Goal: Information Seeking & Learning: Compare options

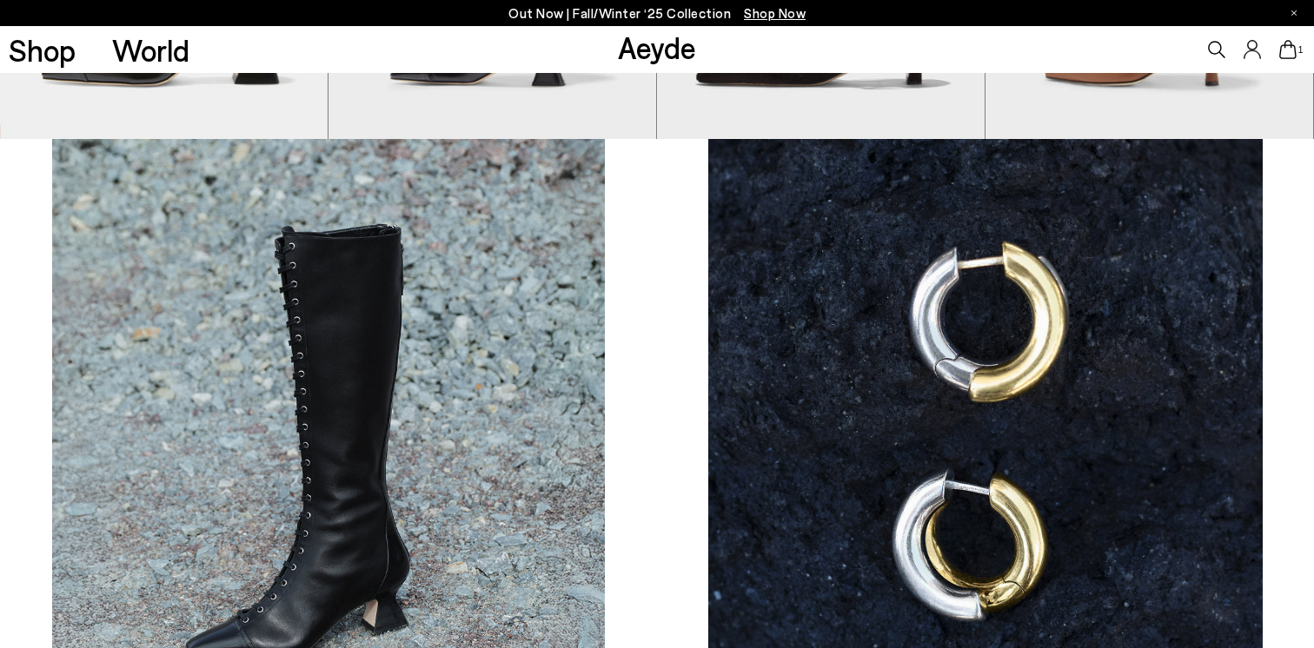
scroll to position [954, 0]
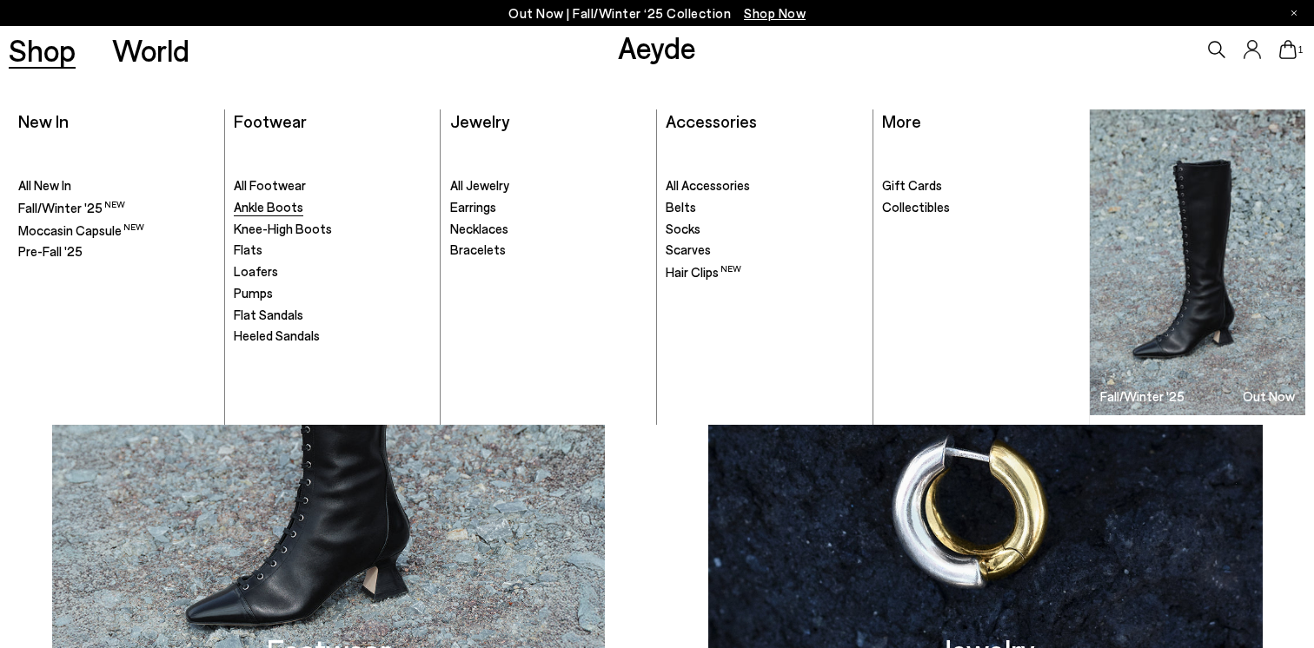
click at [261, 209] on span "Ankle Boots" at bounding box center [269, 207] width 70 height 16
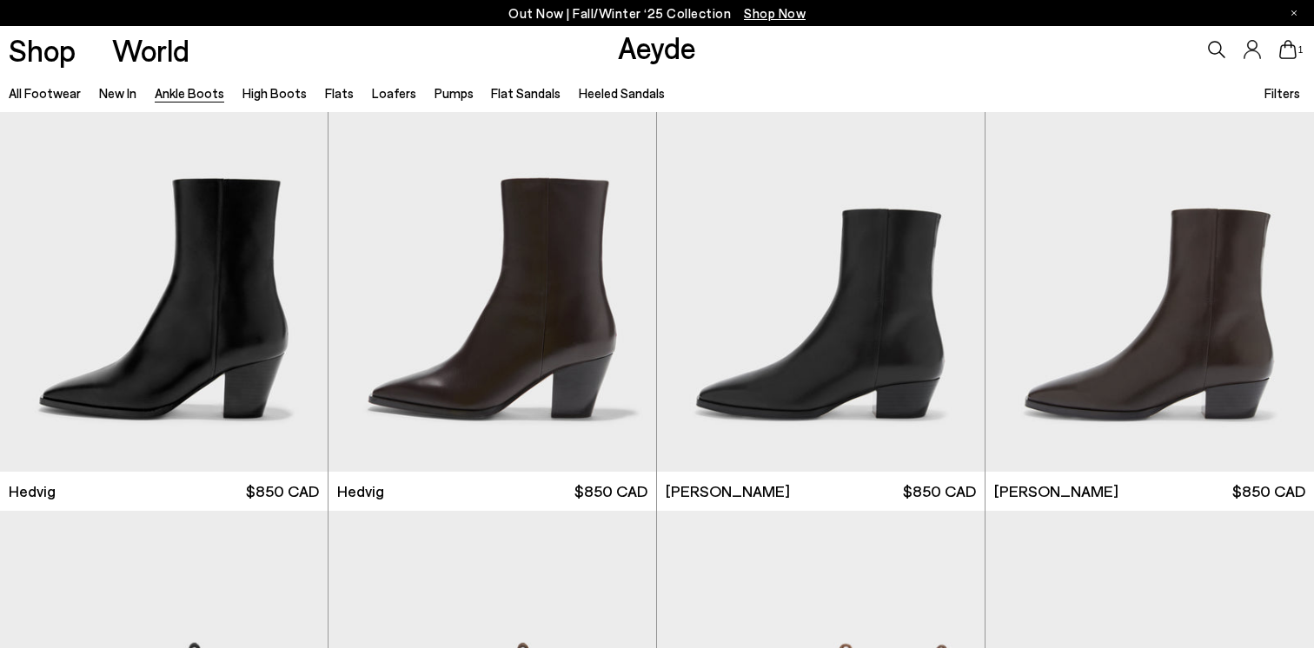
scroll to position [494, 0]
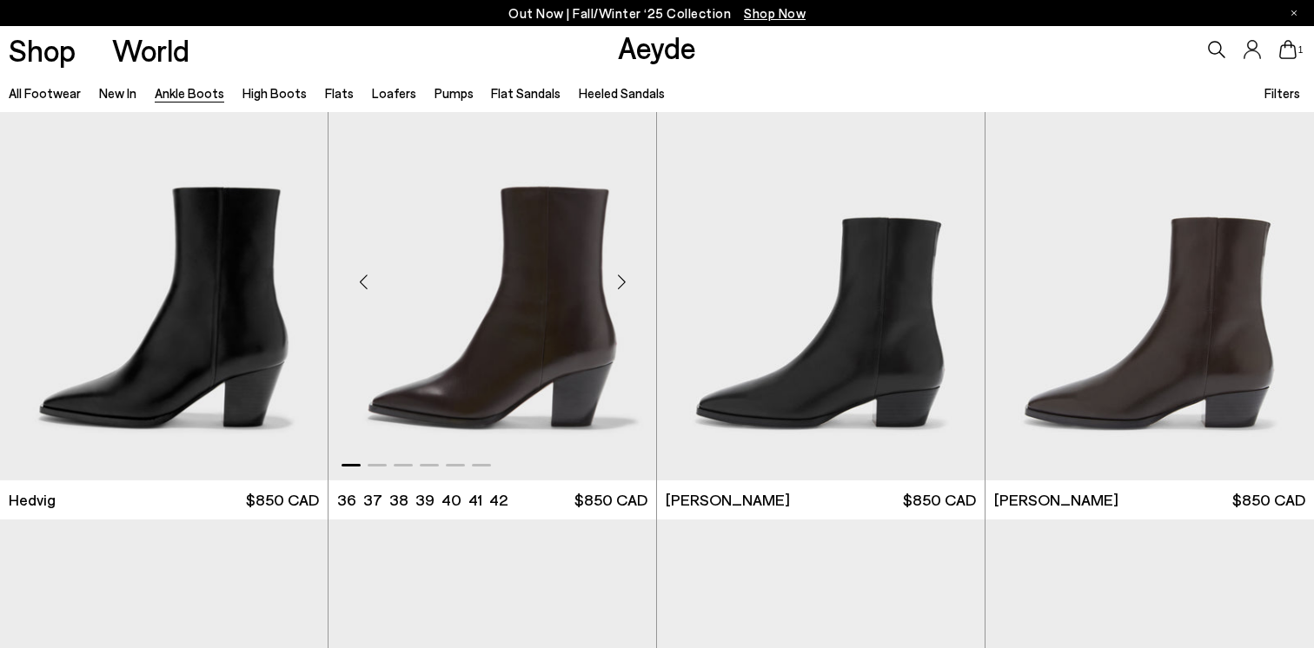
click at [624, 281] on div "Next slide" at bounding box center [621, 281] width 52 height 52
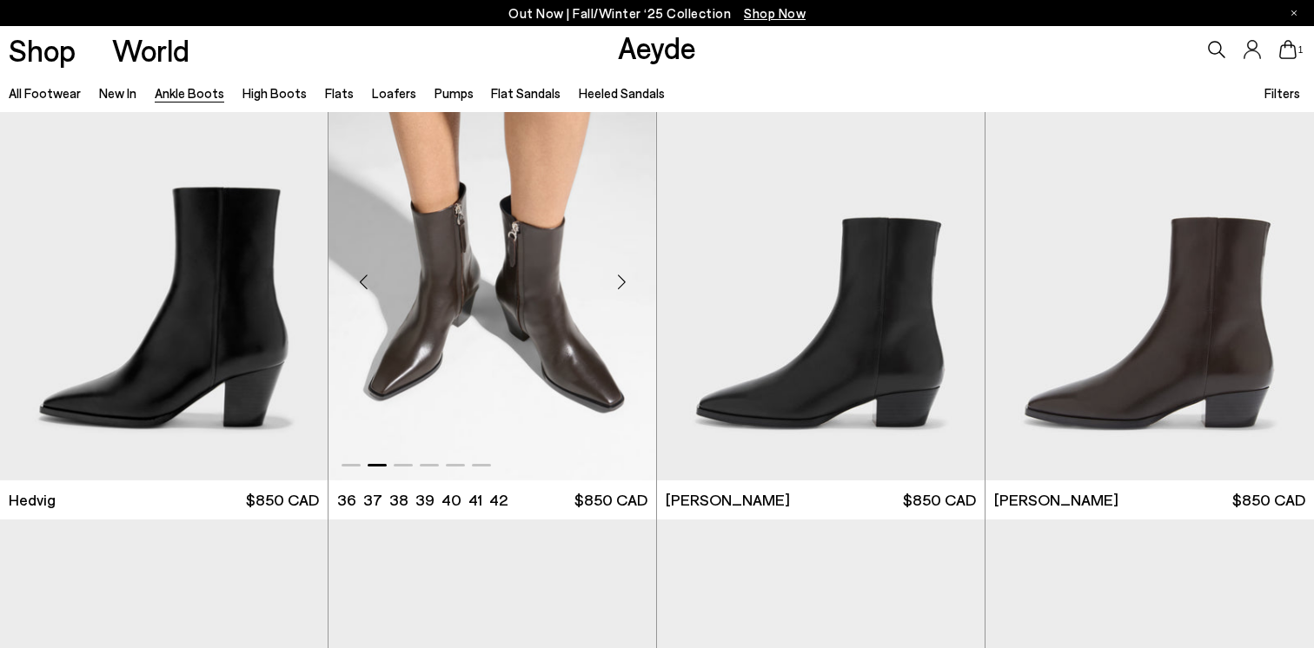
click at [624, 281] on div "Next slide" at bounding box center [621, 281] width 52 height 52
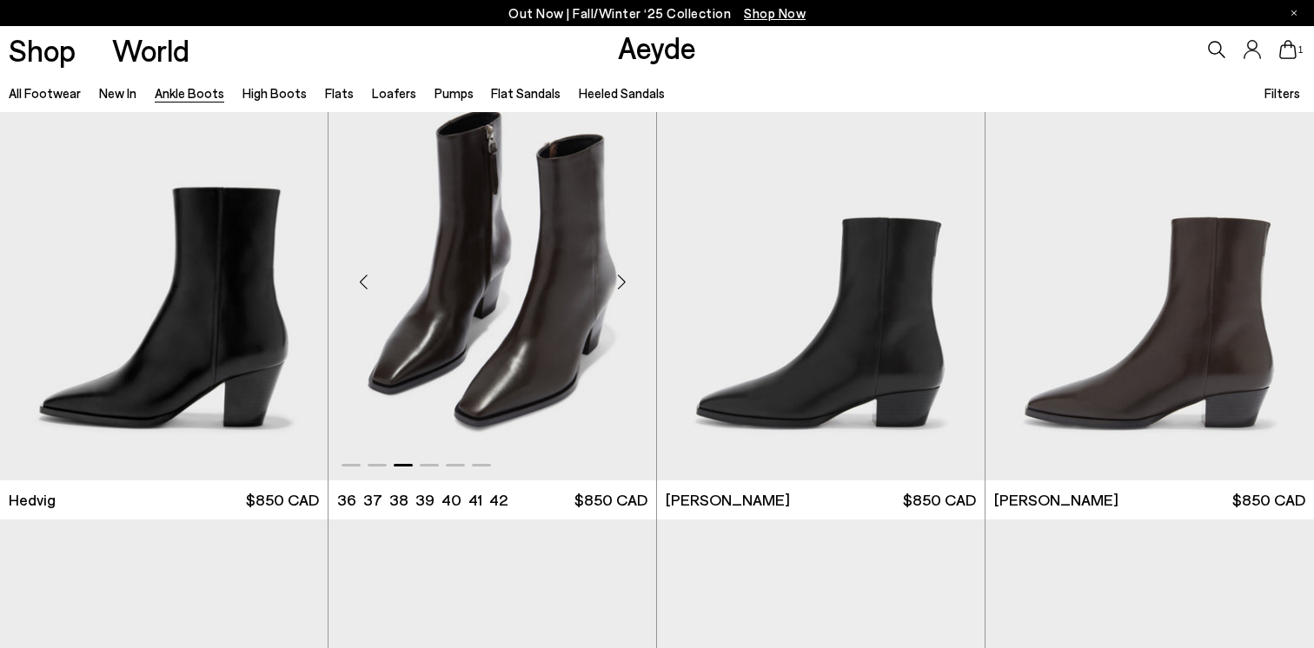
click at [624, 281] on div "Next slide" at bounding box center [621, 281] width 52 height 52
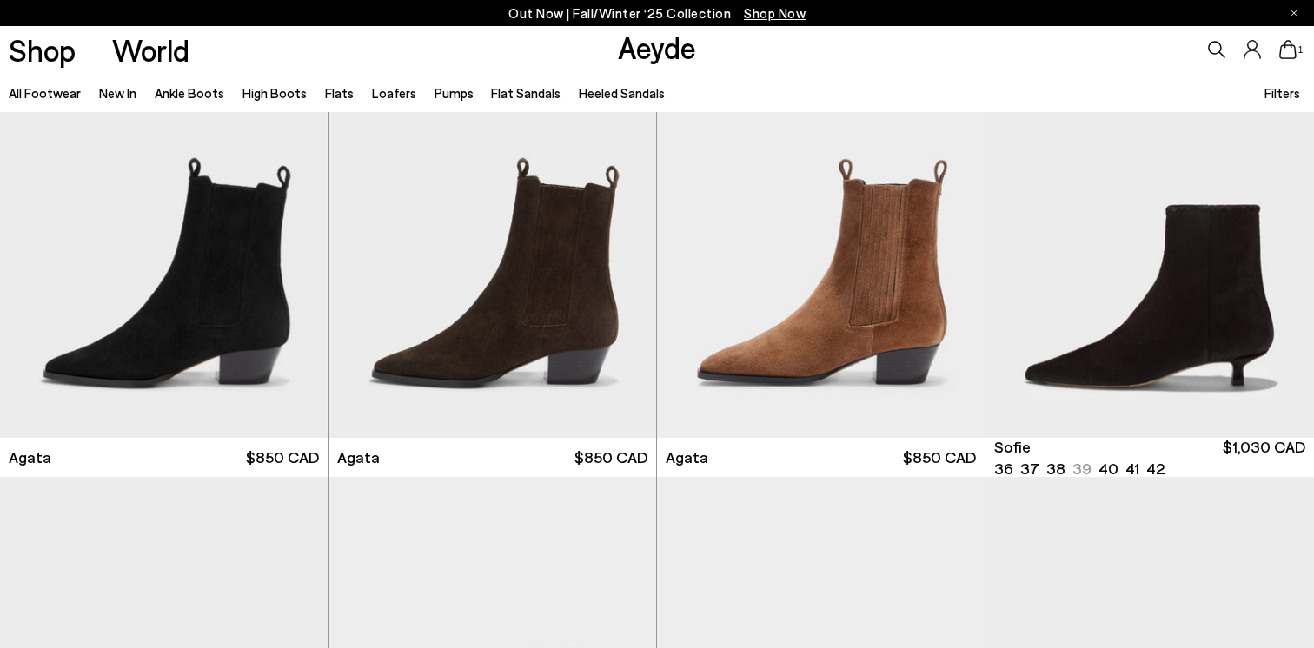
scroll to position [984, 0]
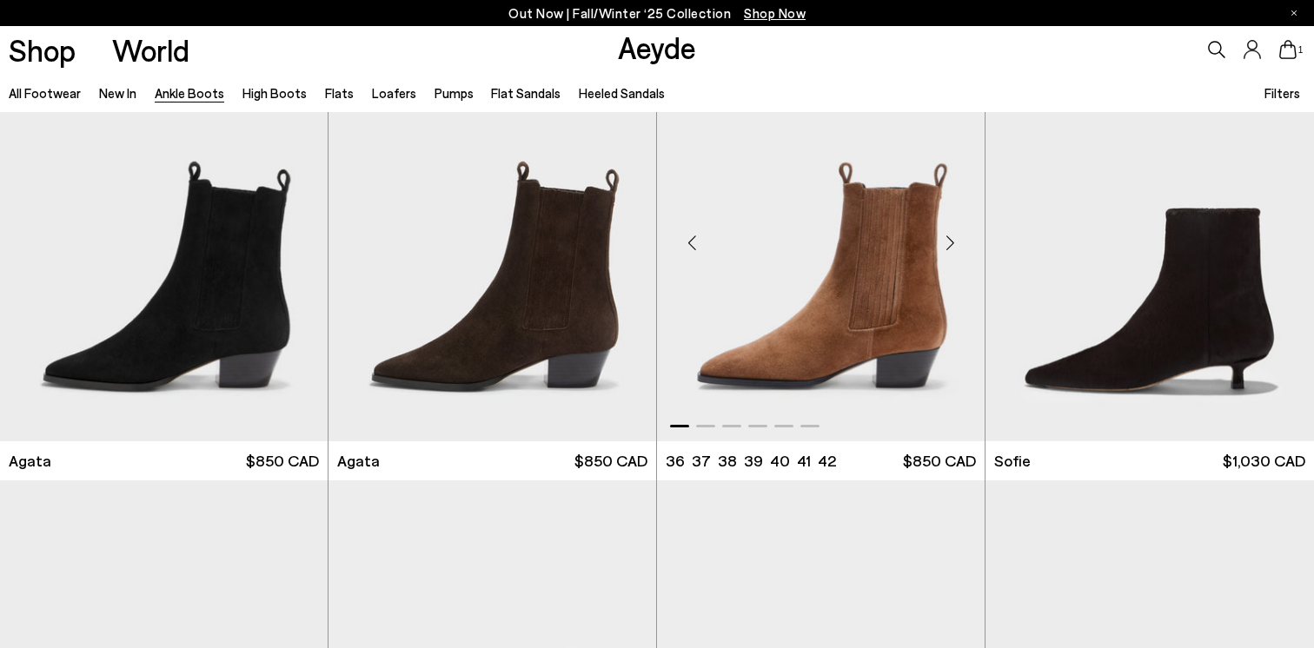
click at [954, 237] on div "Next slide" at bounding box center [950, 242] width 52 height 52
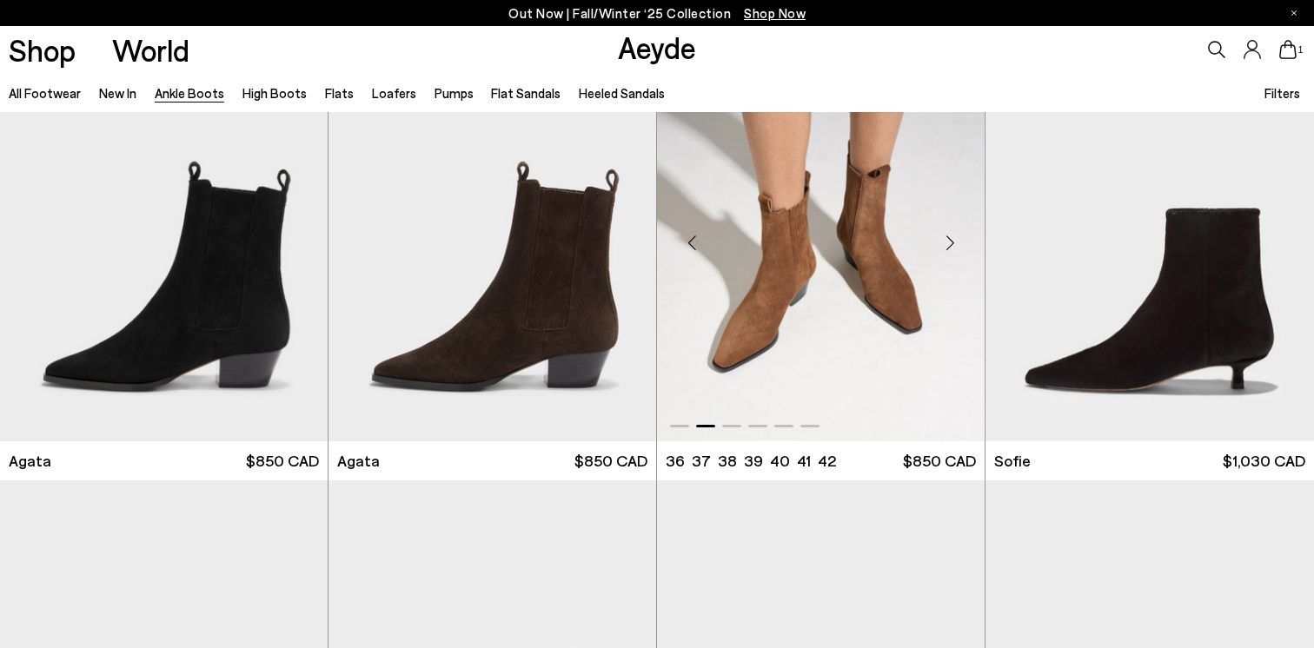
click at [954, 237] on div "Next slide" at bounding box center [950, 242] width 52 height 52
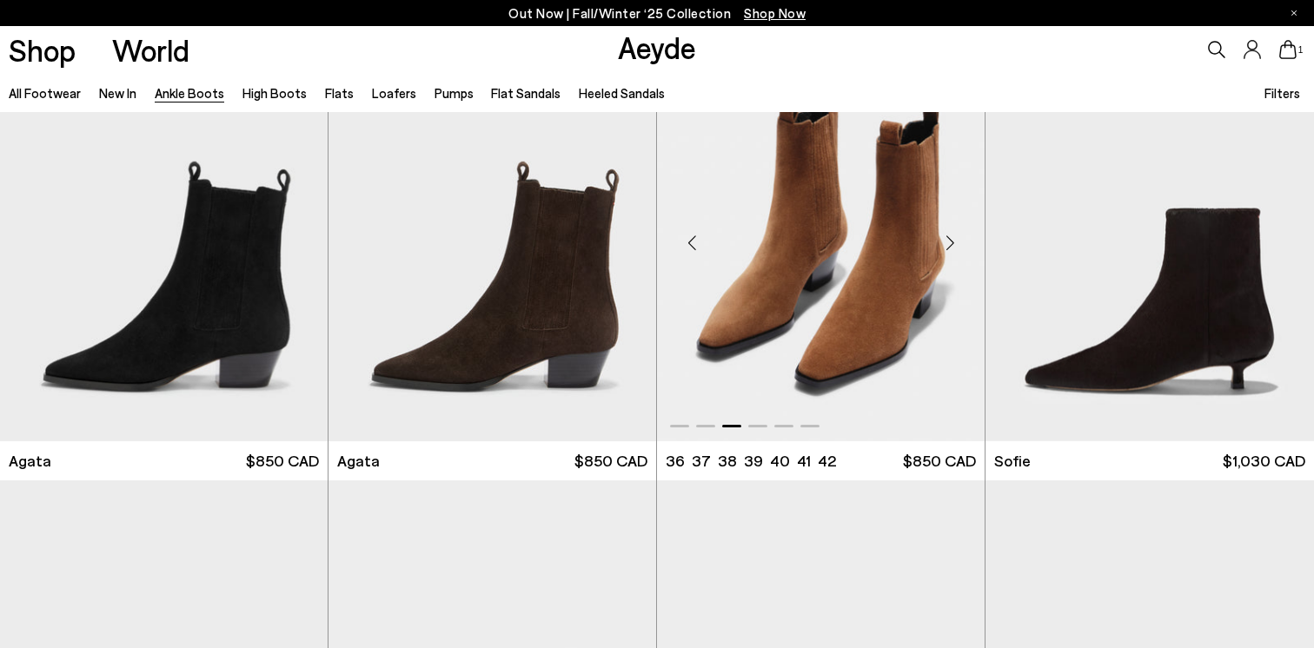
click at [954, 237] on div "Next slide" at bounding box center [950, 242] width 52 height 52
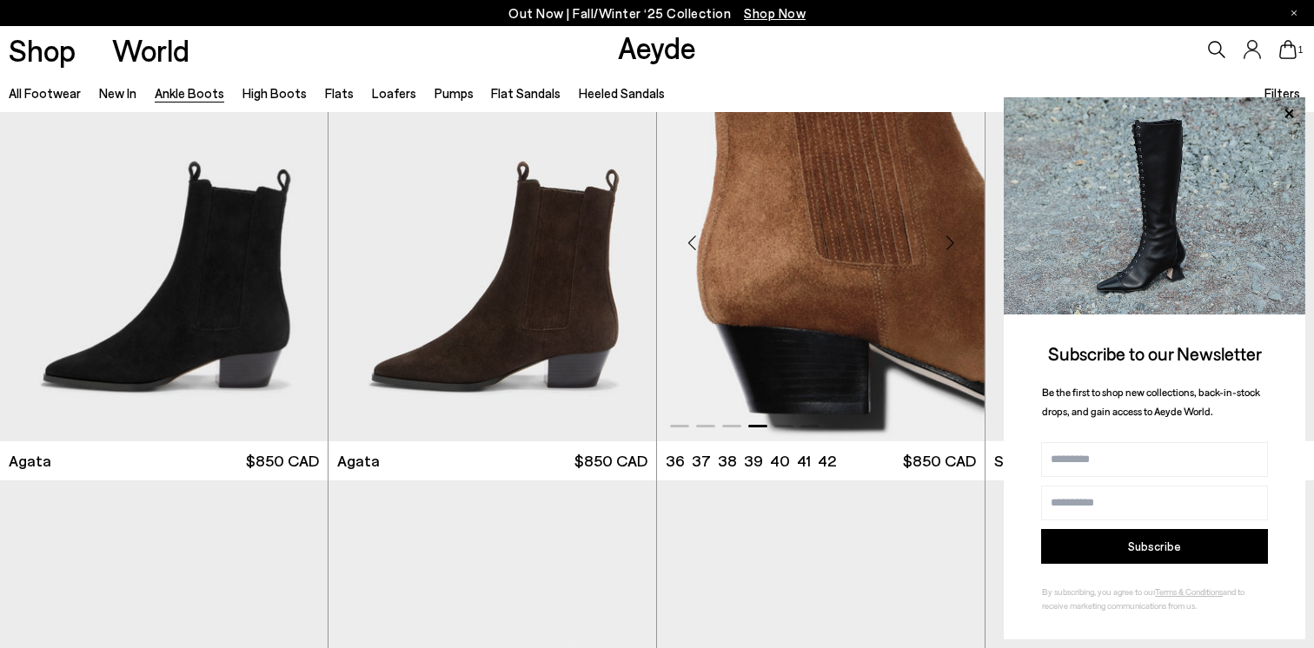
click at [954, 237] on div "Next slide" at bounding box center [950, 242] width 52 height 52
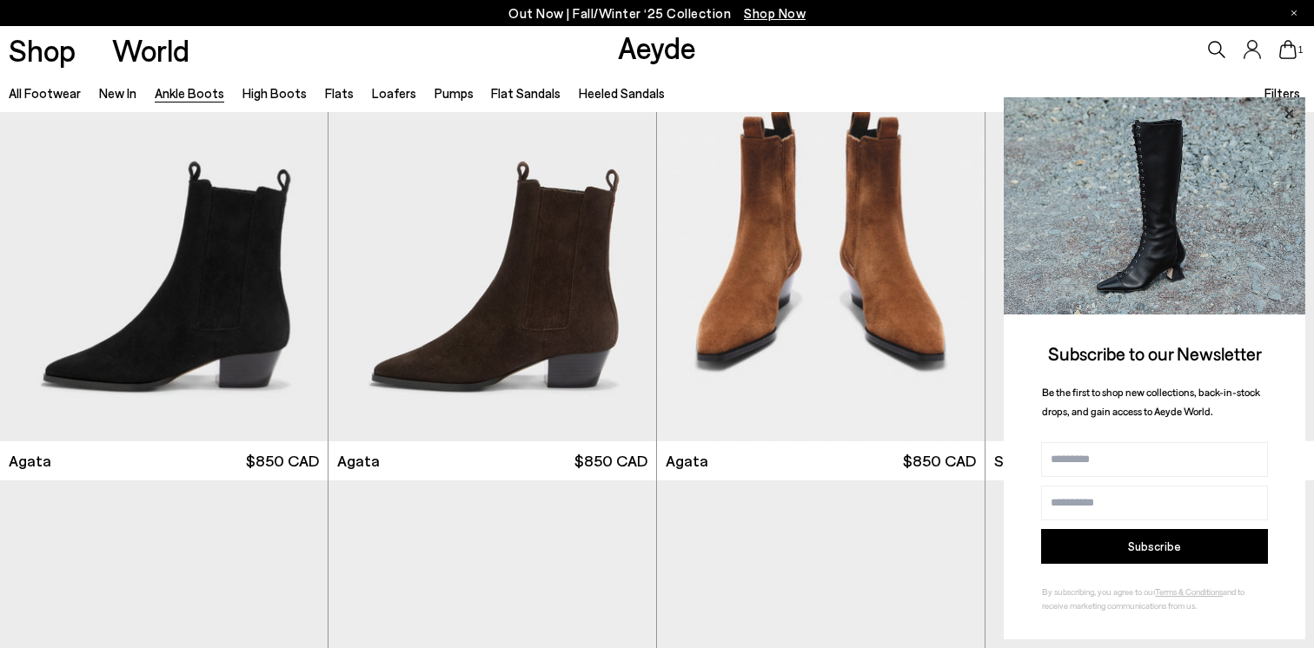
click at [1294, 109] on icon at bounding box center [1288, 114] width 23 height 23
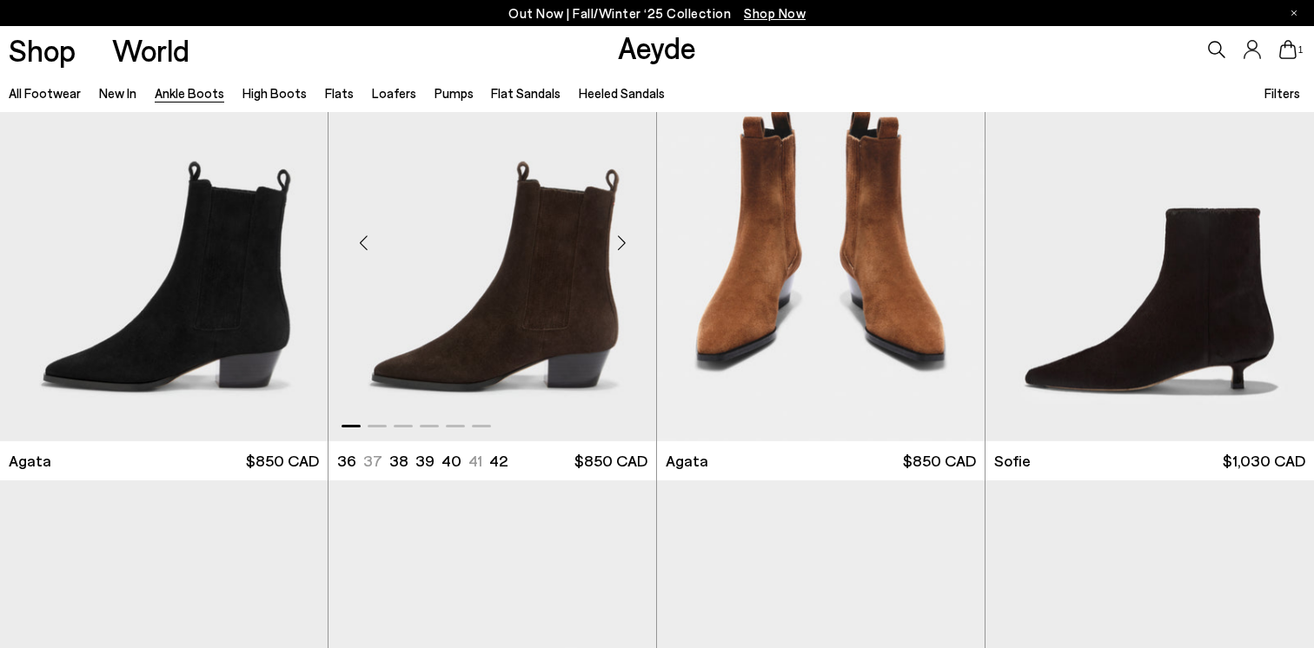
click at [624, 238] on div "Next slide" at bounding box center [621, 242] width 52 height 52
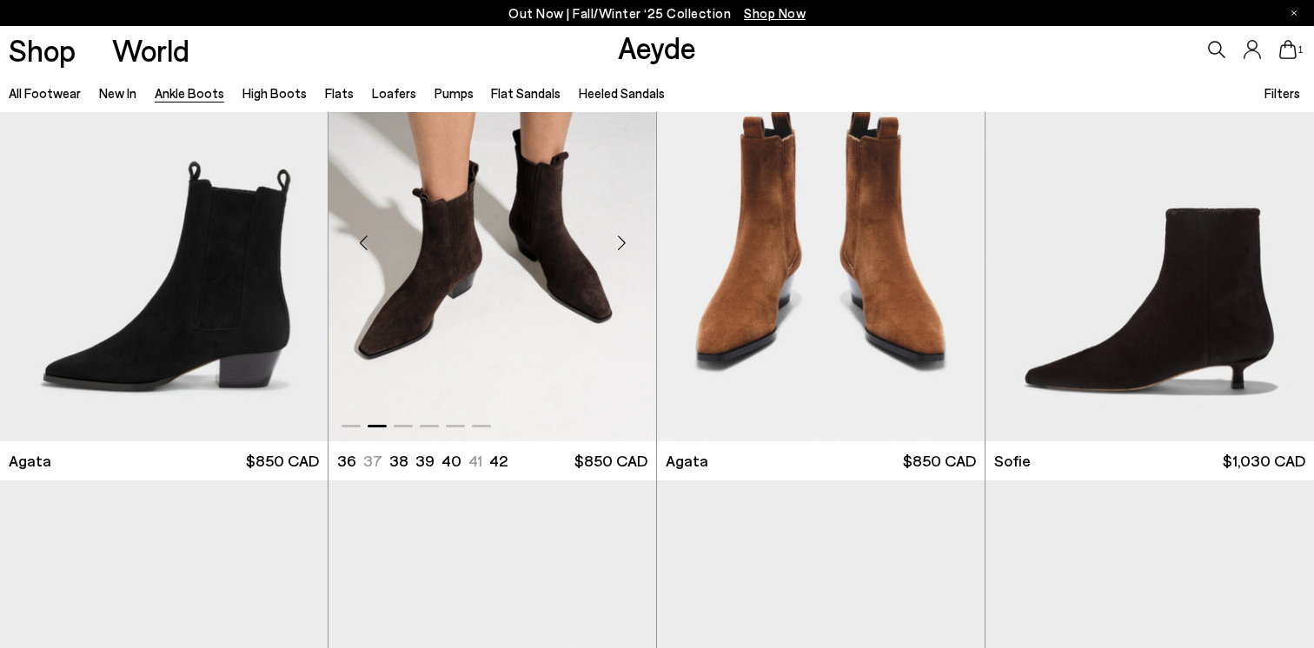
click at [624, 239] on div "Next slide" at bounding box center [621, 242] width 52 height 52
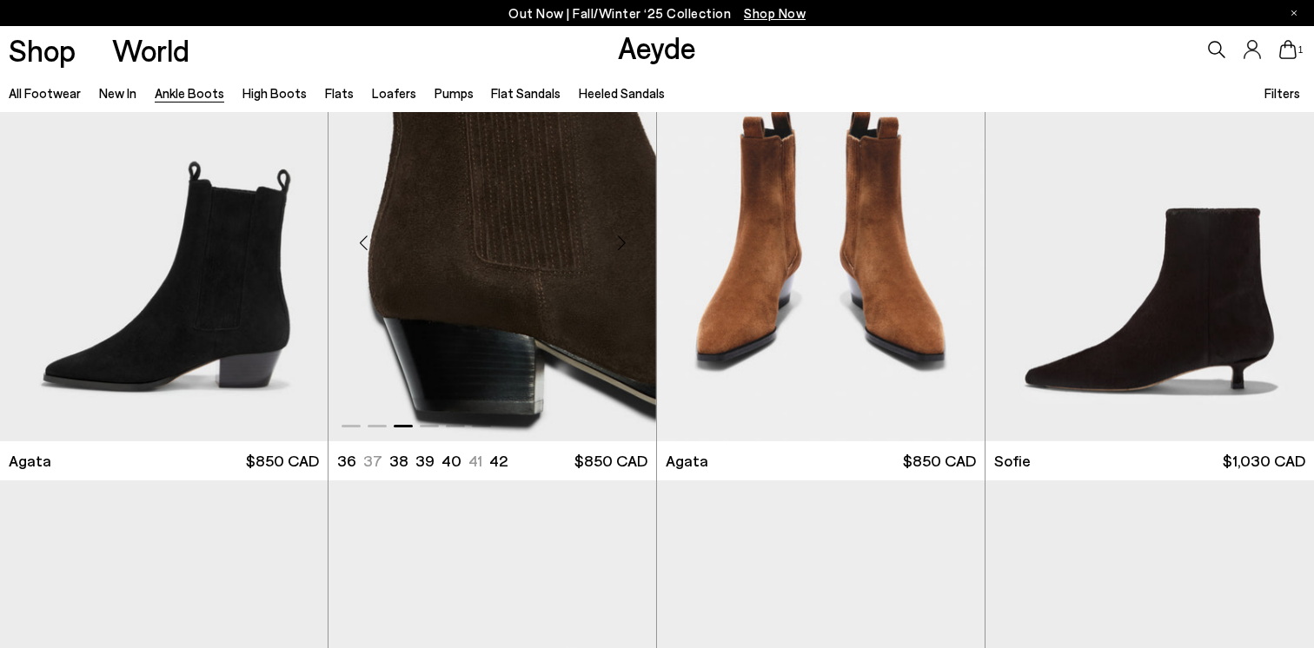
click at [624, 239] on div "Next slide" at bounding box center [621, 242] width 52 height 52
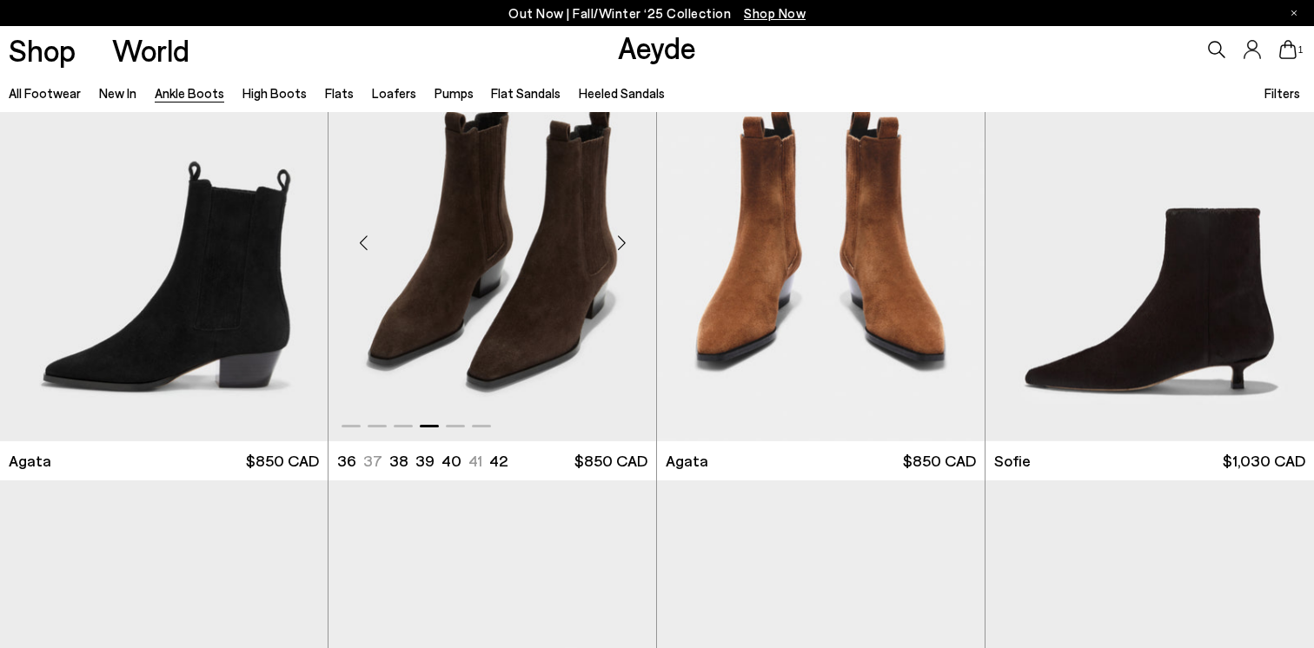
click at [624, 239] on div "Next slide" at bounding box center [621, 242] width 52 height 52
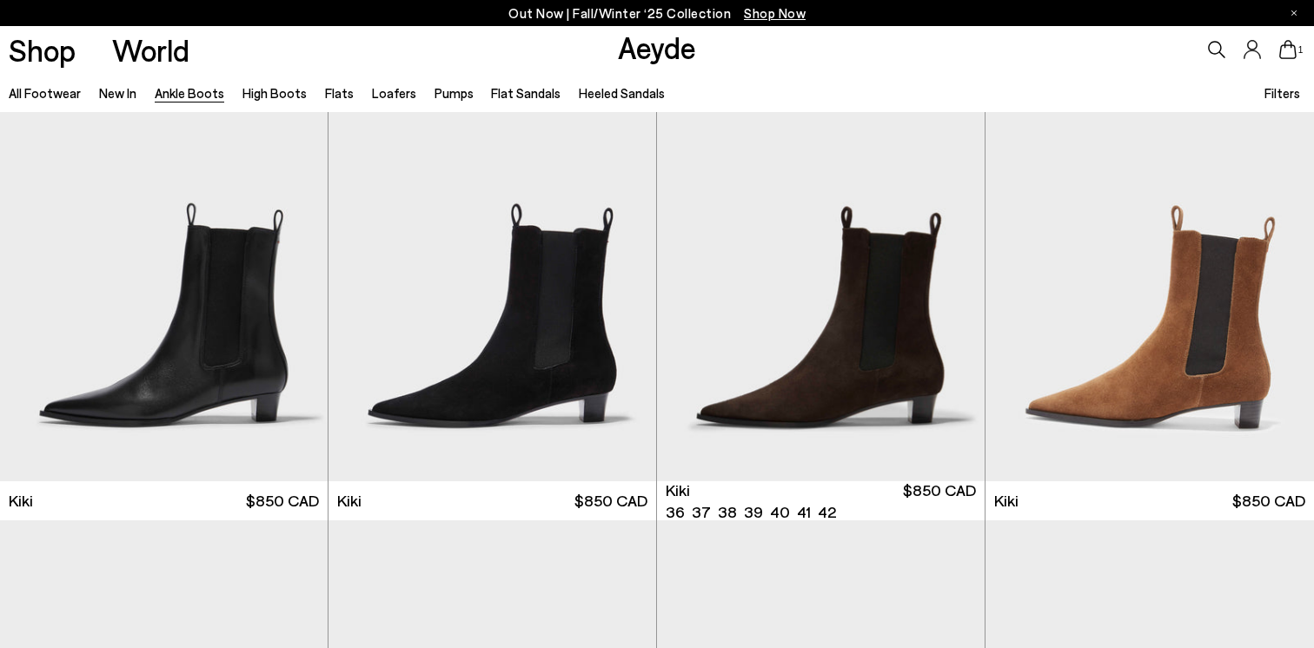
scroll to position [2301, 0]
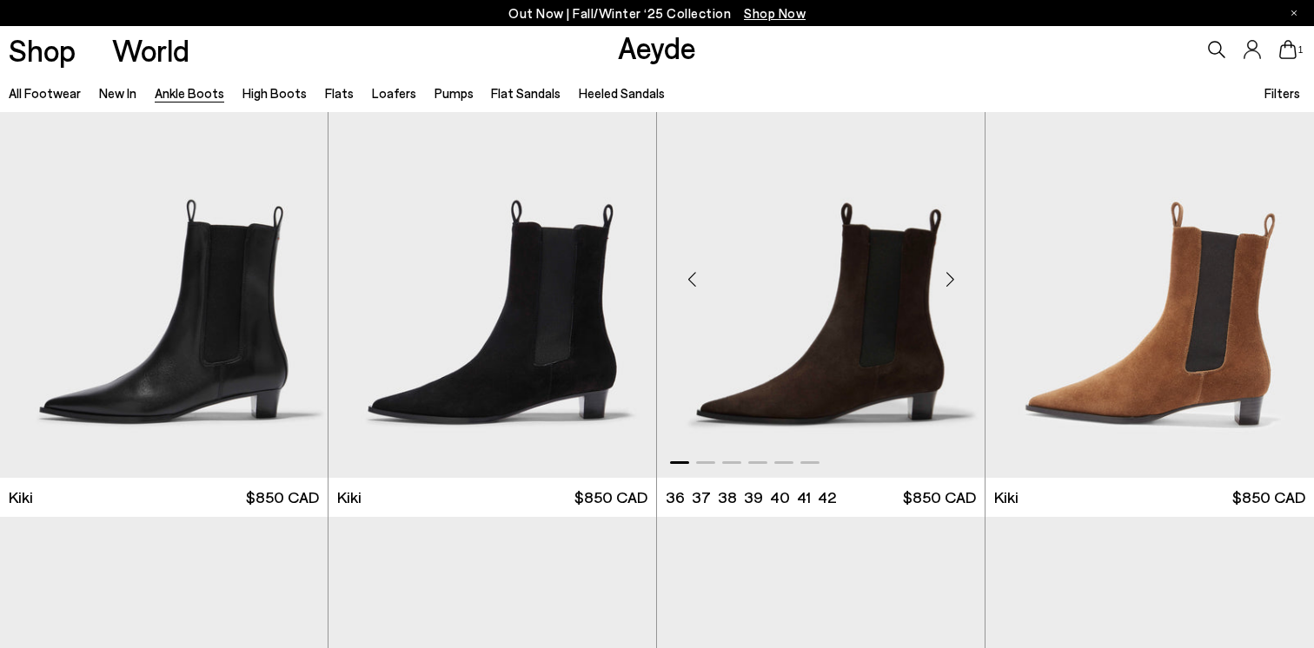
click at [956, 278] on div "Next slide" at bounding box center [950, 279] width 52 height 52
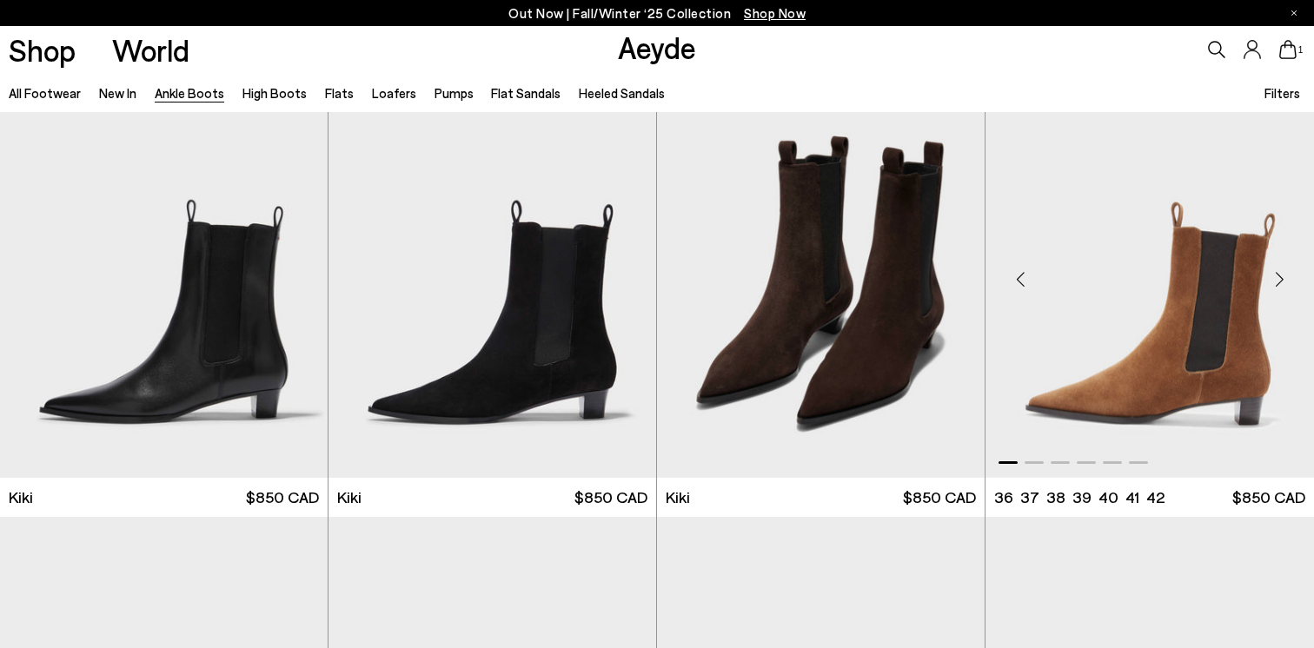
click at [1273, 280] on div "Next slide" at bounding box center [1279, 279] width 52 height 52
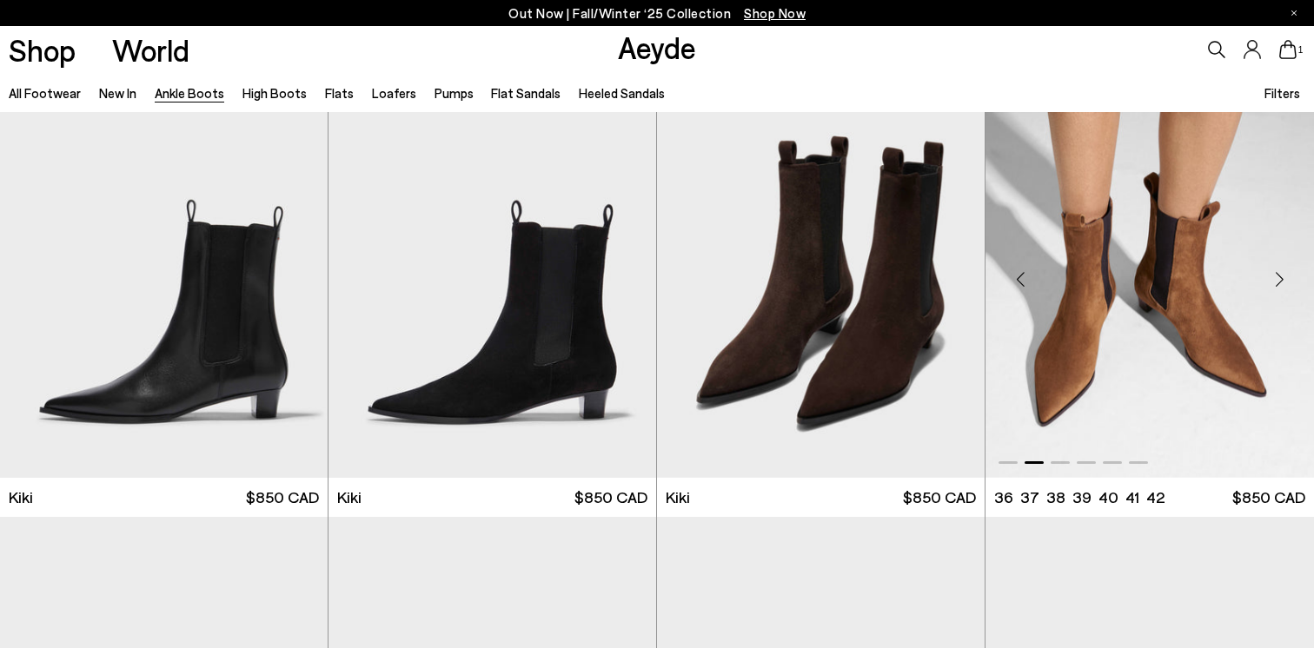
click at [1273, 280] on div "Next slide" at bounding box center [1279, 279] width 52 height 52
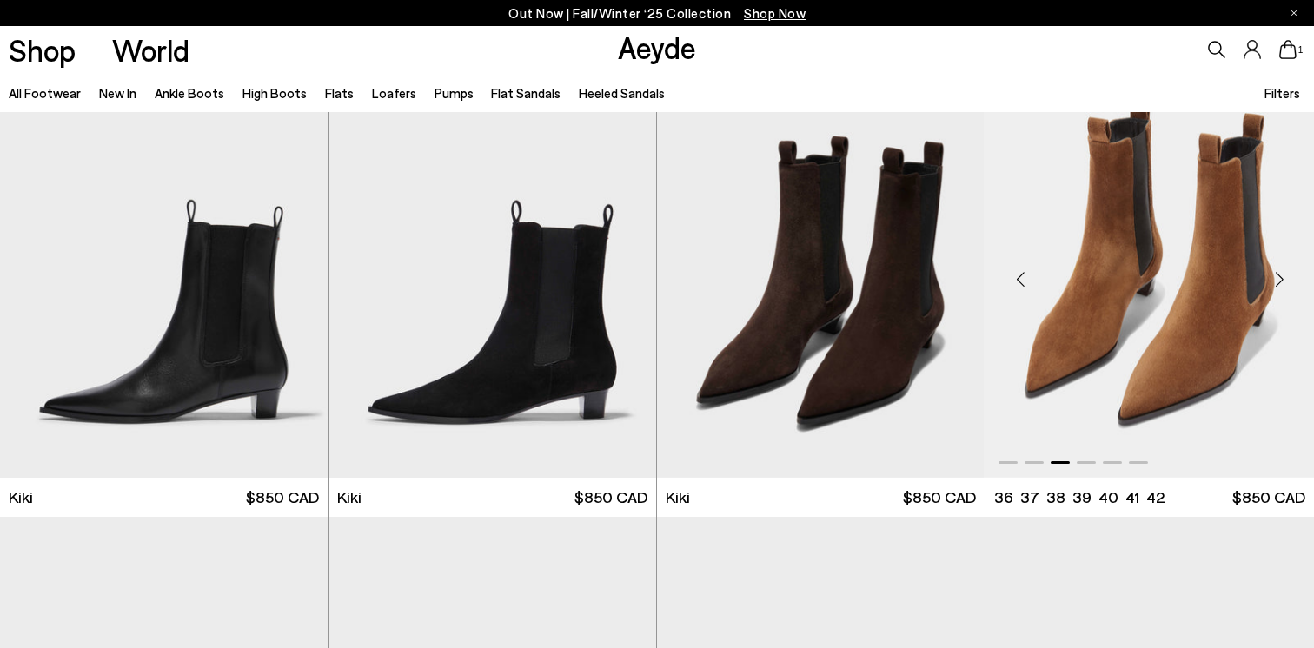
click at [1273, 280] on div "Next slide" at bounding box center [1279, 279] width 52 height 52
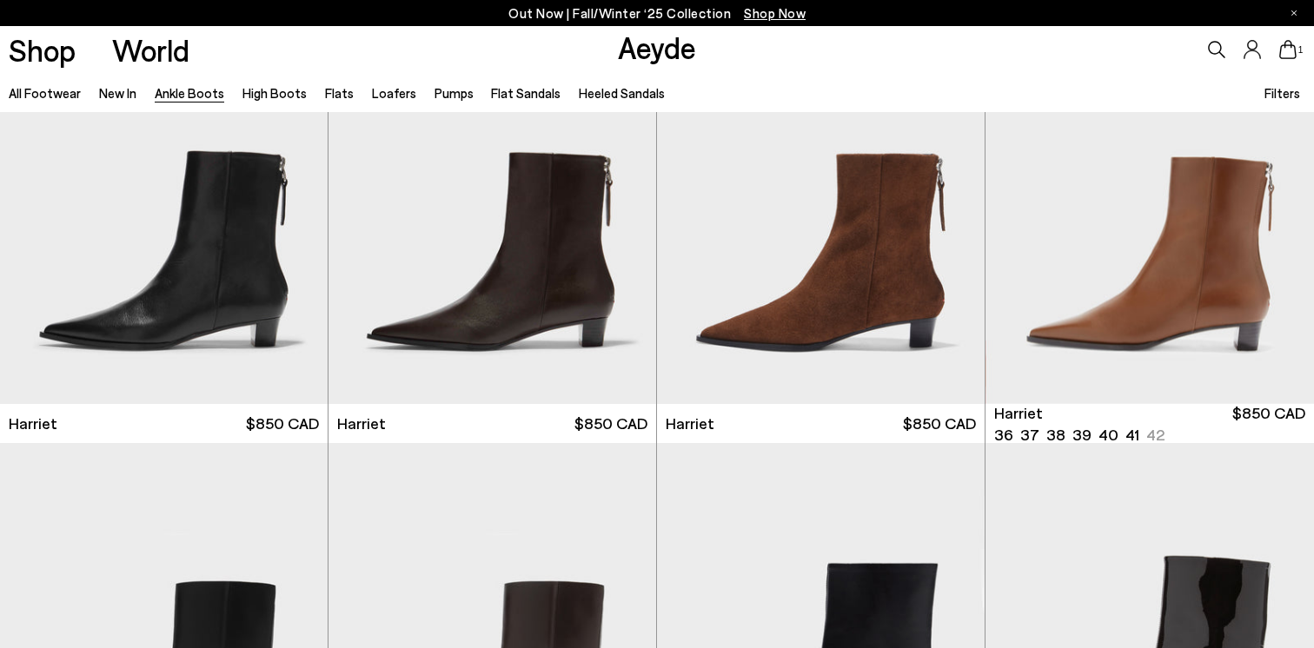
scroll to position [2824, 0]
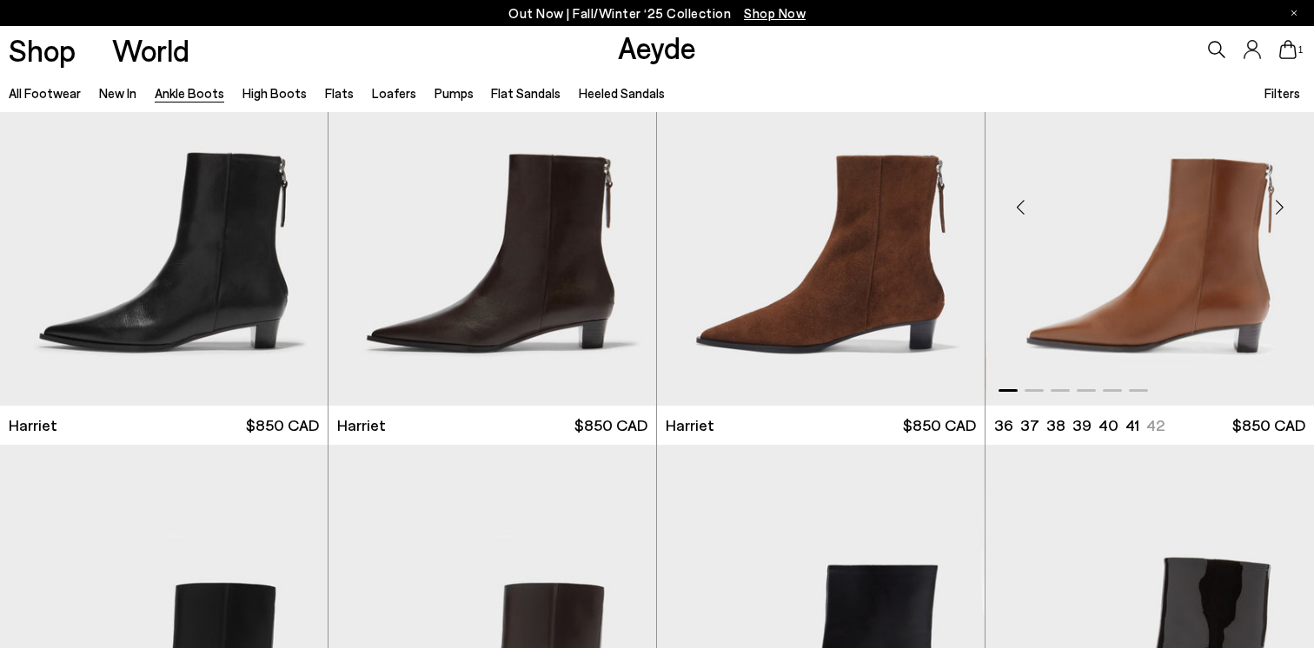
click at [1282, 202] on div "Next slide" at bounding box center [1279, 207] width 52 height 52
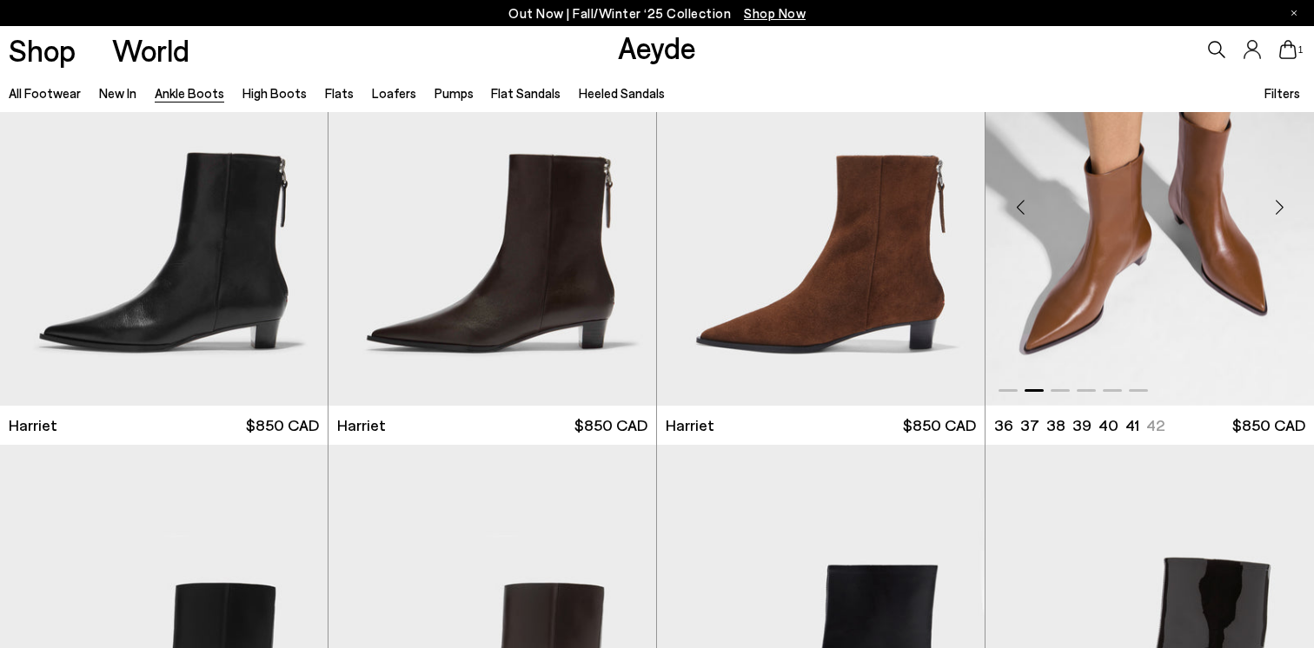
click at [1282, 202] on div "Next slide" at bounding box center [1279, 207] width 52 height 52
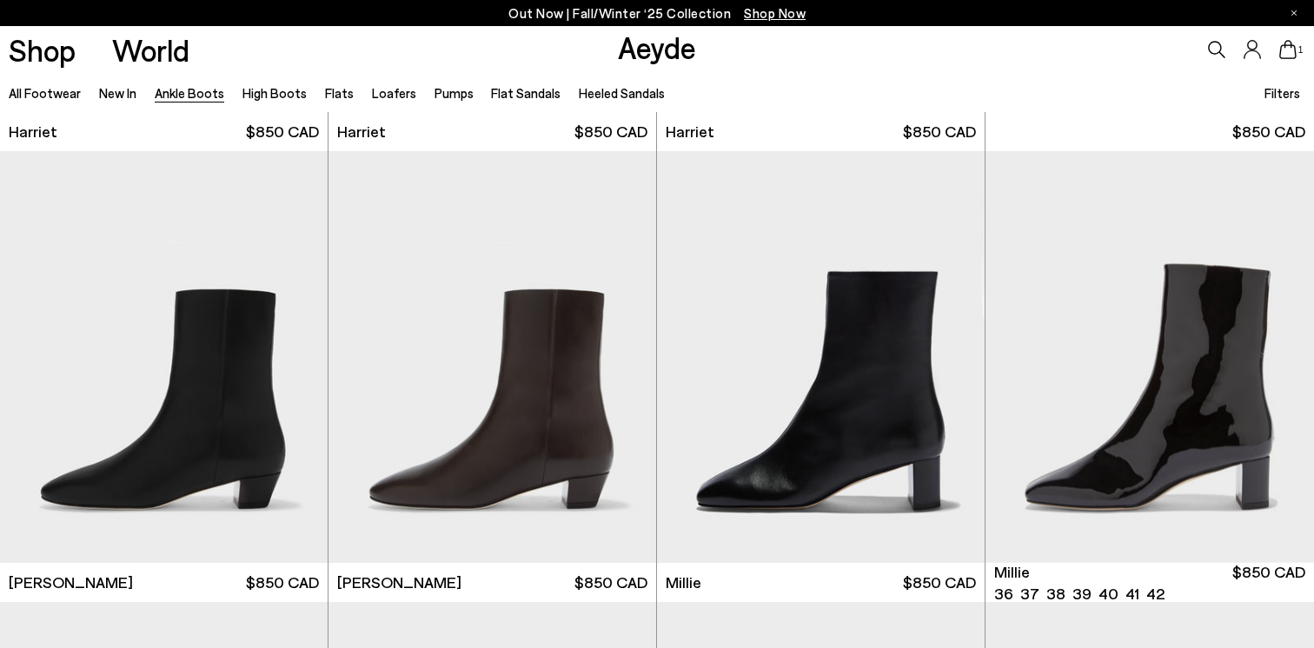
scroll to position [3123, 0]
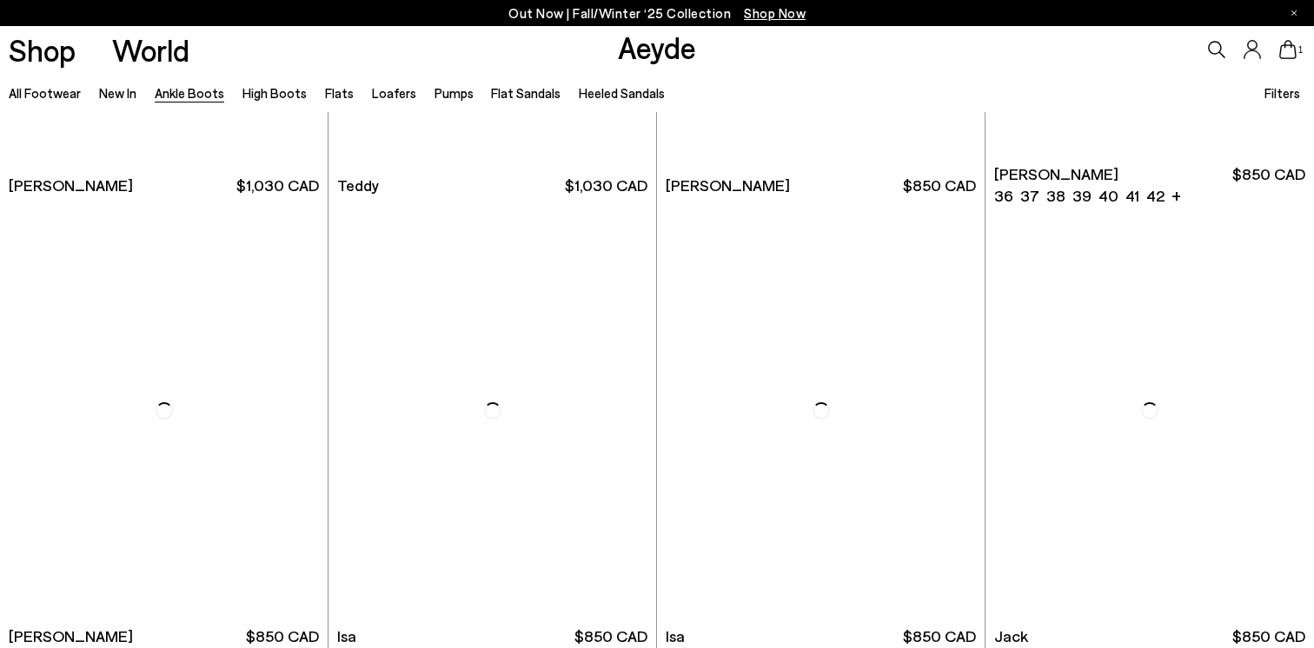
scroll to position [6301, 0]
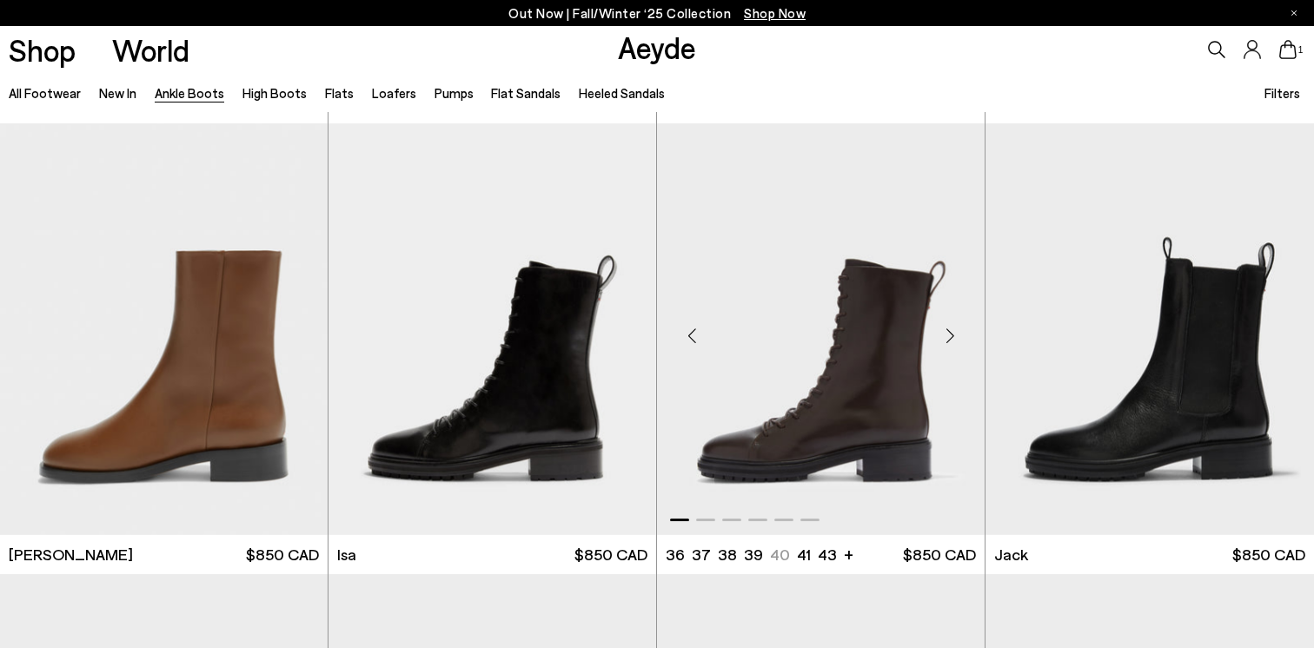
click at [947, 335] on div "Next slide" at bounding box center [950, 336] width 52 height 52
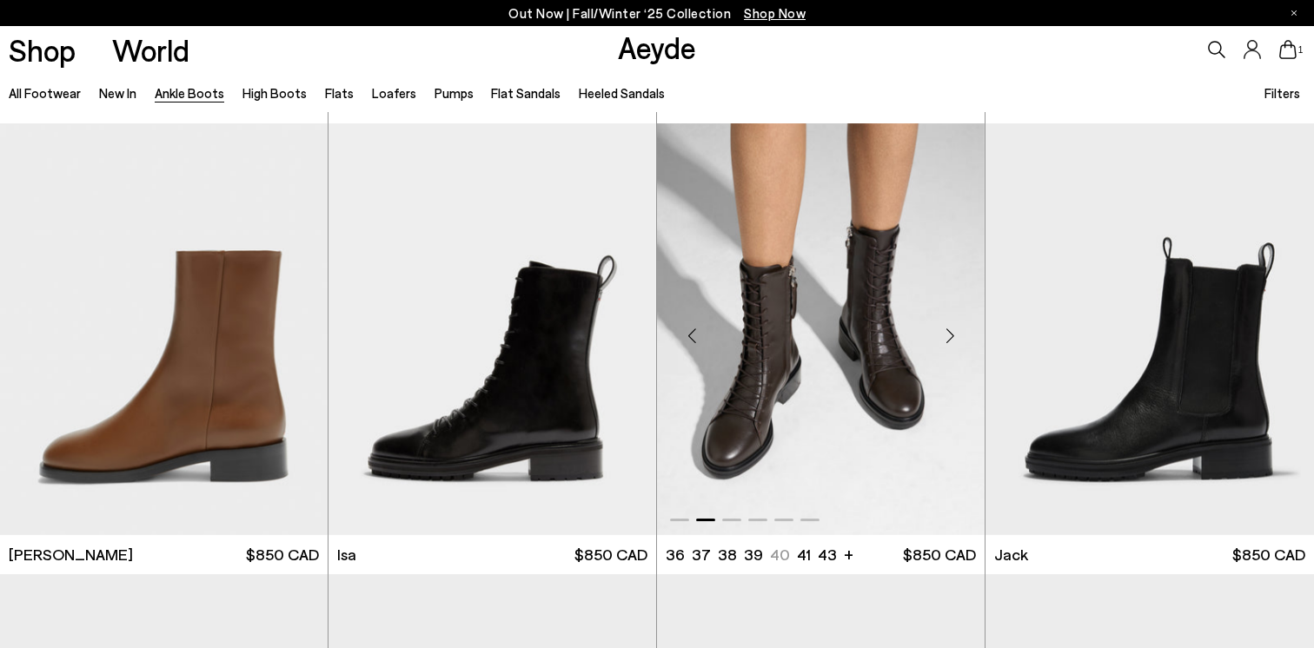
click at [947, 335] on div "Next slide" at bounding box center [950, 336] width 52 height 52
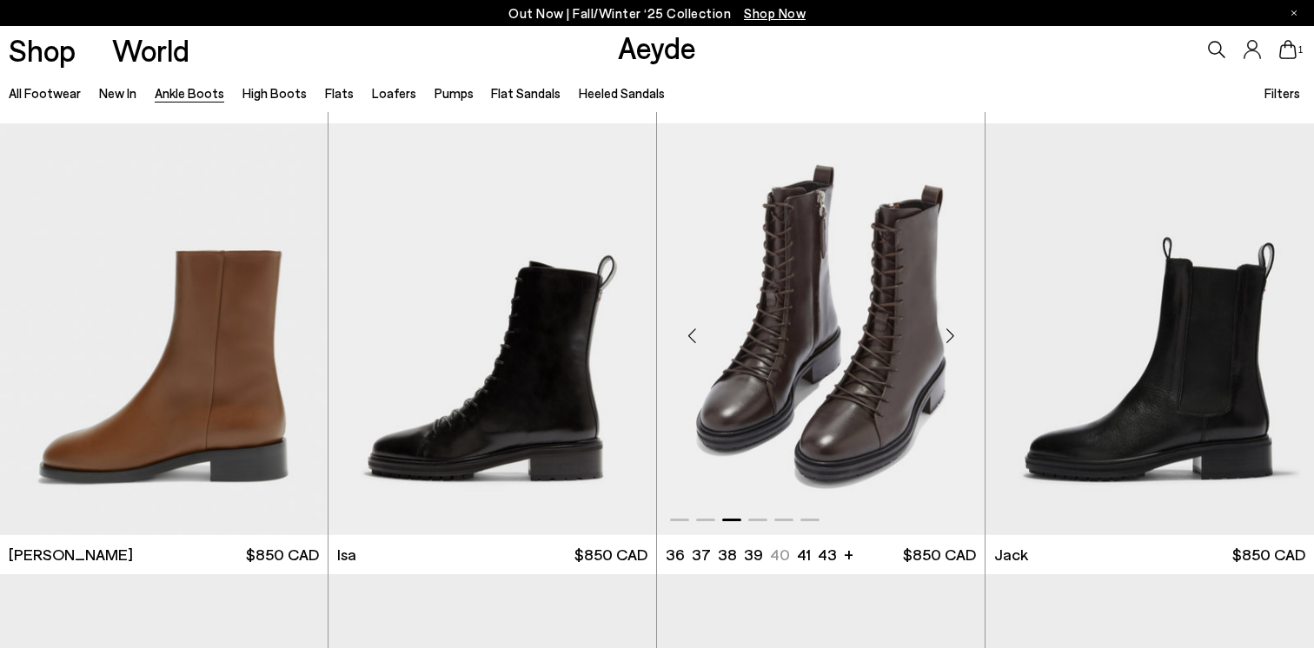
click at [947, 335] on div "Next slide" at bounding box center [950, 336] width 52 height 52
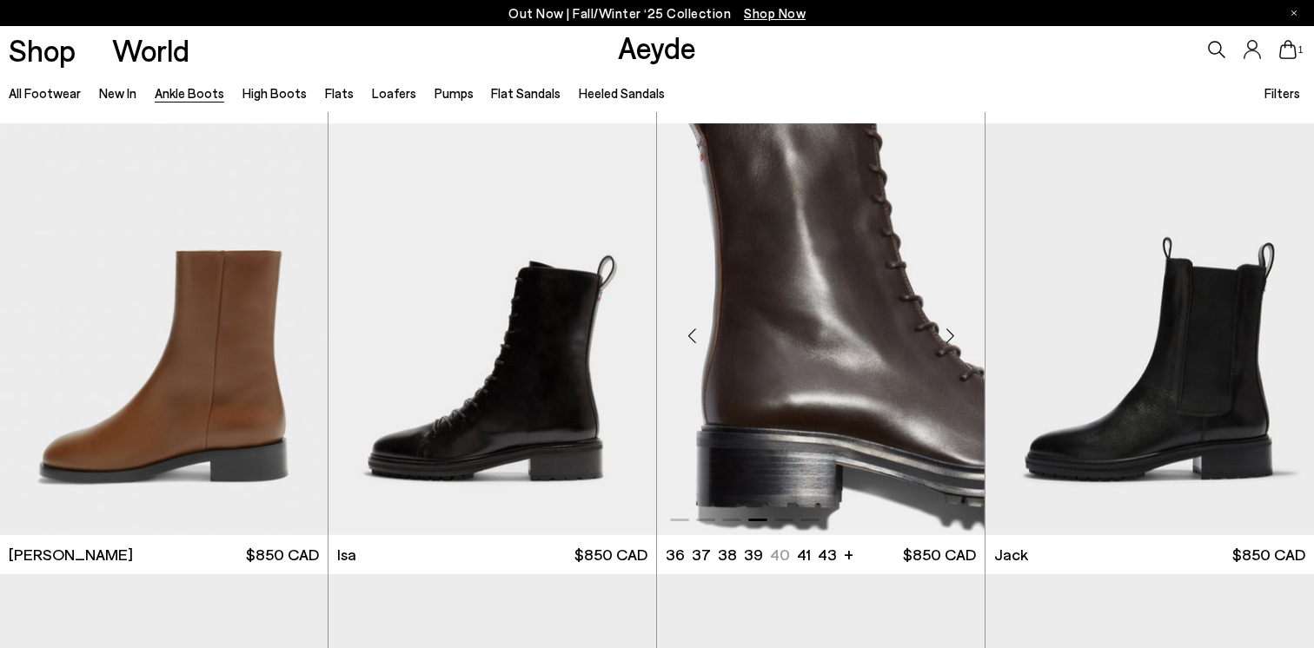
click at [947, 335] on div "Next slide" at bounding box center [950, 336] width 52 height 52
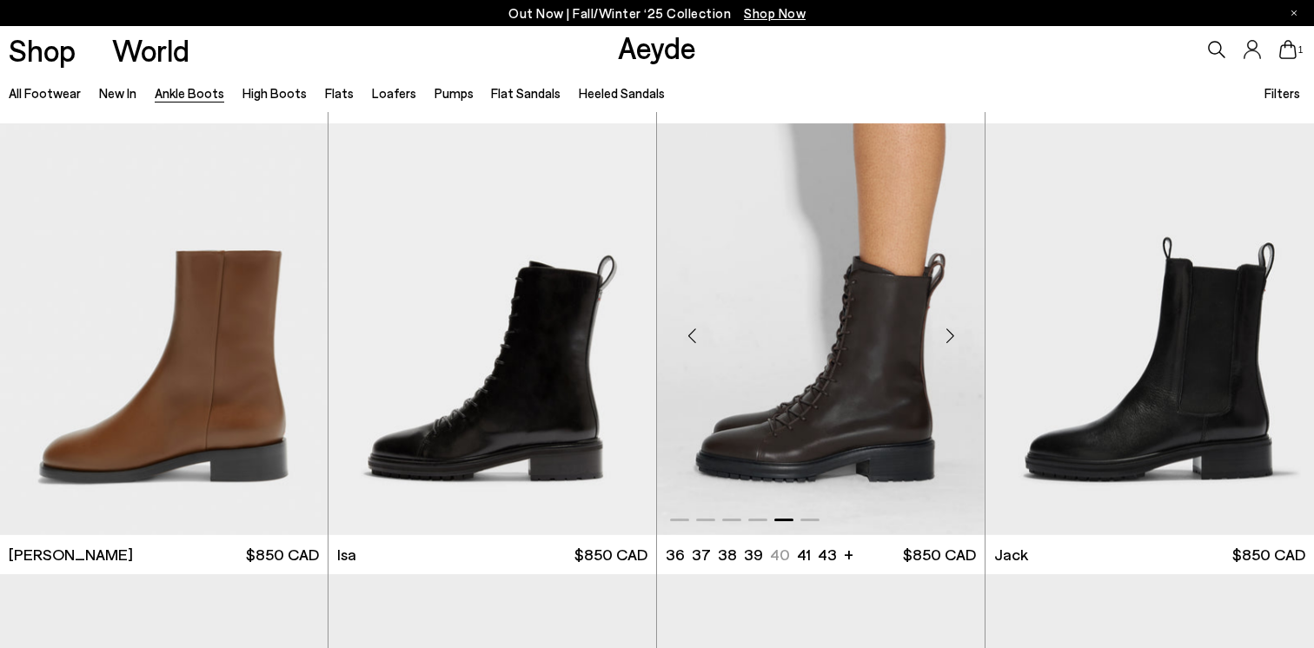
click at [947, 335] on div "Next slide" at bounding box center [950, 336] width 52 height 52
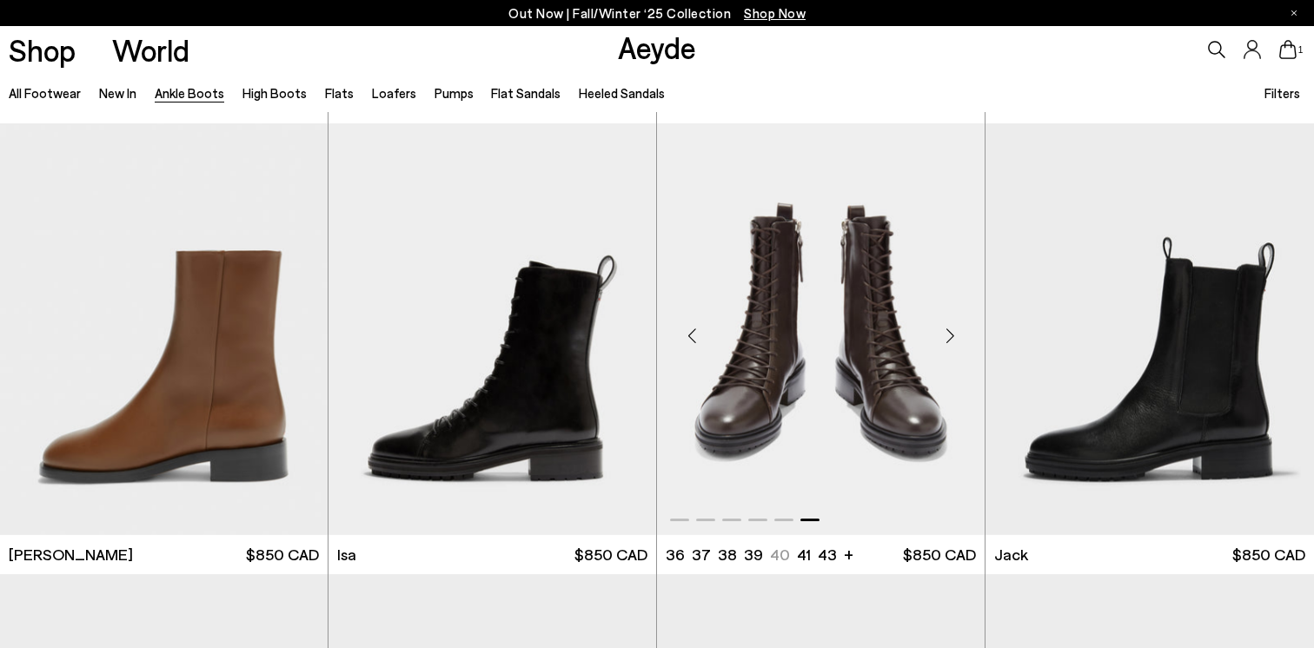
click at [947, 335] on div "Next slide" at bounding box center [950, 336] width 52 height 52
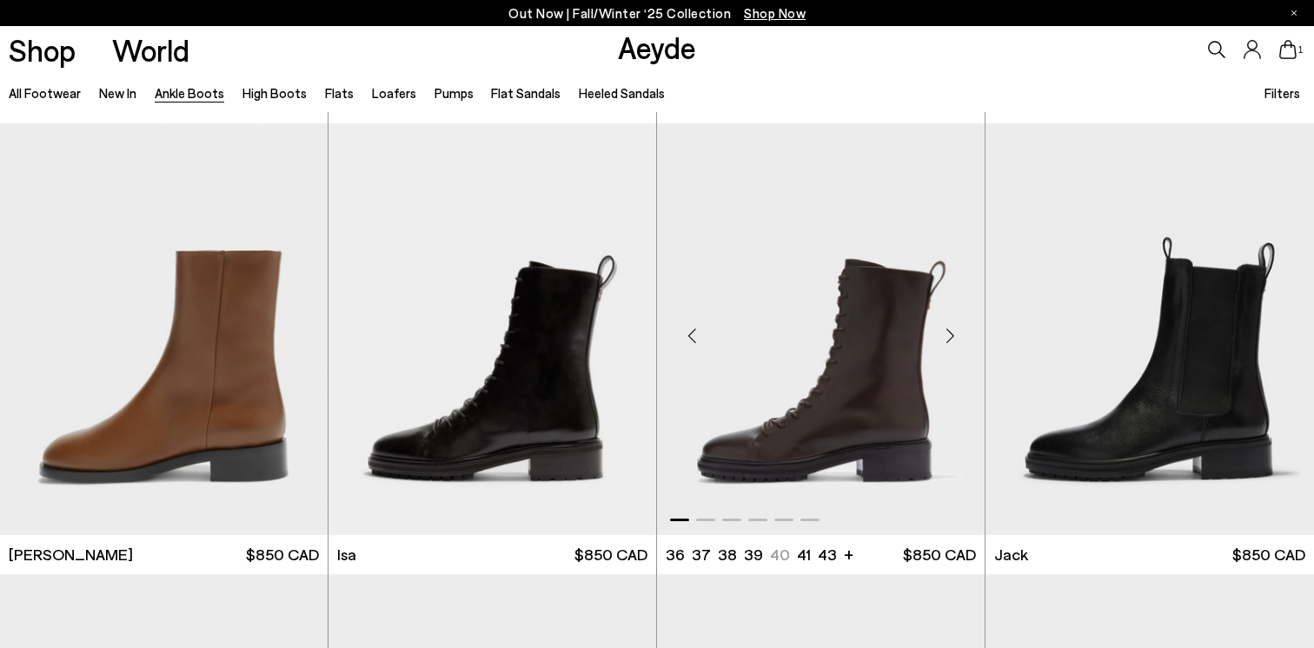
click at [947, 335] on div "Next slide" at bounding box center [950, 336] width 52 height 52
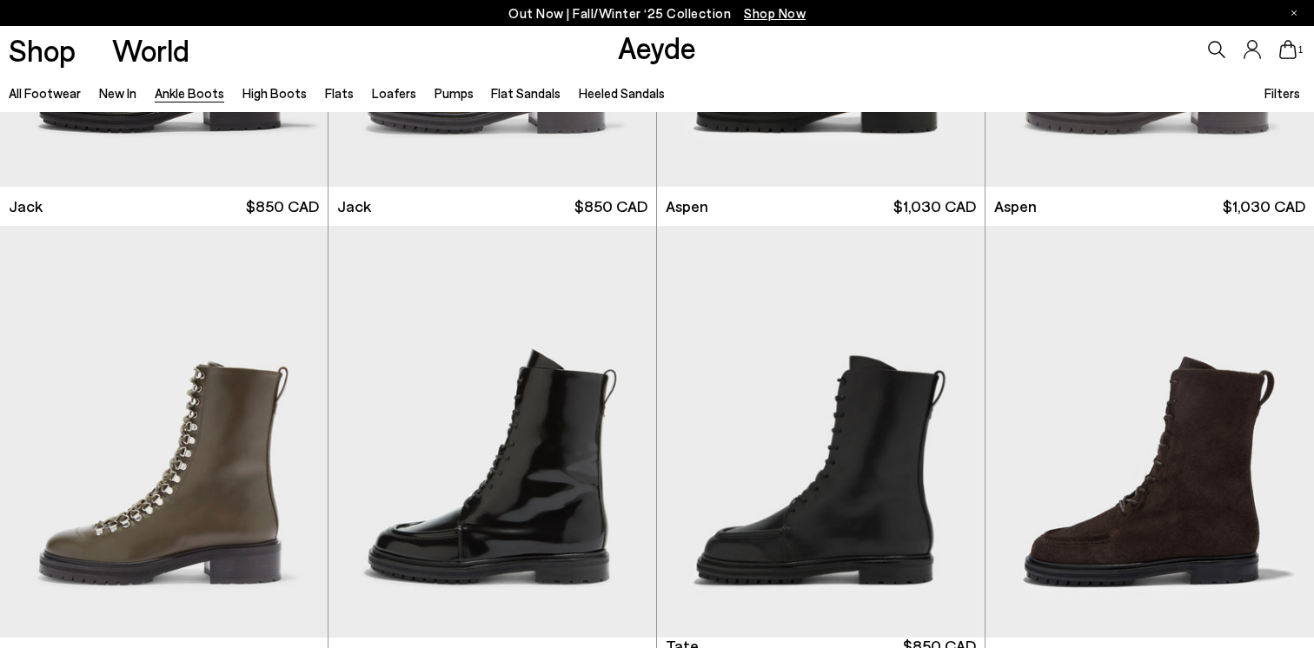
scroll to position [7177, 0]
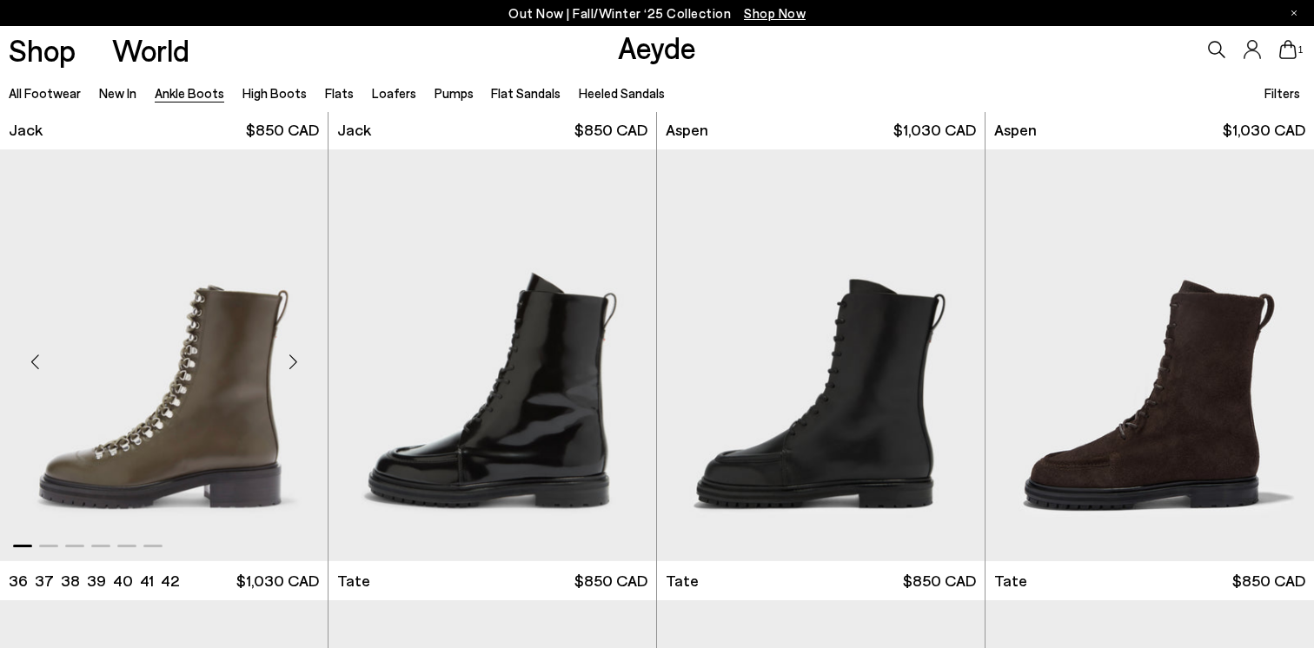
click at [288, 362] on div "Next slide" at bounding box center [293, 362] width 52 height 52
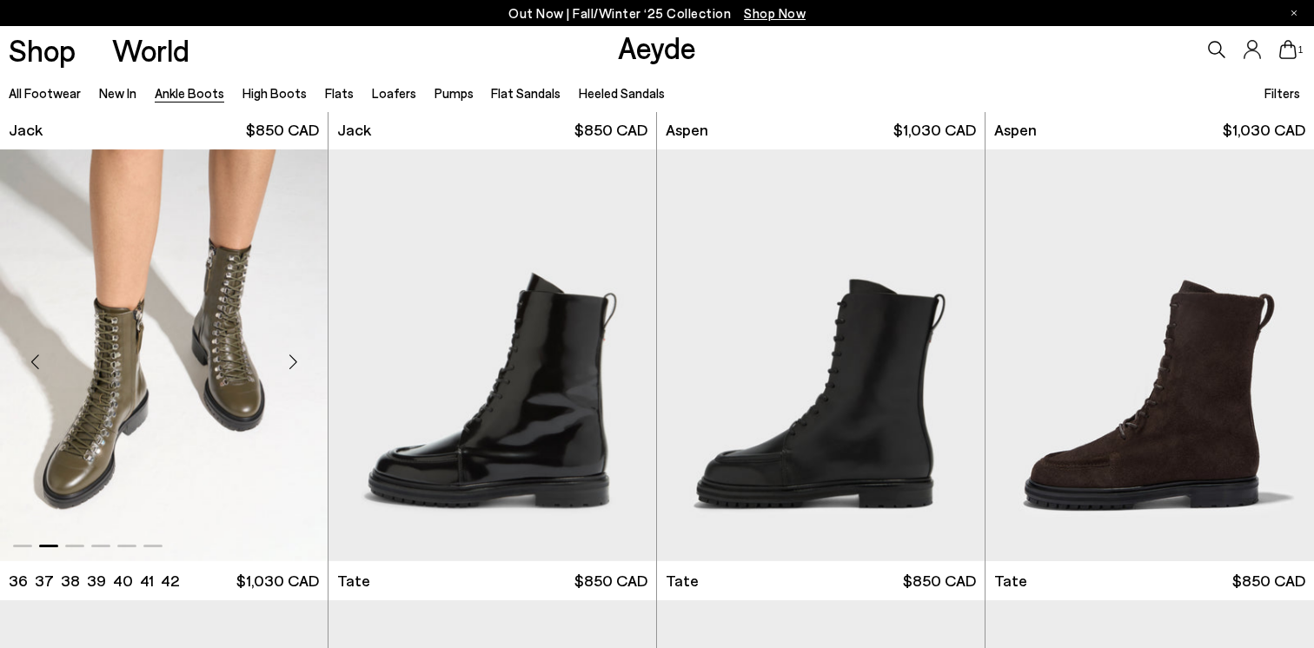
click at [288, 362] on div "Next slide" at bounding box center [293, 362] width 52 height 52
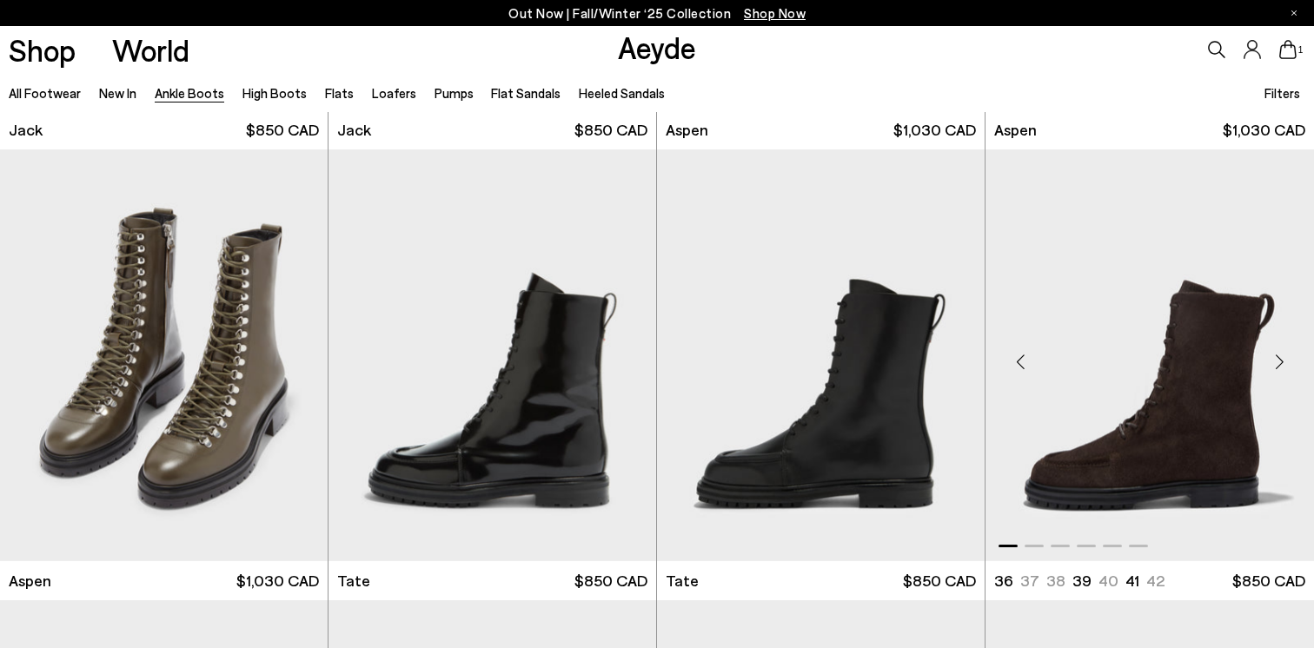
click at [1275, 361] on div "Next slide" at bounding box center [1279, 362] width 52 height 52
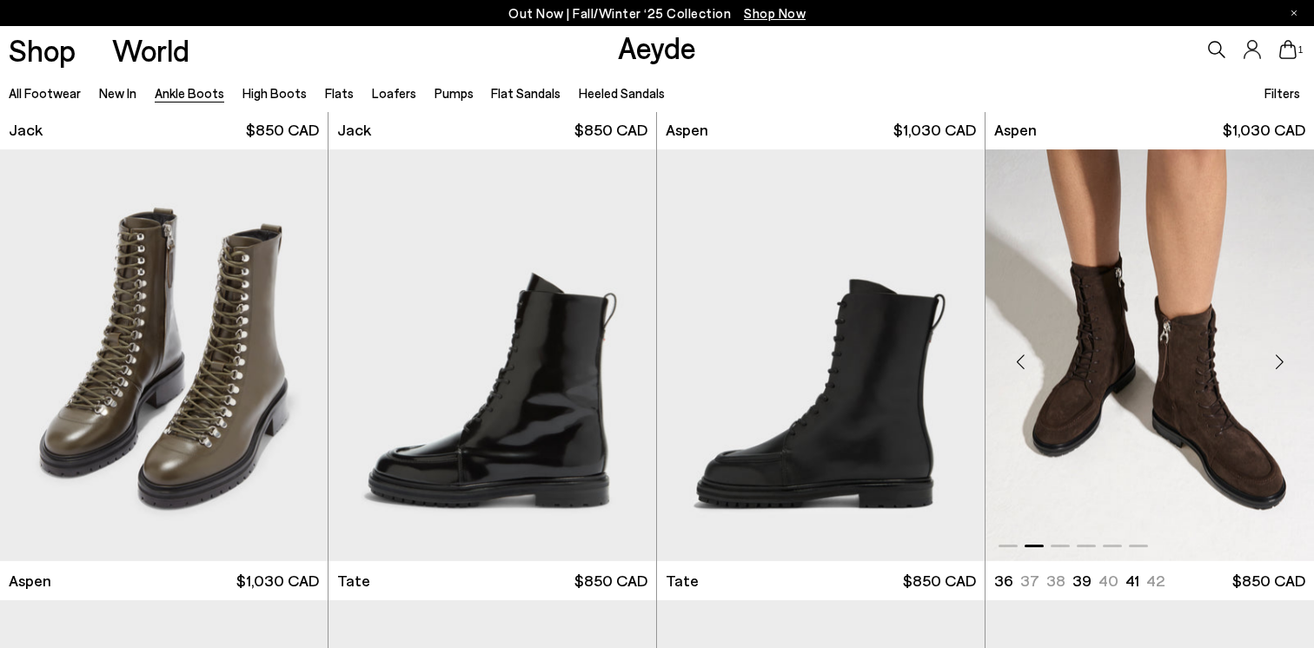
click at [1275, 361] on div "Next slide" at bounding box center [1279, 362] width 52 height 52
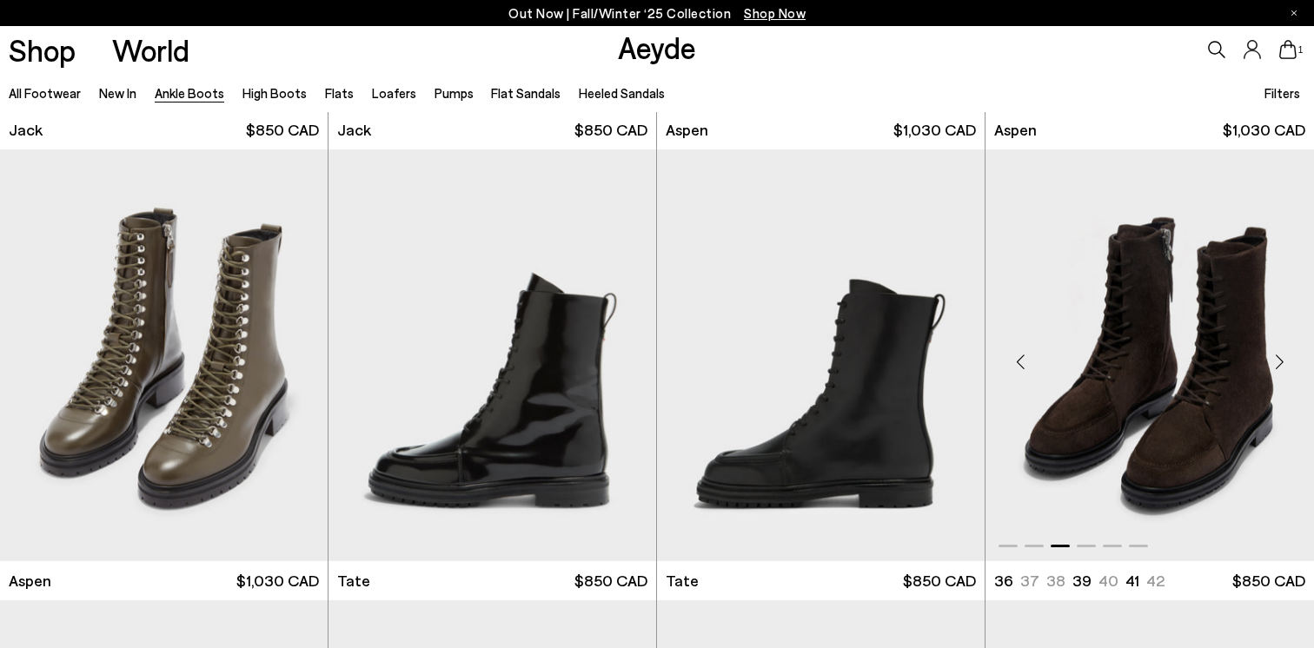
click at [1275, 361] on div "Next slide" at bounding box center [1279, 362] width 52 height 52
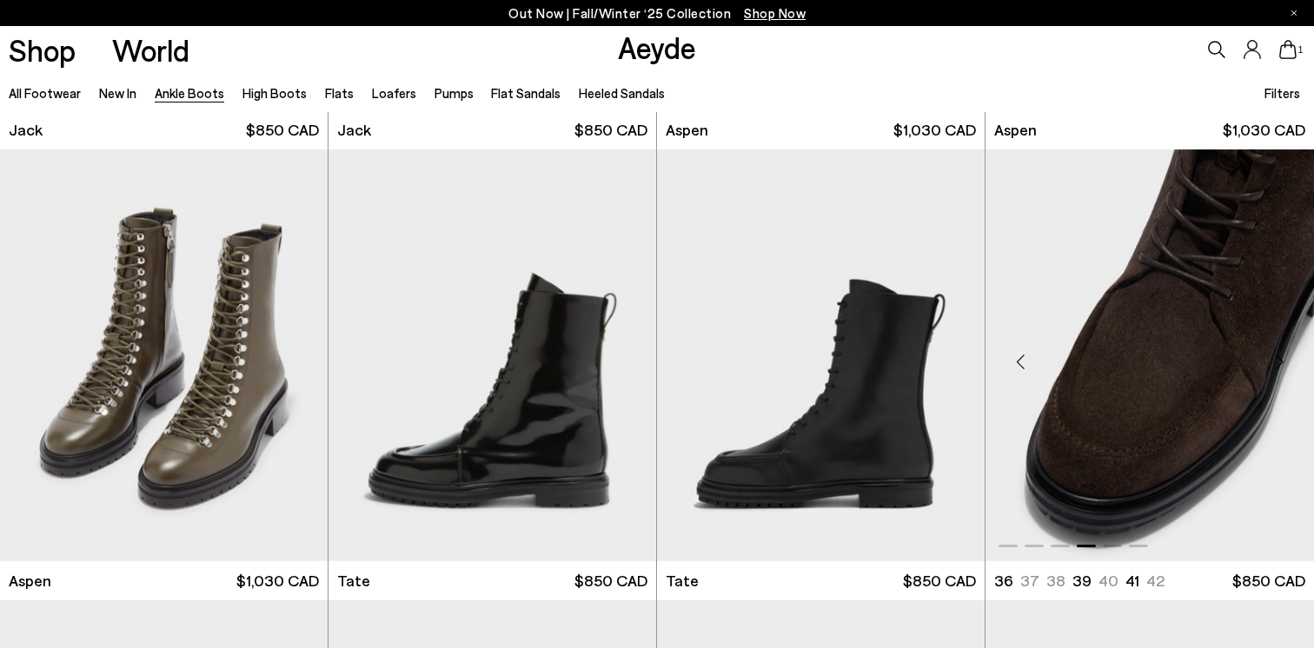
click at [1275, 361] on div "Next slide" at bounding box center [1279, 362] width 52 height 52
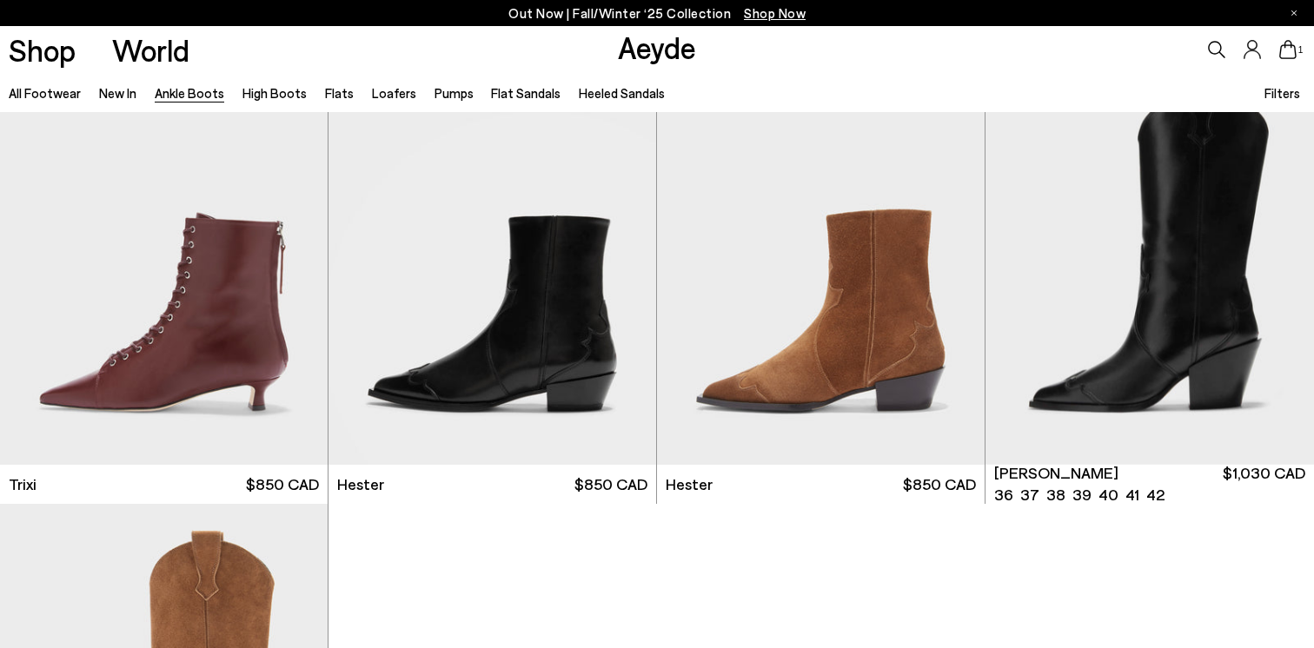
scroll to position [9108, 0]
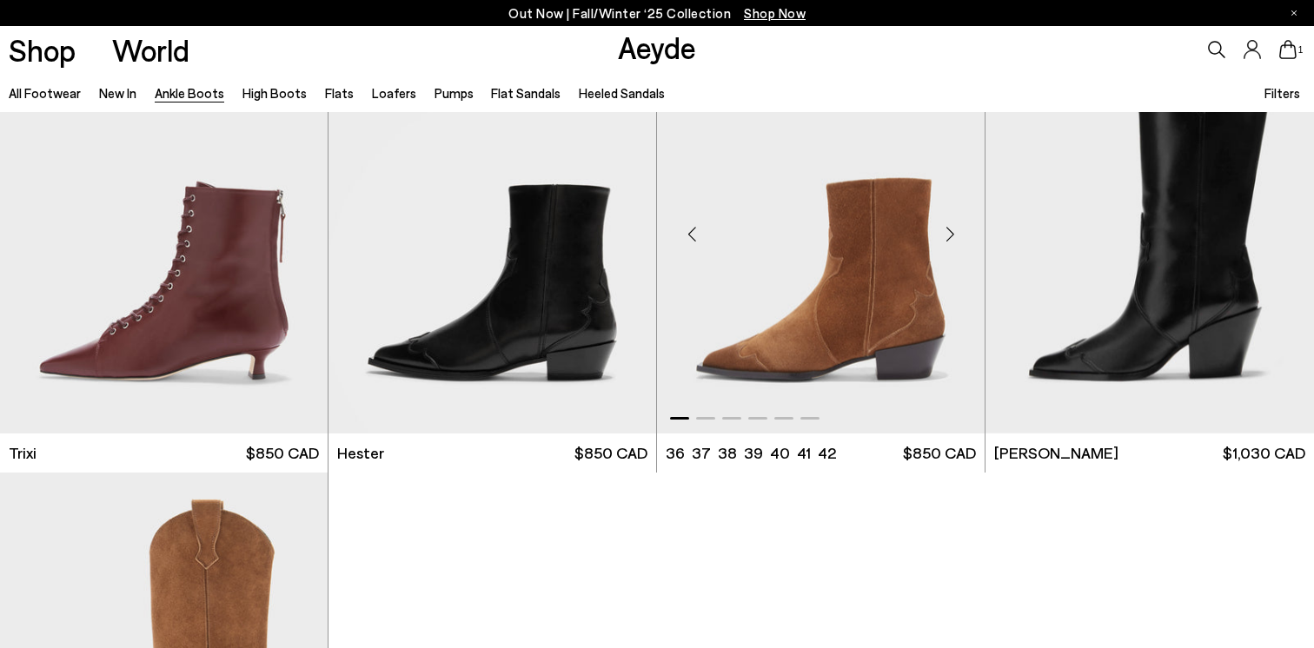
click at [941, 233] on div "Next slide" at bounding box center [950, 235] width 52 height 52
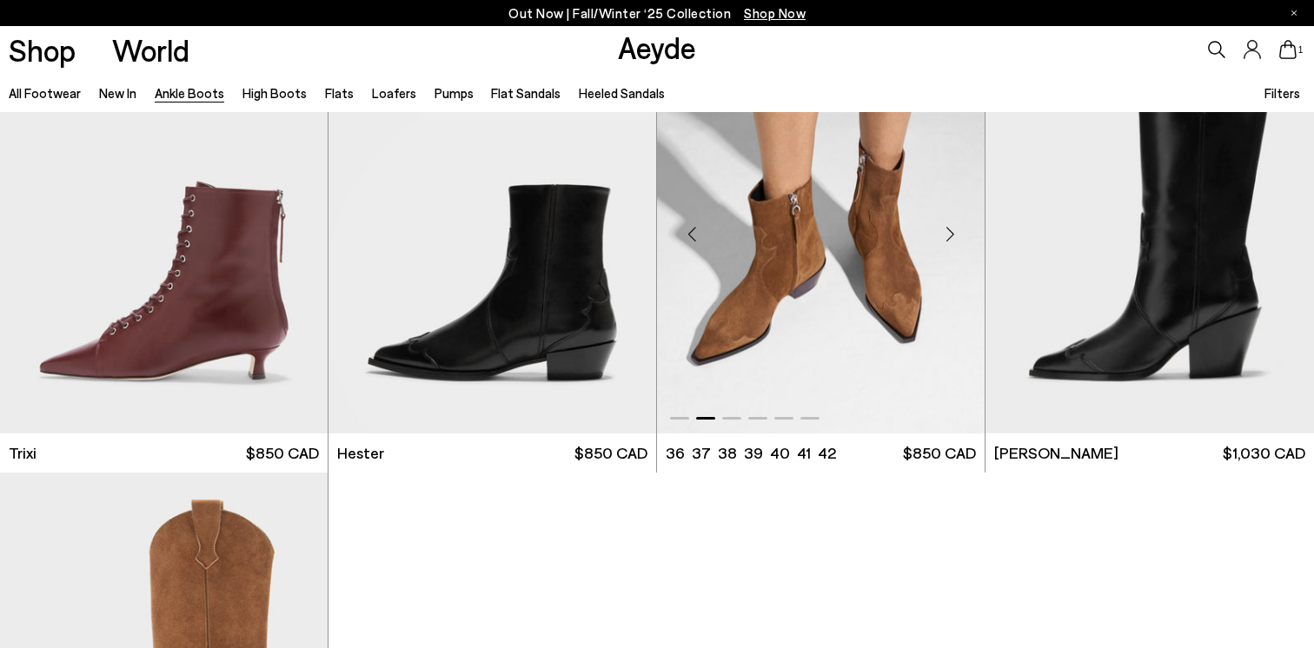
click at [942, 235] on div "Next slide" at bounding box center [950, 235] width 52 height 52
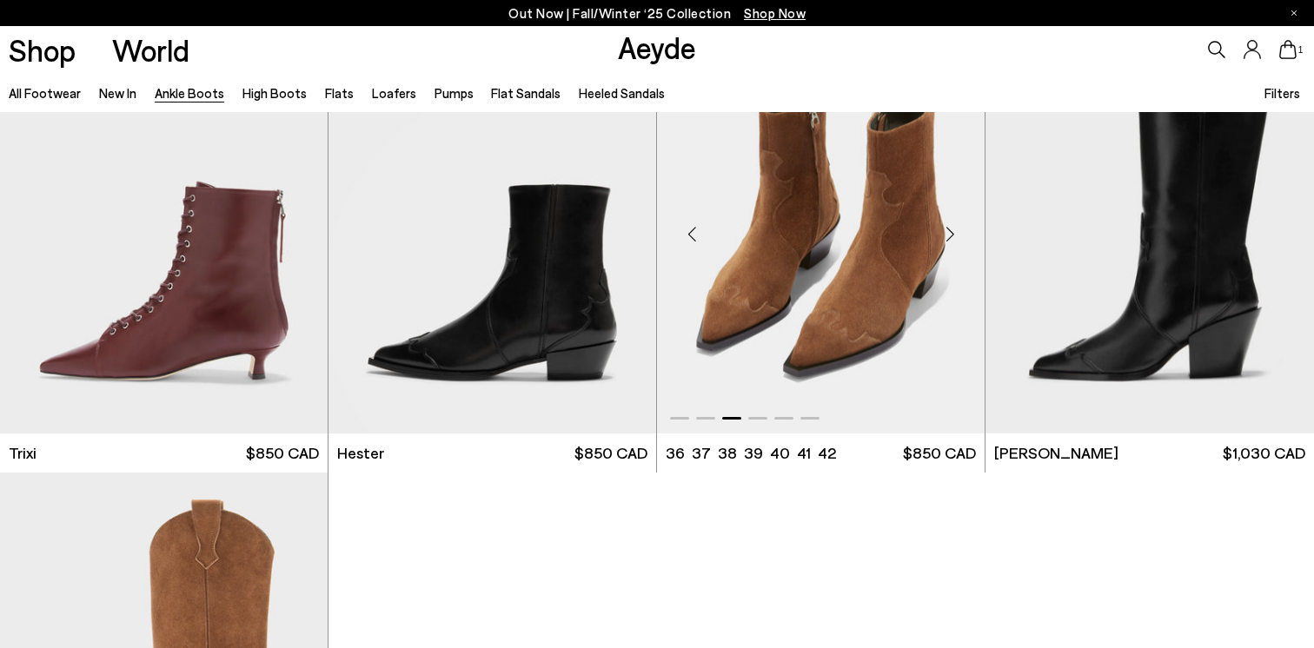
click at [942, 235] on div "Next slide" at bounding box center [950, 235] width 52 height 52
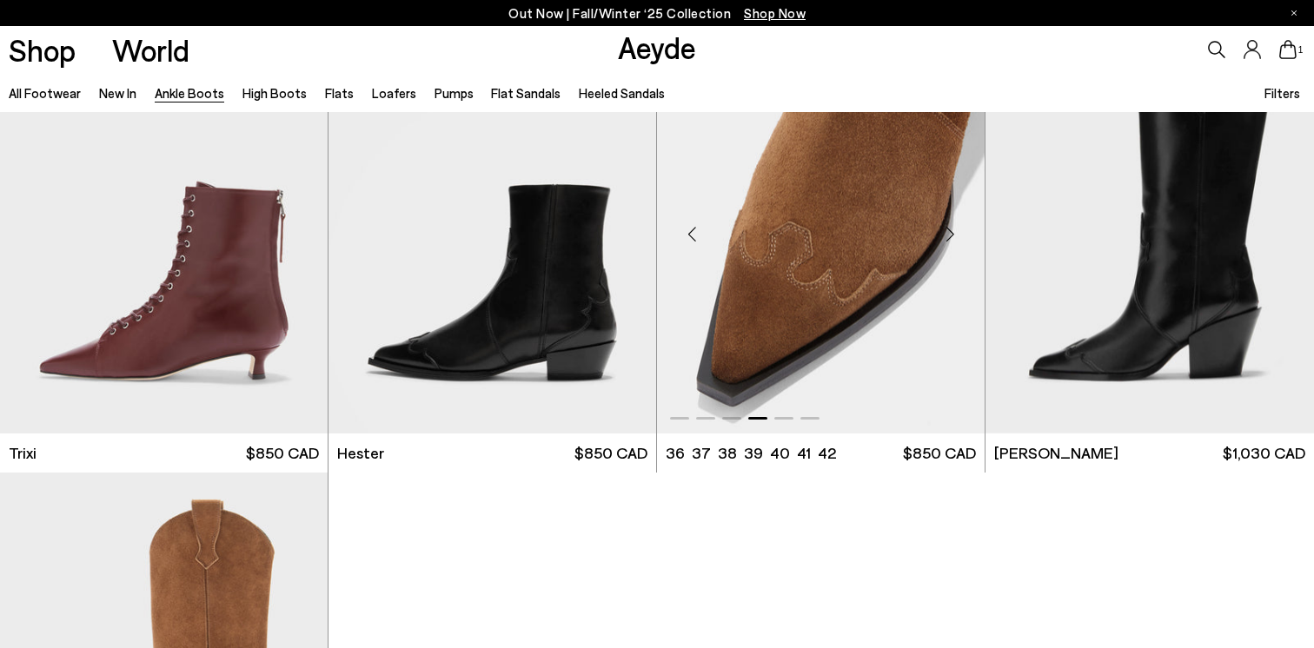
click at [942, 235] on div "Next slide" at bounding box center [950, 235] width 52 height 52
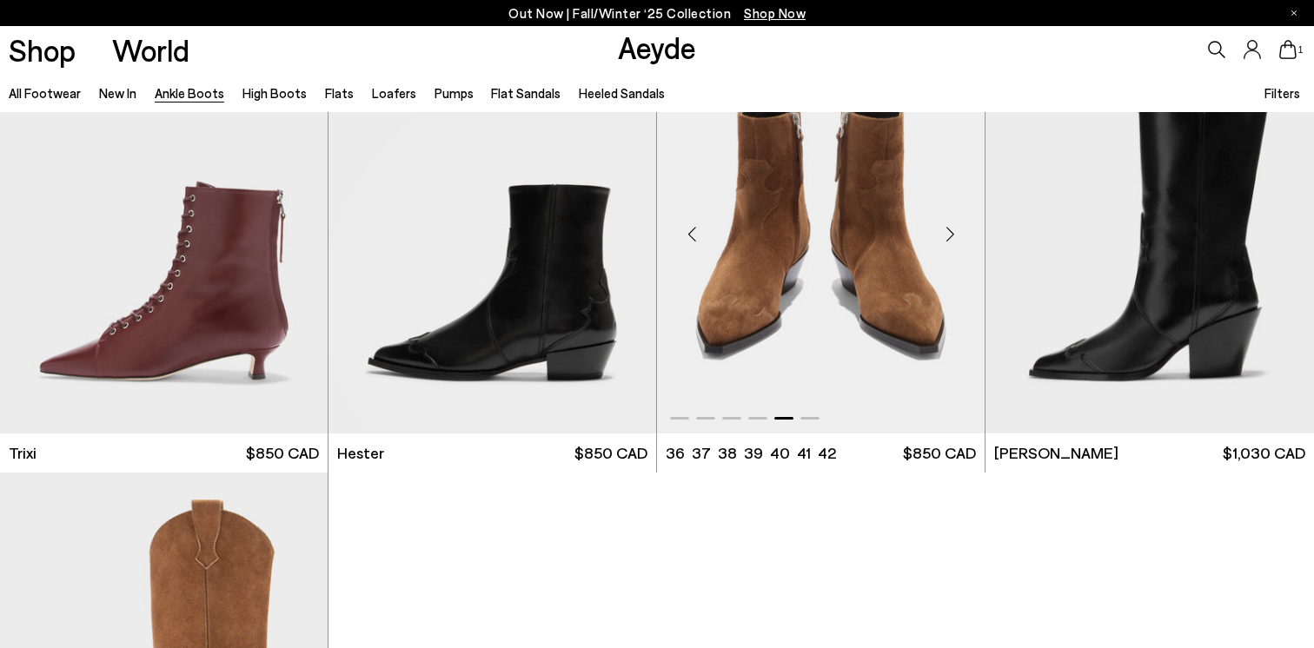
click at [942, 235] on div "Next slide" at bounding box center [950, 235] width 52 height 52
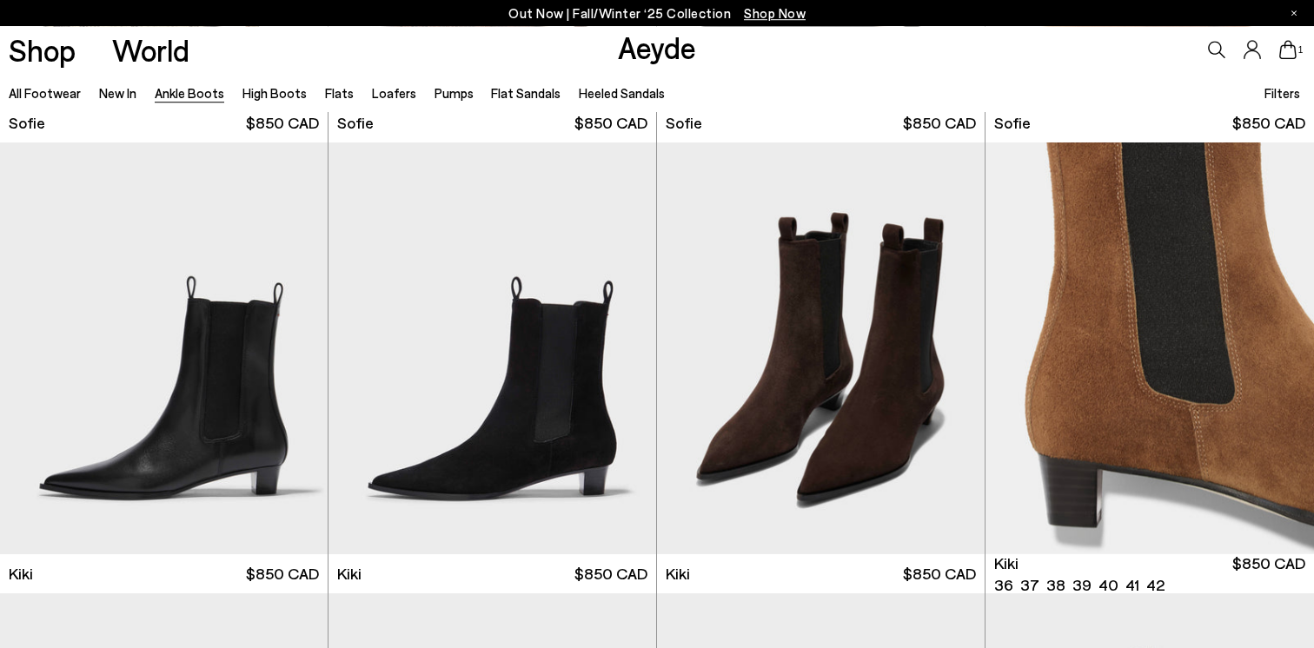
scroll to position [2220, 0]
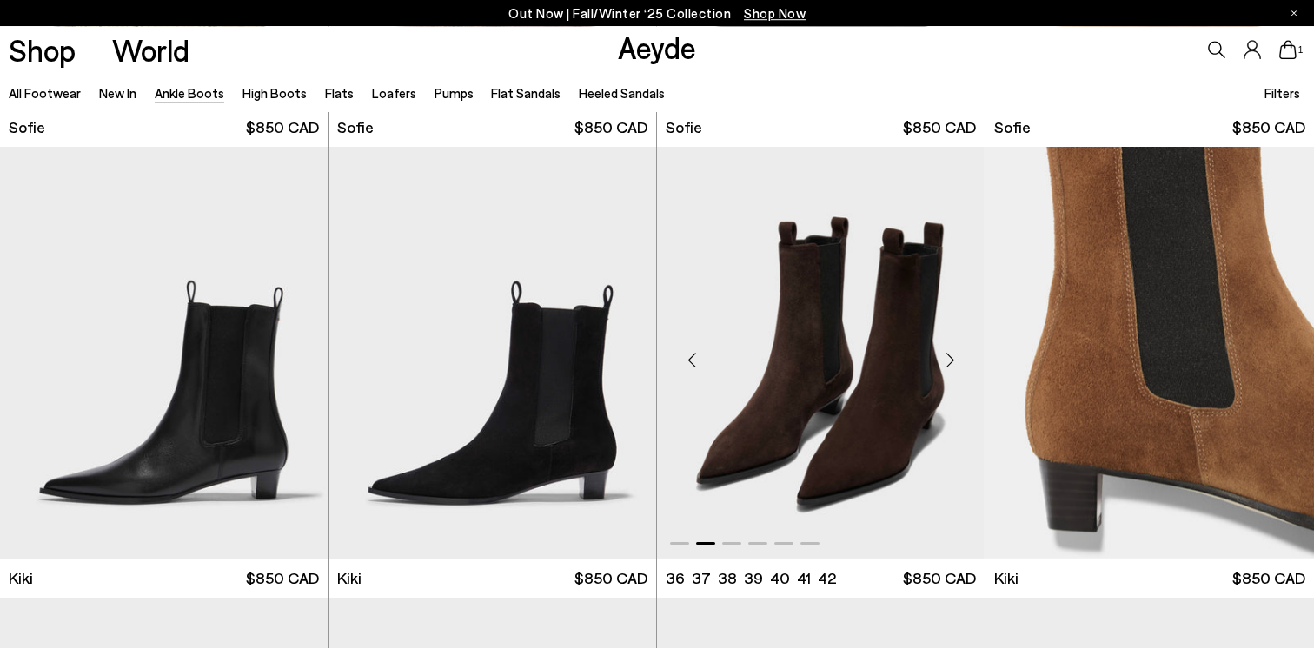
click at [826, 368] on img "2 / 6" at bounding box center [821, 353] width 328 height 412
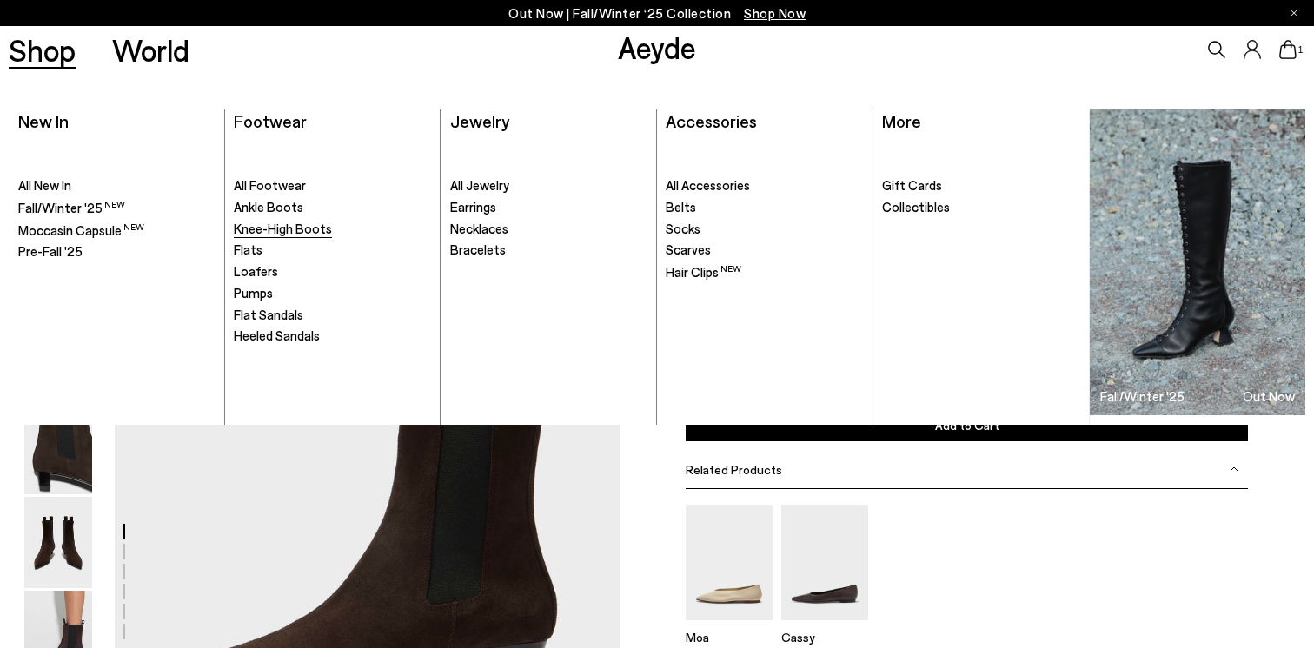
click at [275, 227] on span "Knee-High Boots" at bounding box center [283, 229] width 98 height 16
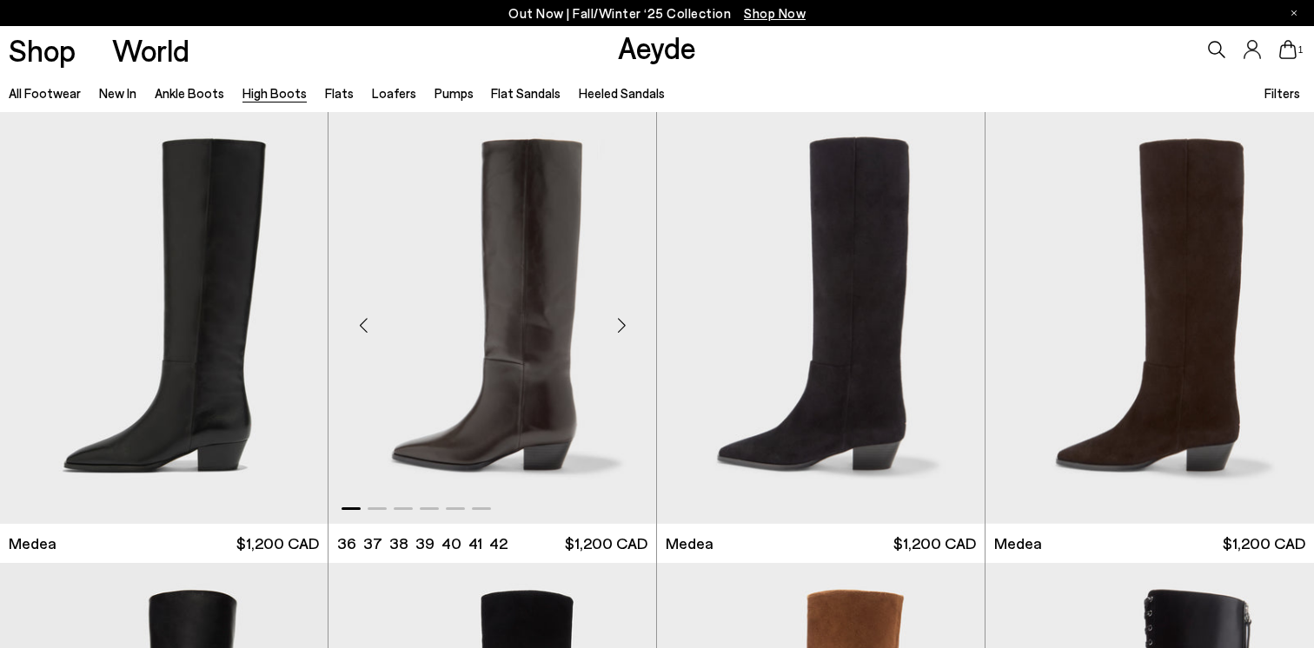
click at [625, 322] on div "Next slide" at bounding box center [621, 325] width 52 height 52
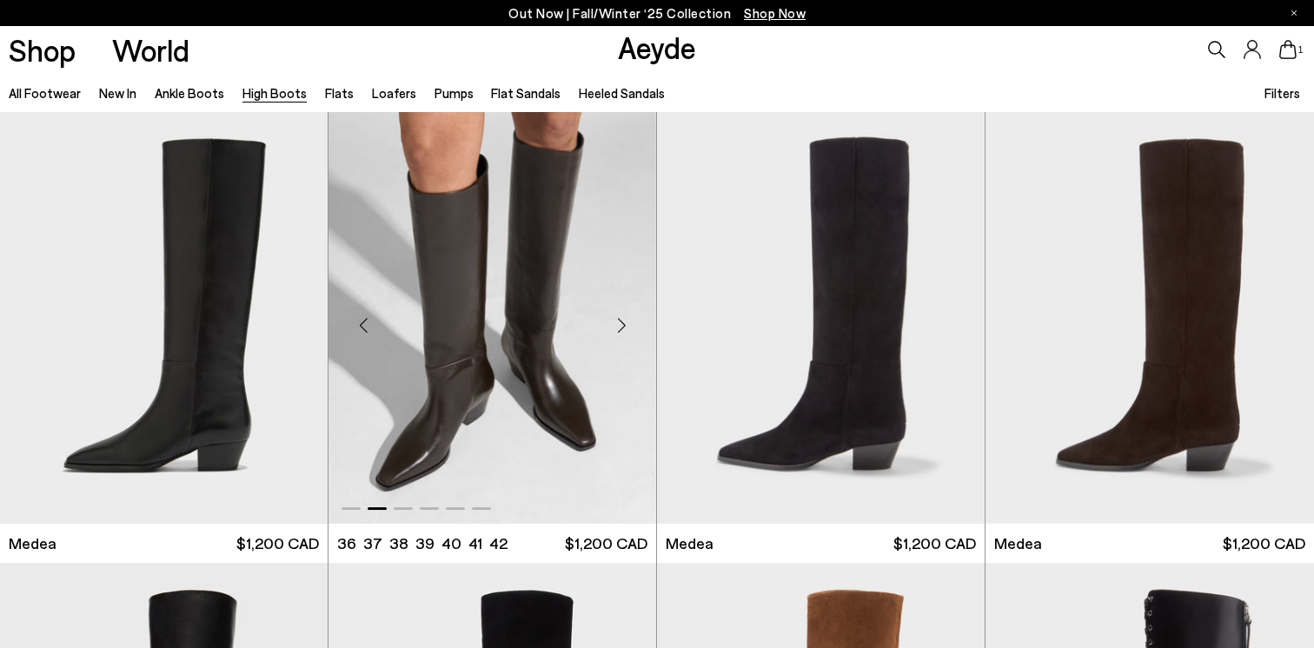
click at [625, 322] on div "Next slide" at bounding box center [621, 325] width 52 height 52
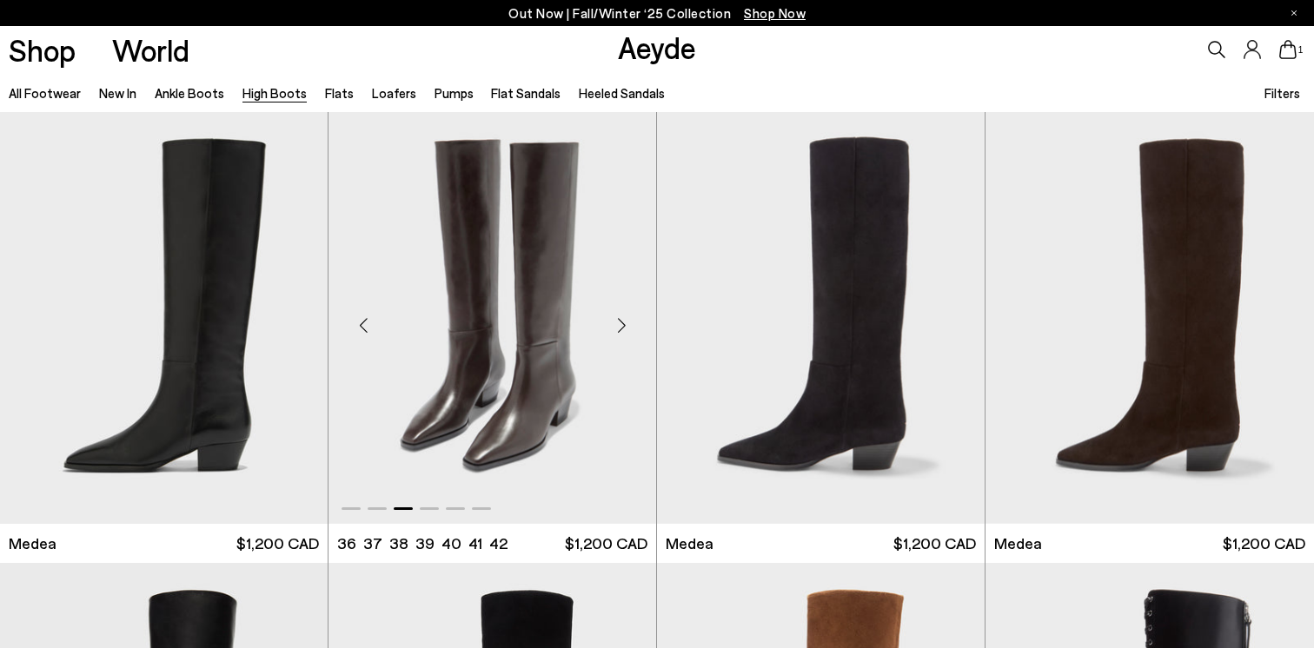
click at [625, 323] on div "Next slide" at bounding box center [621, 325] width 52 height 52
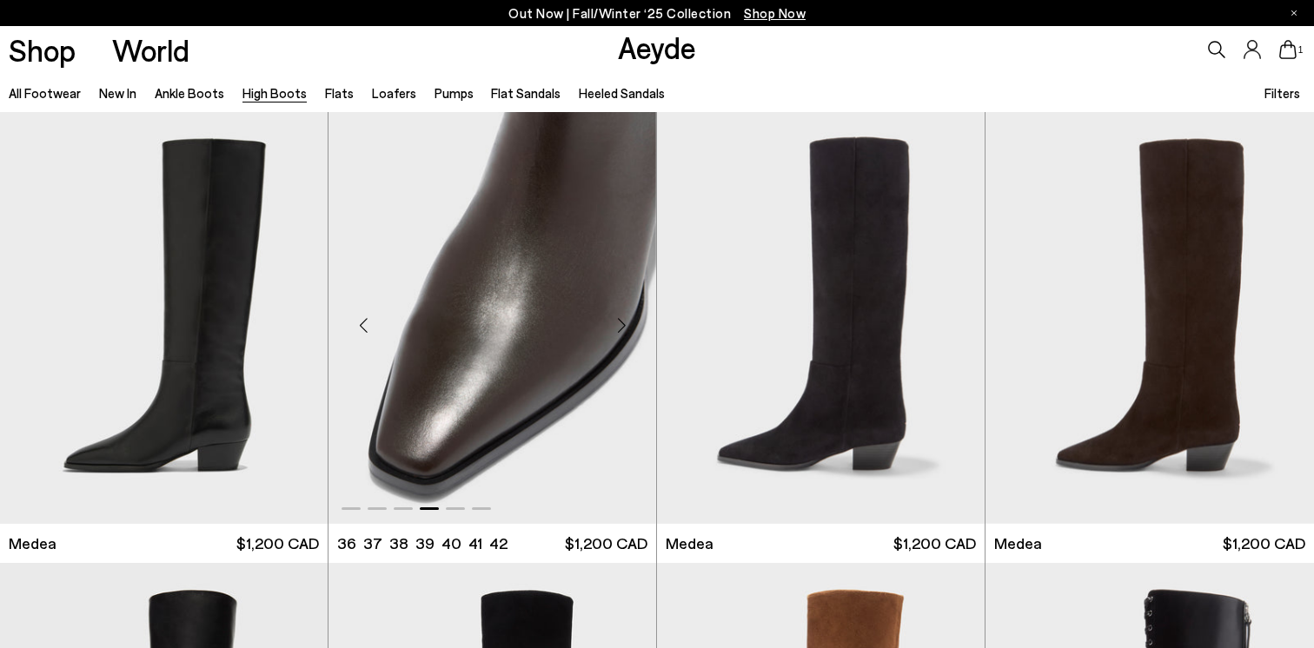
click at [625, 323] on div "Next slide" at bounding box center [621, 325] width 52 height 52
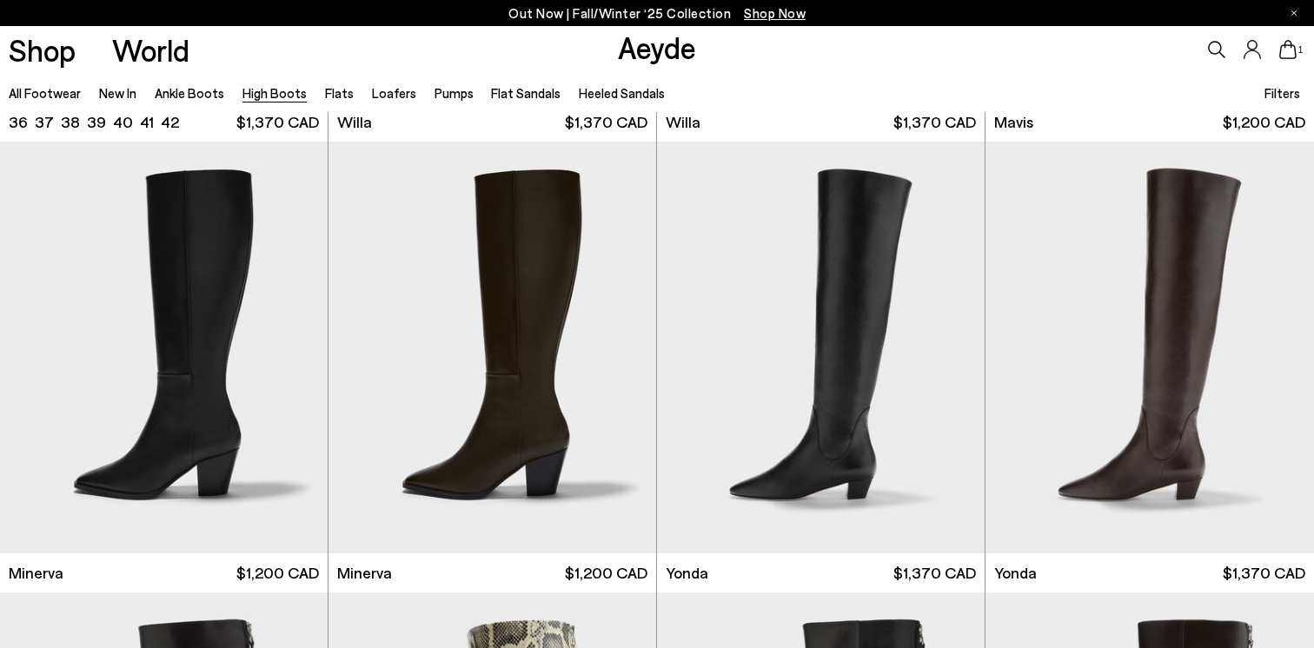
scroll to position [876, 0]
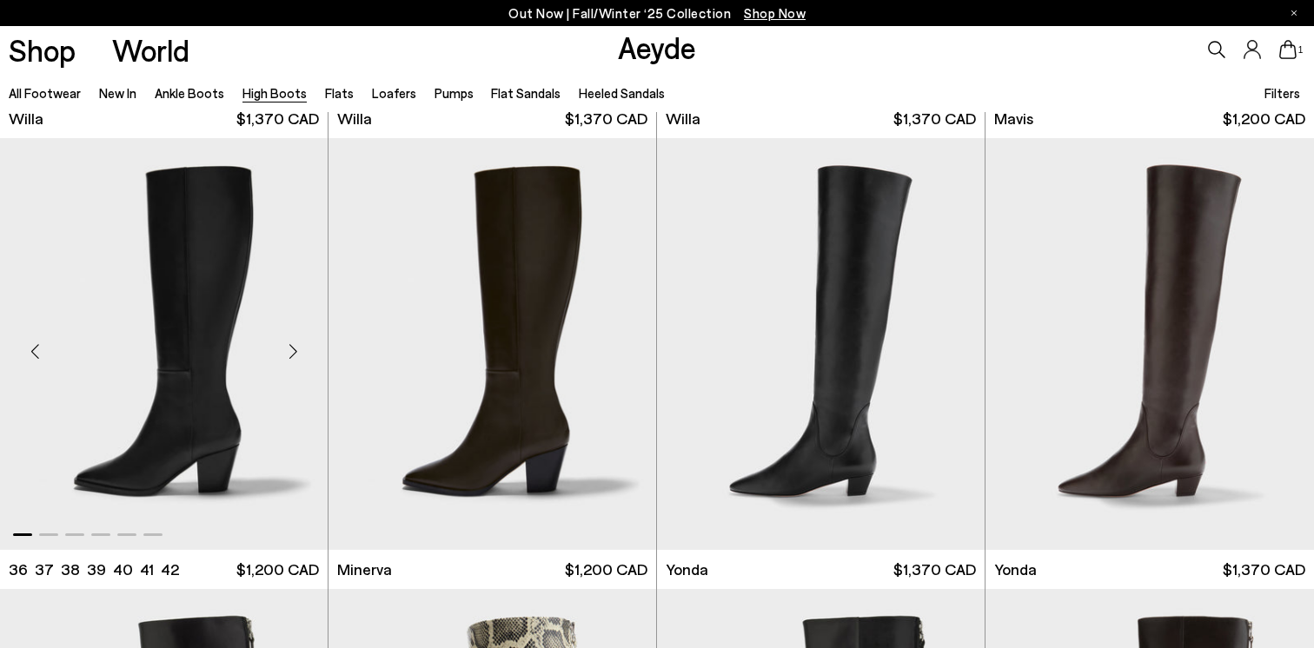
click at [300, 352] on div "Next slide" at bounding box center [293, 351] width 52 height 52
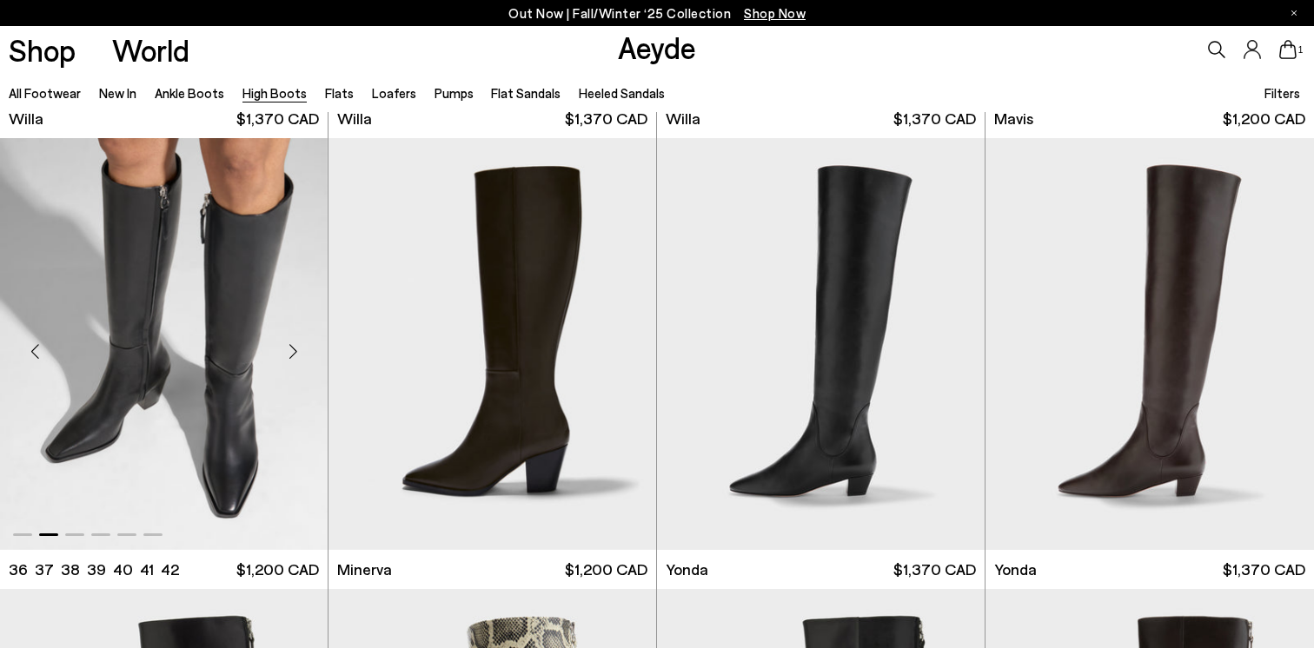
click at [300, 352] on div "Next slide" at bounding box center [293, 351] width 52 height 52
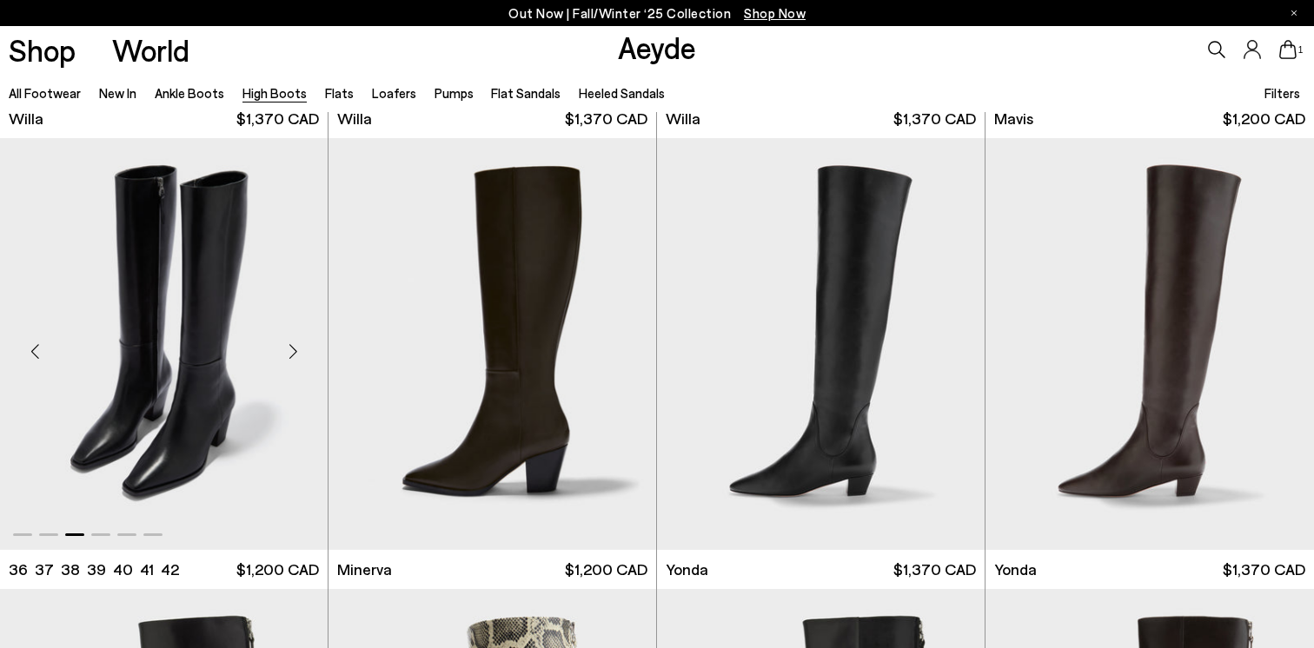
click at [300, 352] on div "Next slide" at bounding box center [293, 351] width 52 height 52
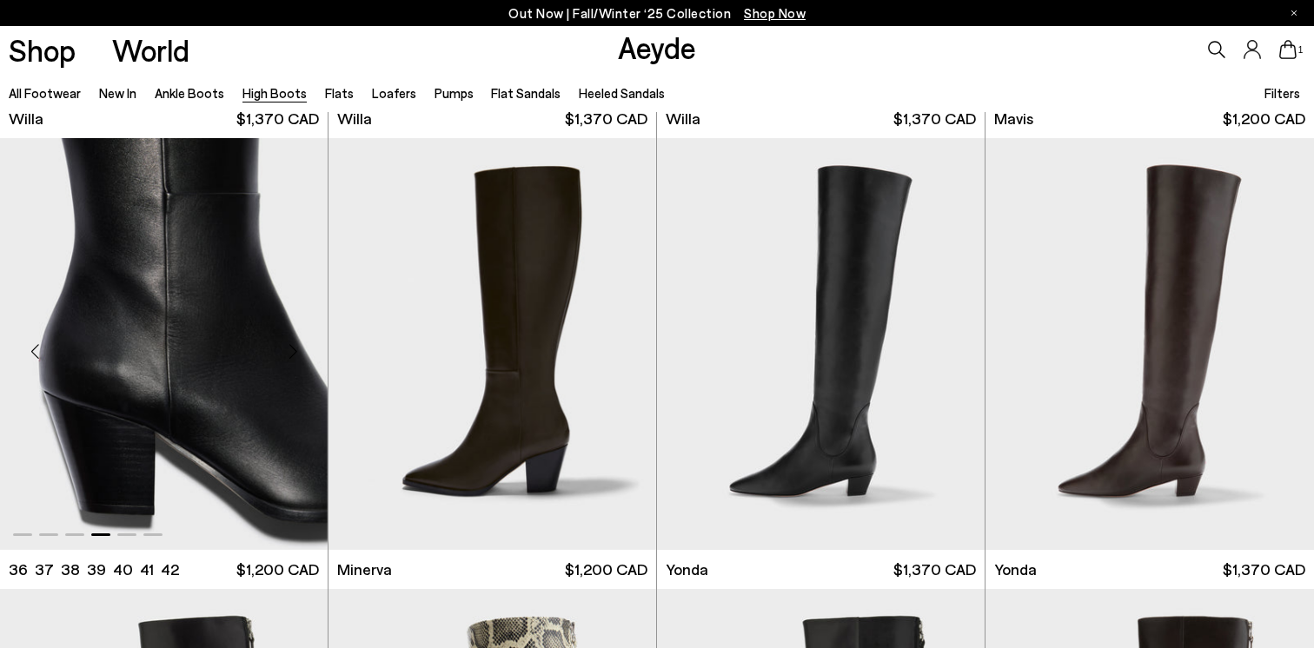
click at [300, 352] on div "Next slide" at bounding box center [293, 351] width 52 height 52
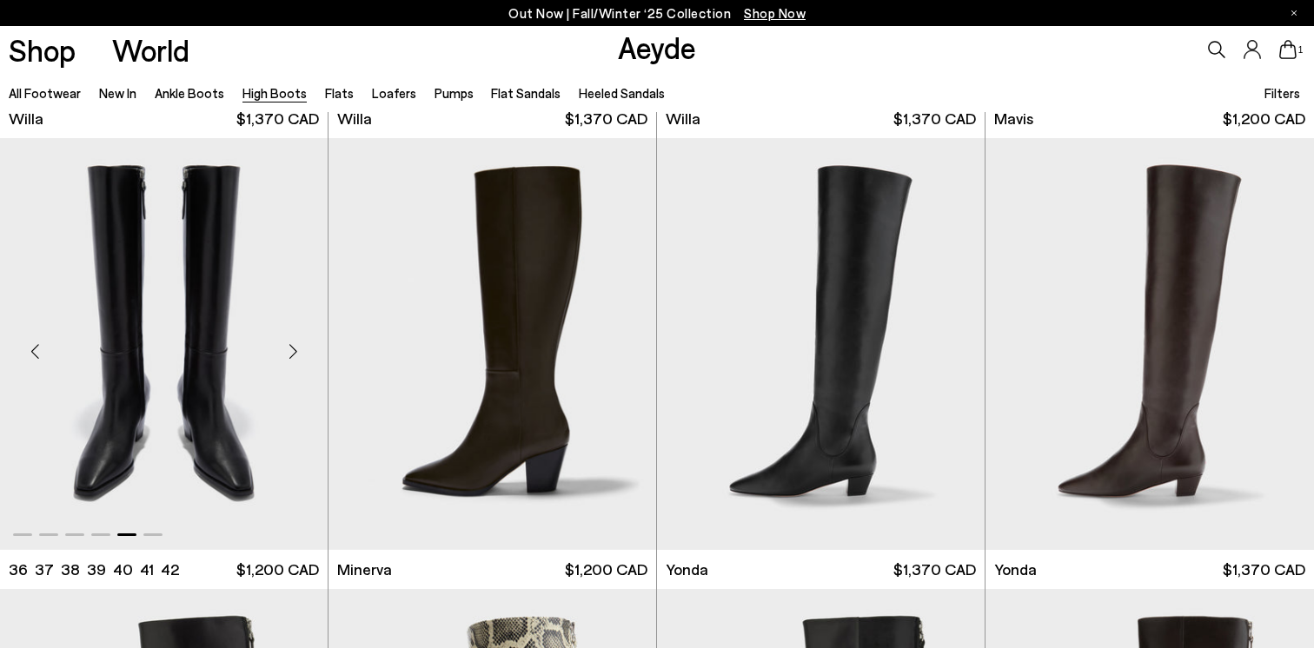
click at [300, 352] on div "Next slide" at bounding box center [293, 351] width 52 height 52
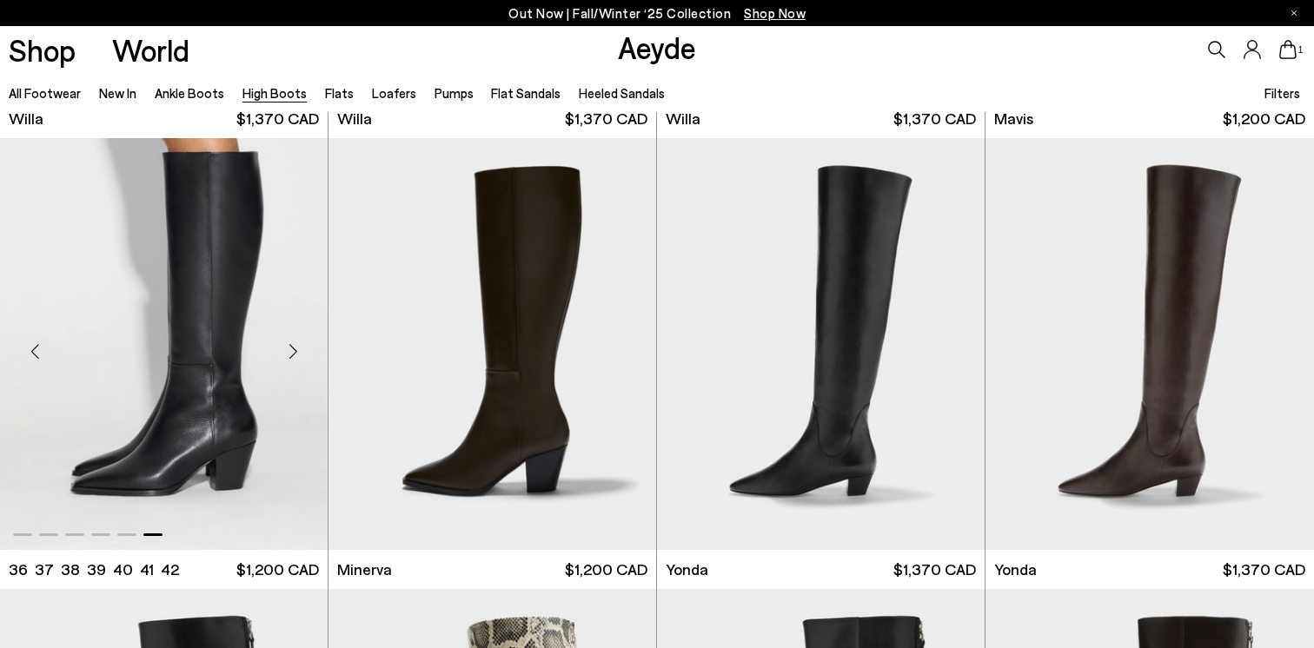
click at [300, 352] on div "Next slide" at bounding box center [293, 351] width 52 height 52
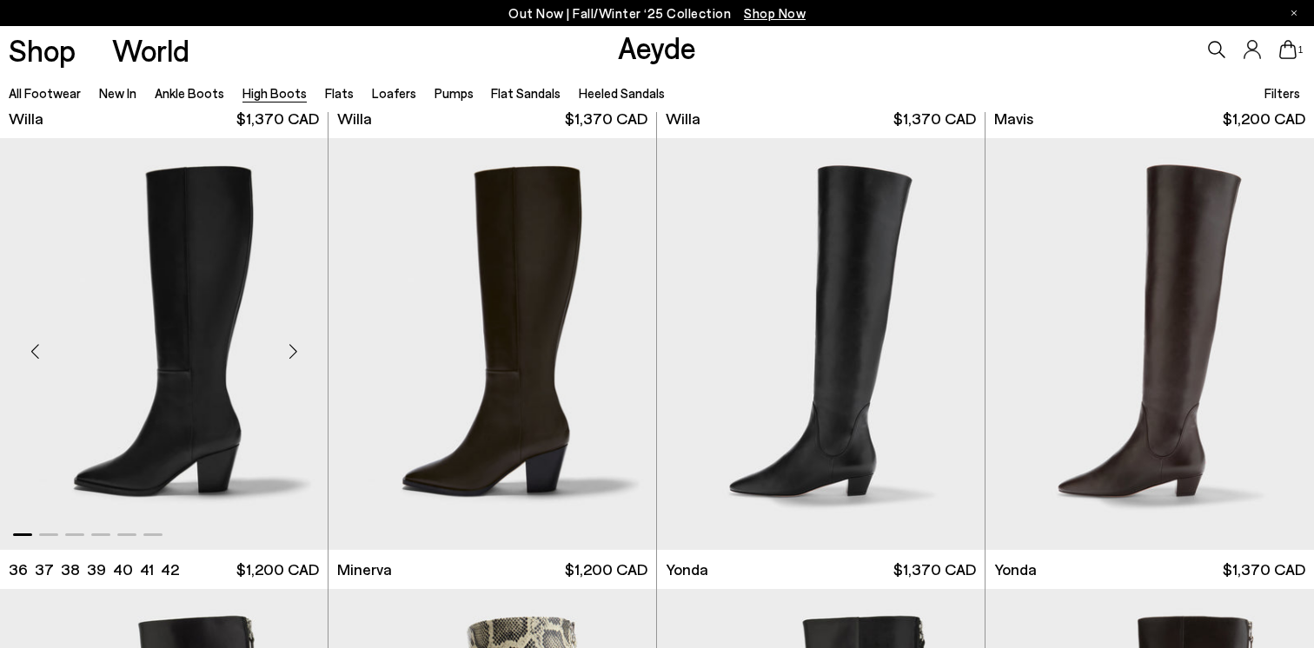
click at [300, 352] on div "Next slide" at bounding box center [293, 351] width 52 height 52
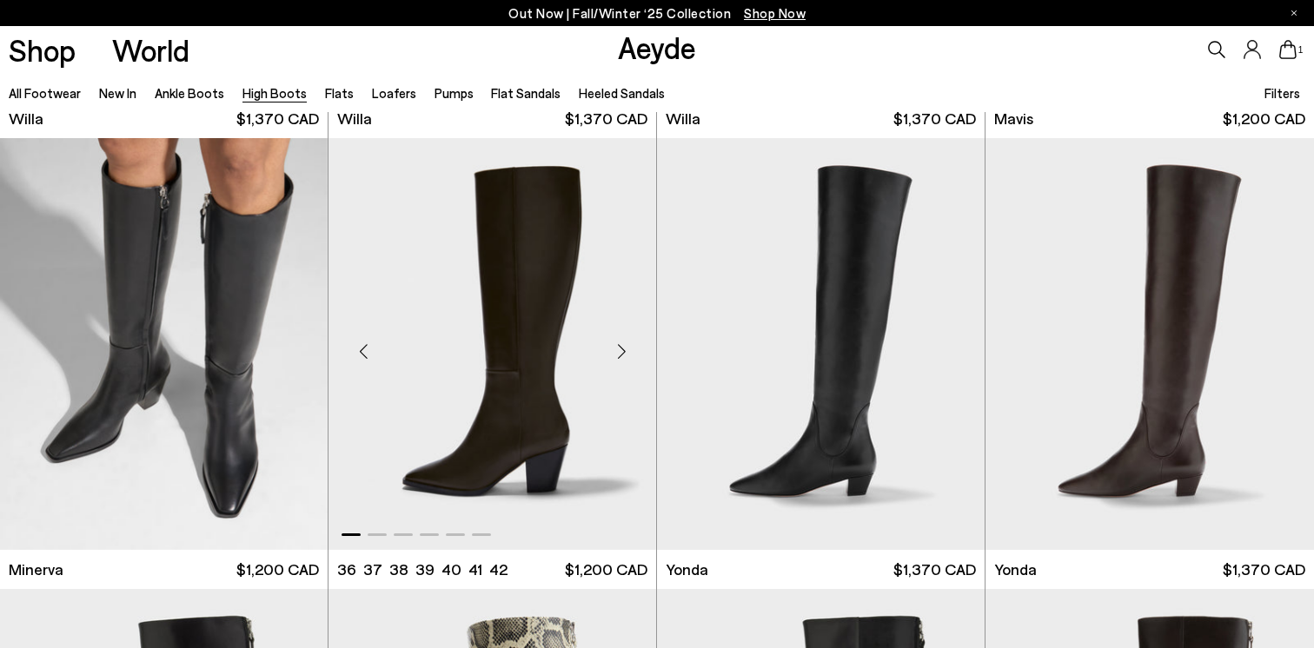
click at [619, 351] on div "Next slide" at bounding box center [621, 351] width 52 height 52
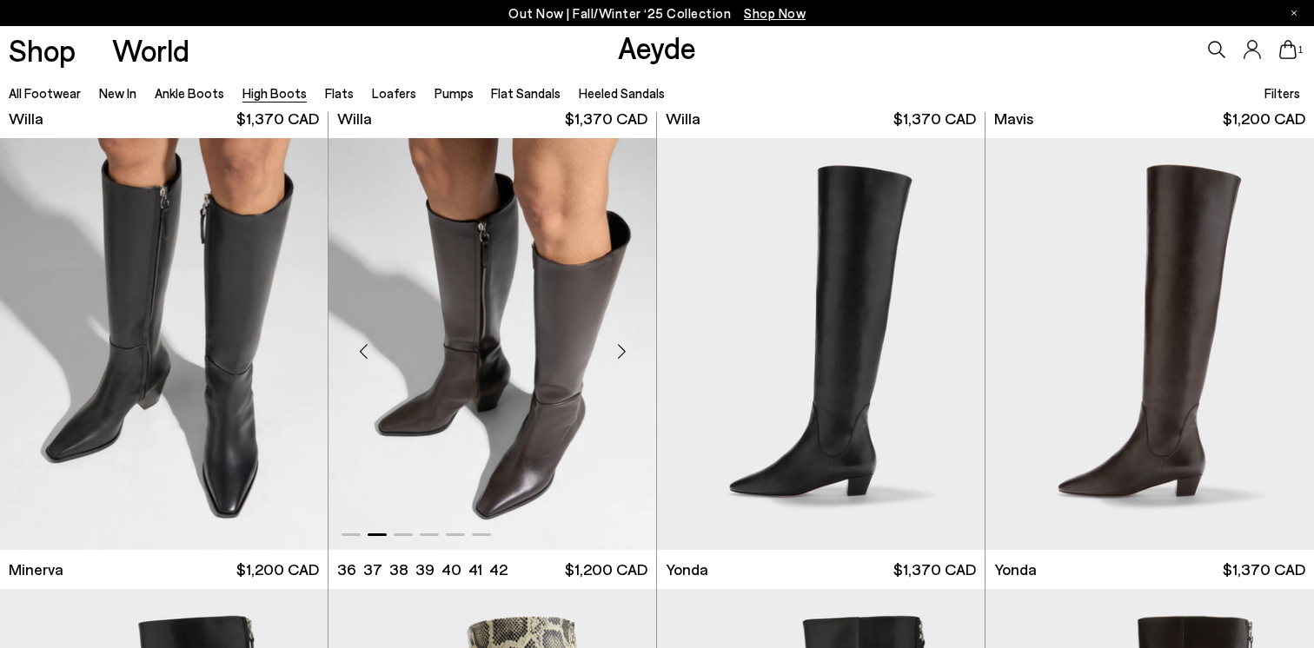
click at [619, 351] on div "Next slide" at bounding box center [621, 351] width 52 height 52
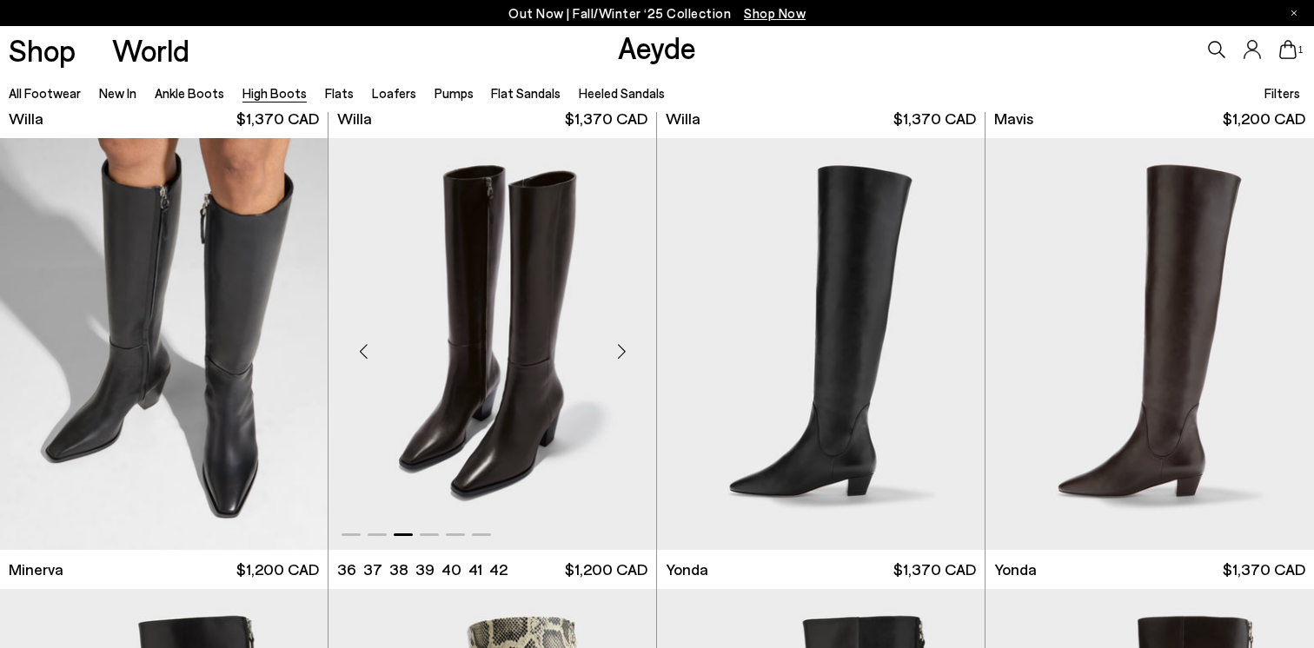
click at [619, 351] on div "Next slide" at bounding box center [621, 351] width 52 height 52
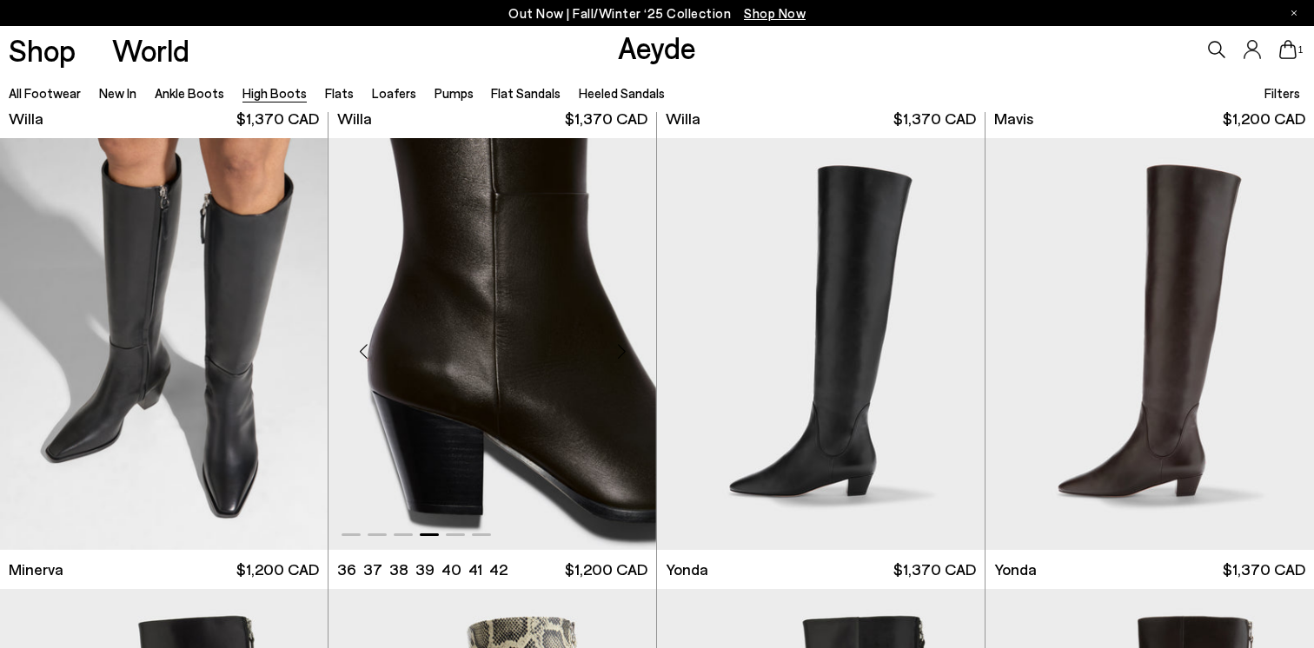
click at [619, 351] on div "Next slide" at bounding box center [621, 351] width 52 height 52
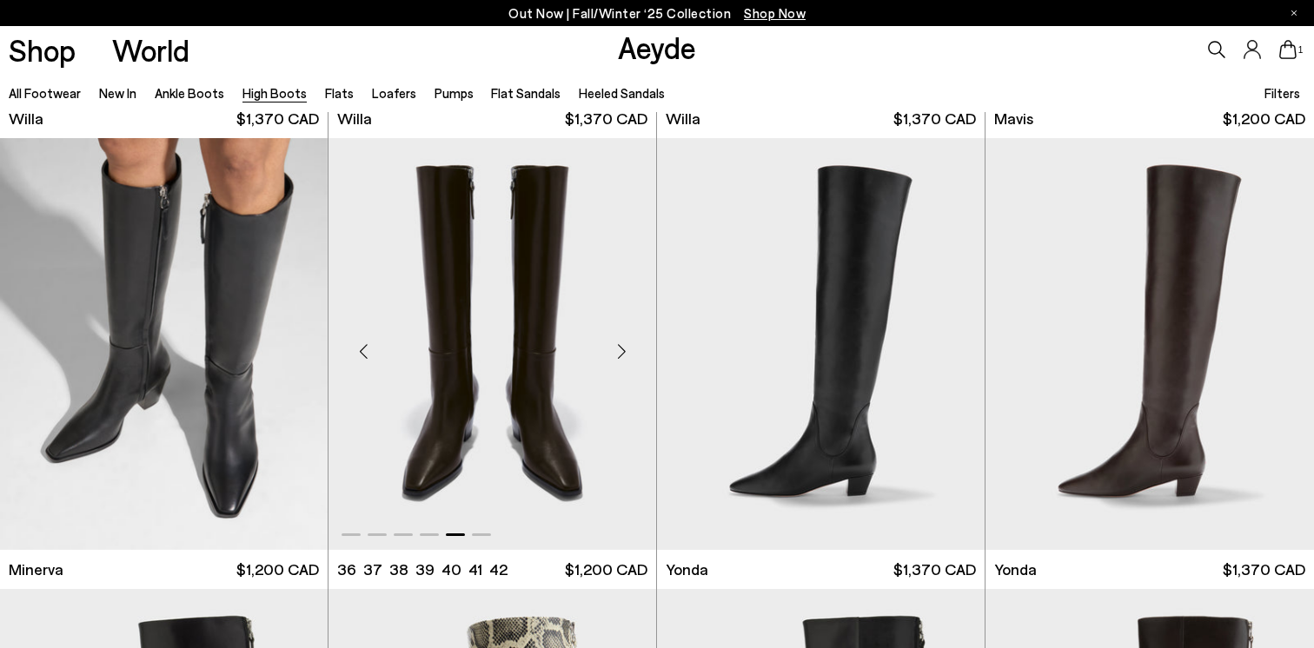
click at [619, 351] on div "Next slide" at bounding box center [621, 351] width 52 height 52
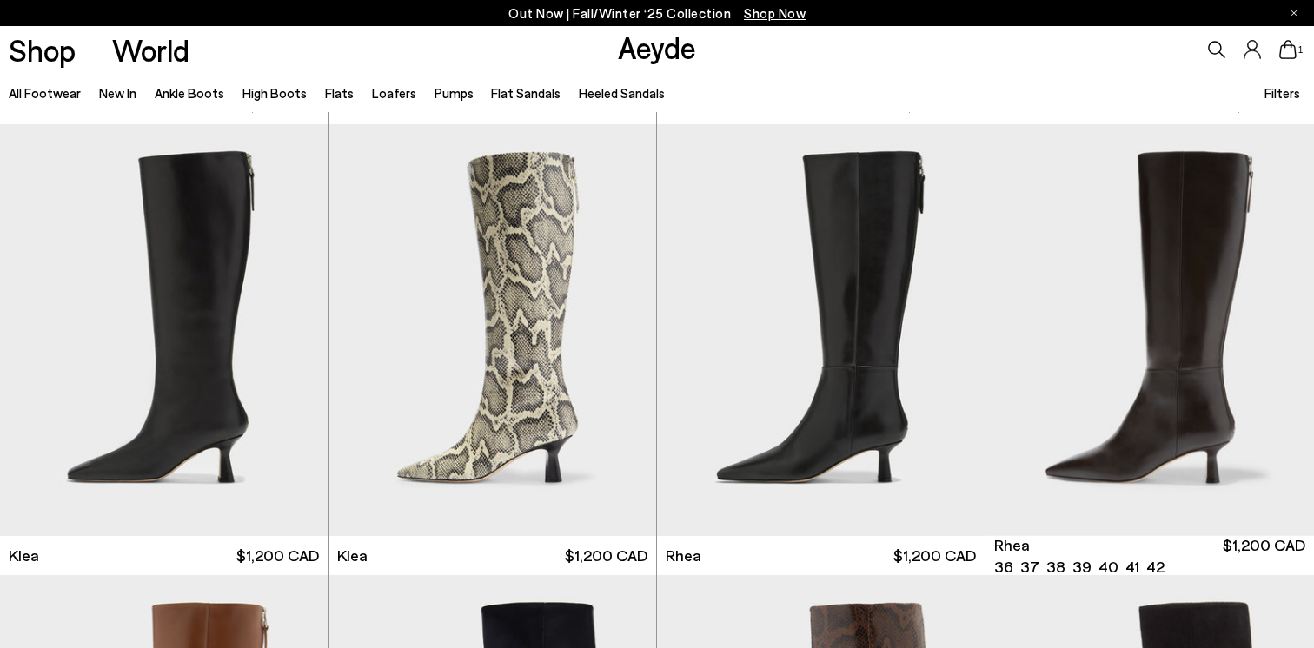
scroll to position [1342, 0]
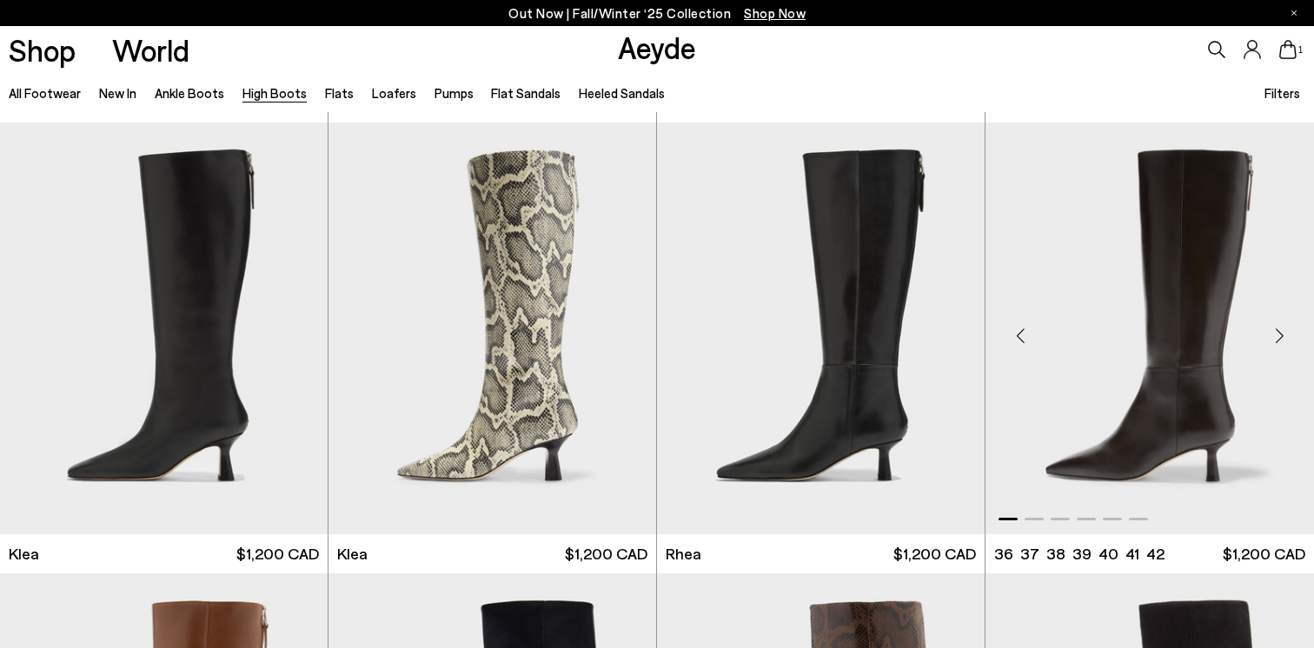
click at [1286, 337] on div "Next slide" at bounding box center [1279, 335] width 52 height 52
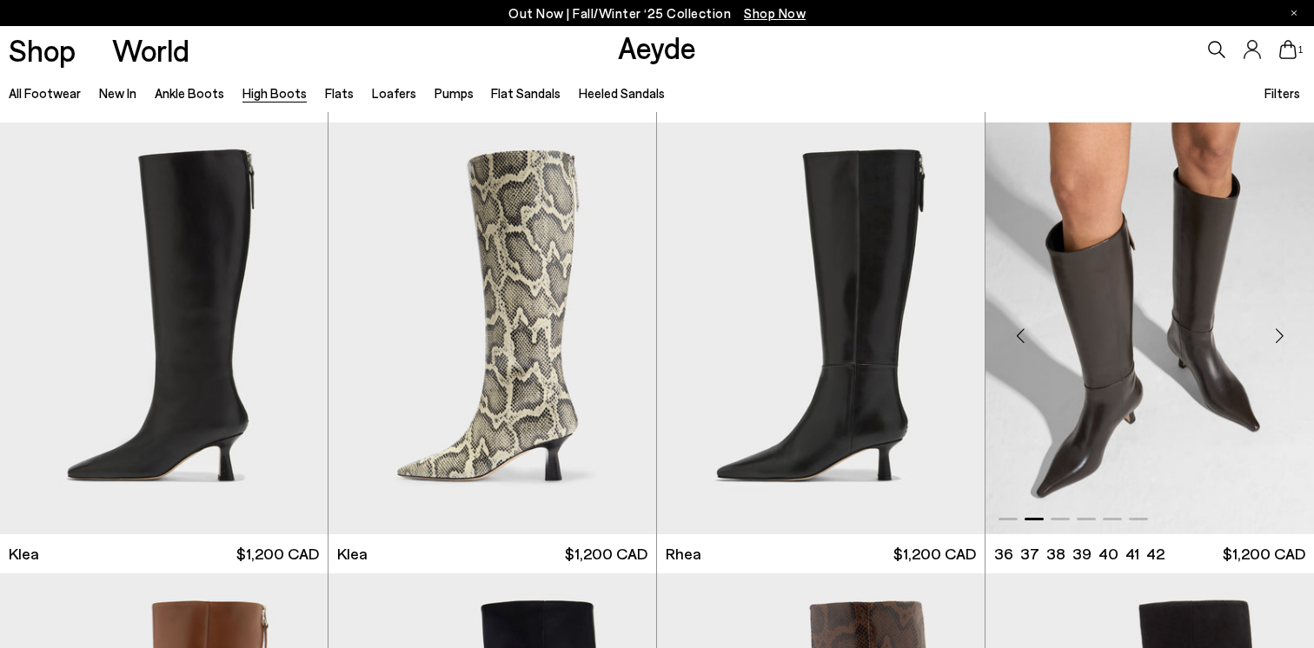
click at [1286, 337] on div "Next slide" at bounding box center [1279, 335] width 52 height 52
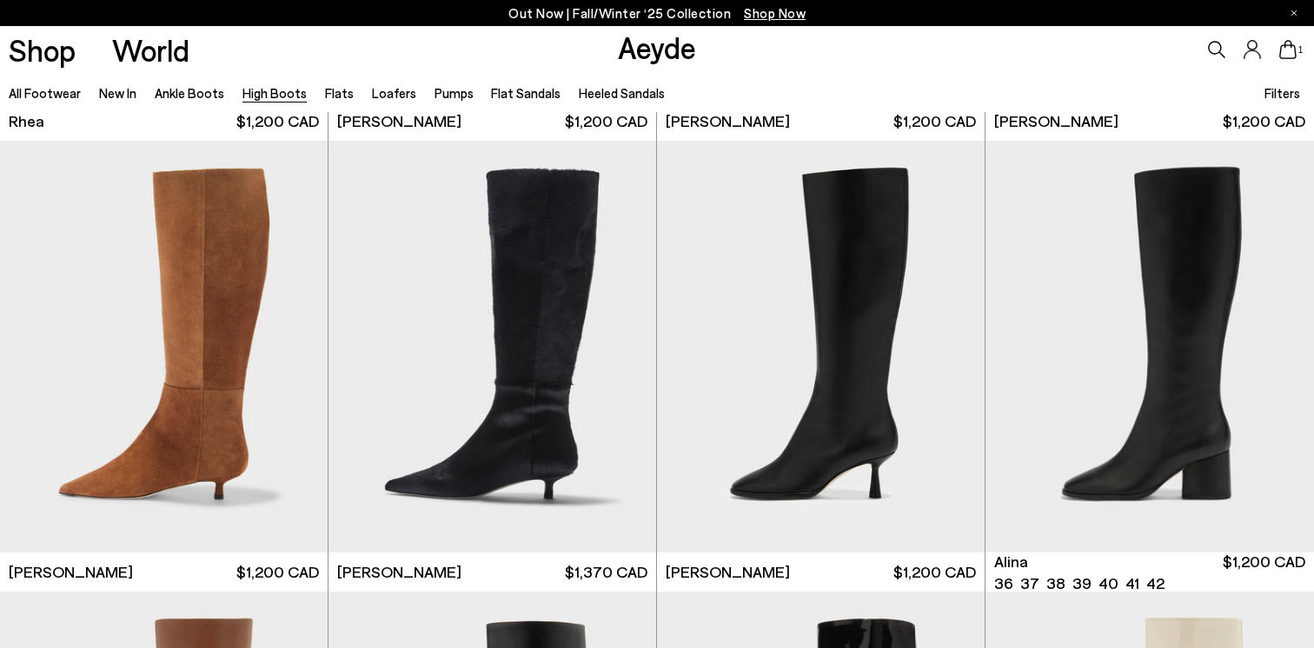
scroll to position [2208, 0]
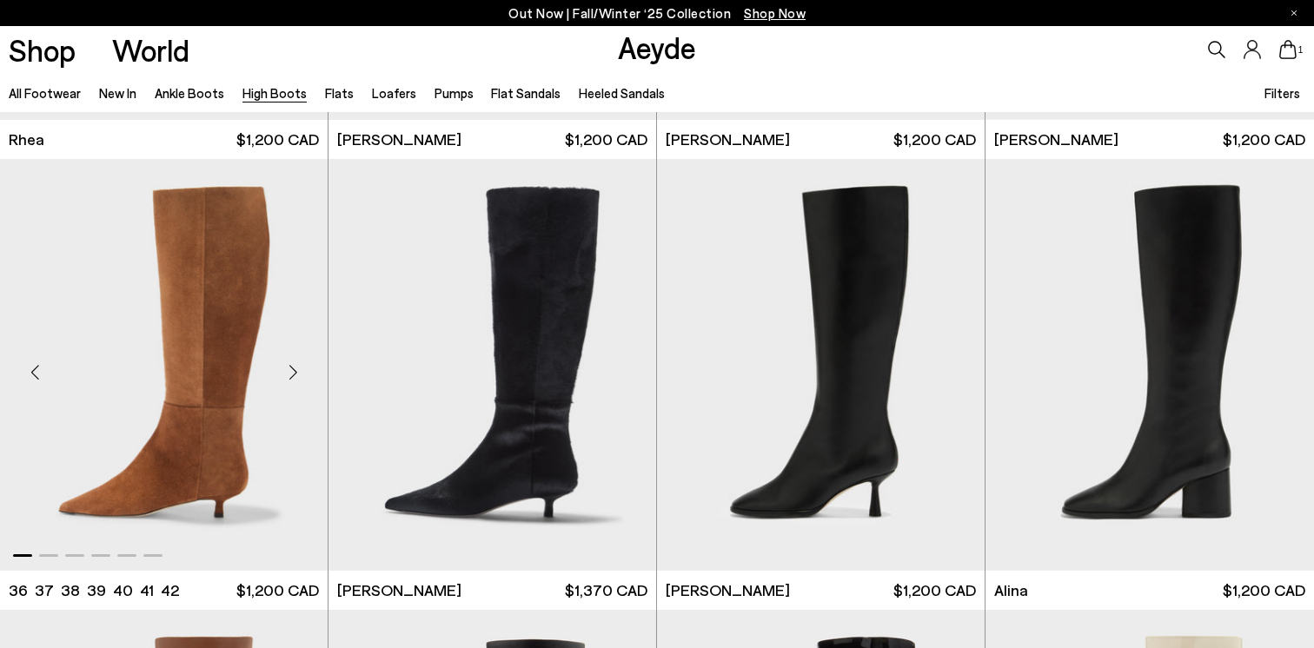
click at [297, 367] on div "Next slide" at bounding box center [293, 372] width 52 height 52
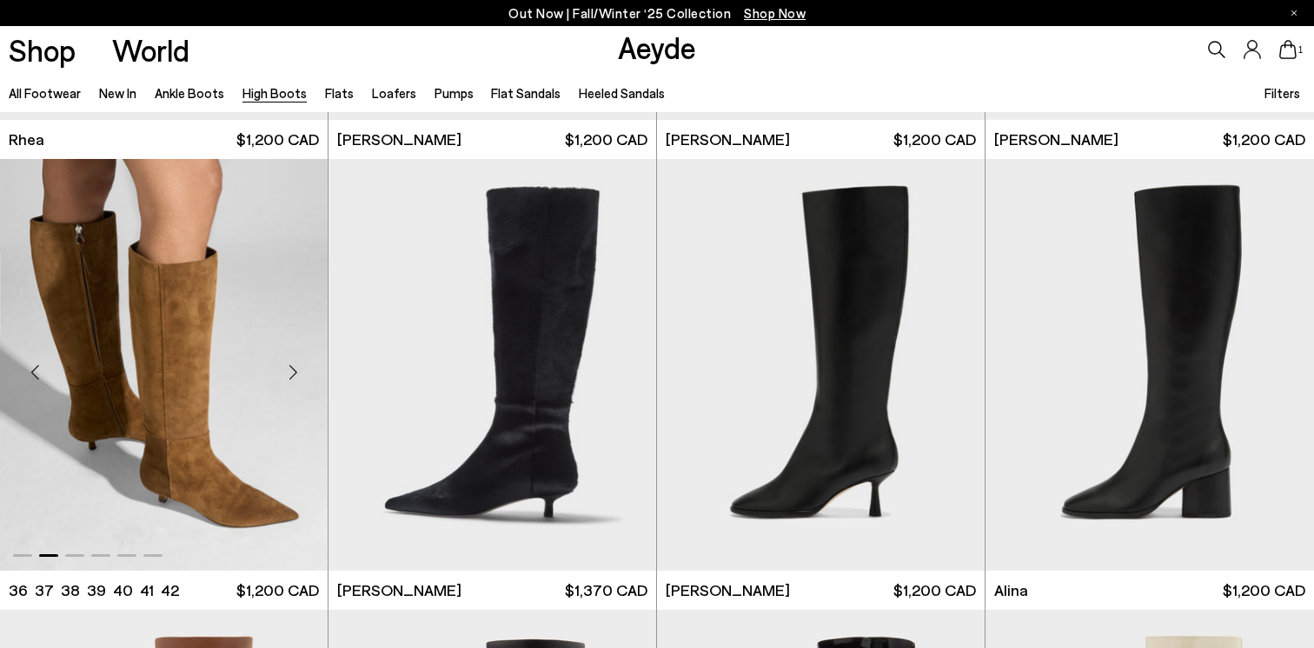
click at [297, 367] on div "Next slide" at bounding box center [293, 372] width 52 height 52
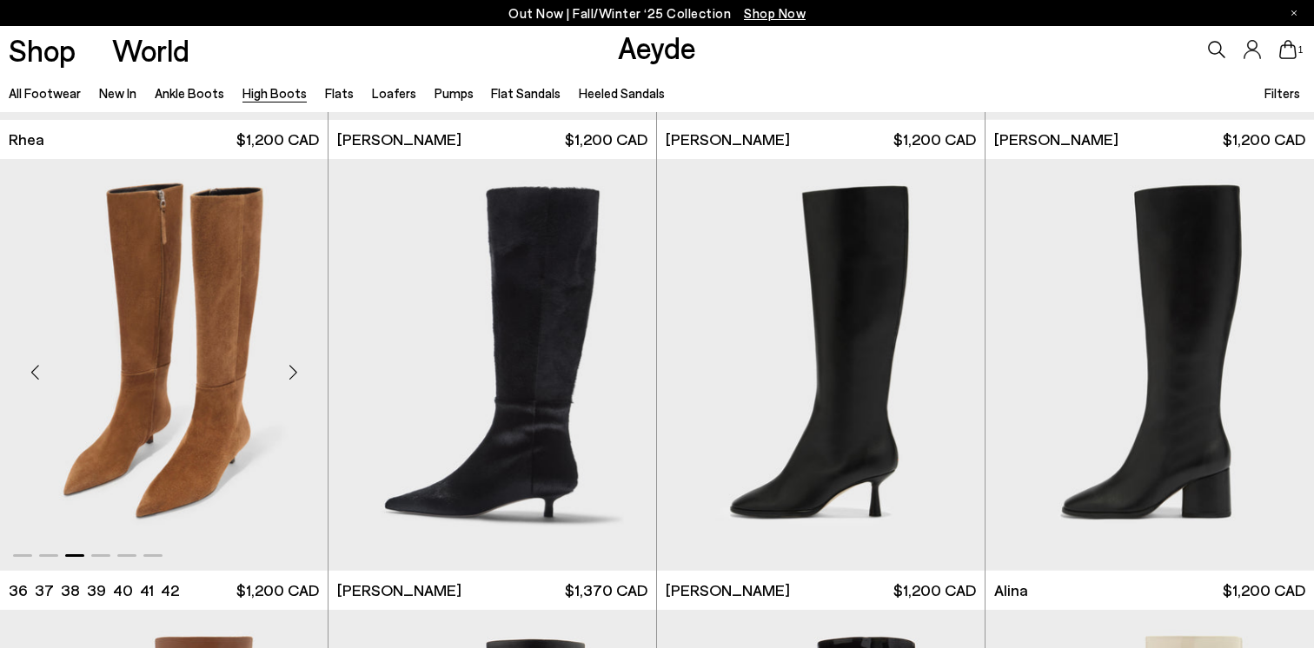
click at [297, 368] on div "Next slide" at bounding box center [293, 372] width 52 height 52
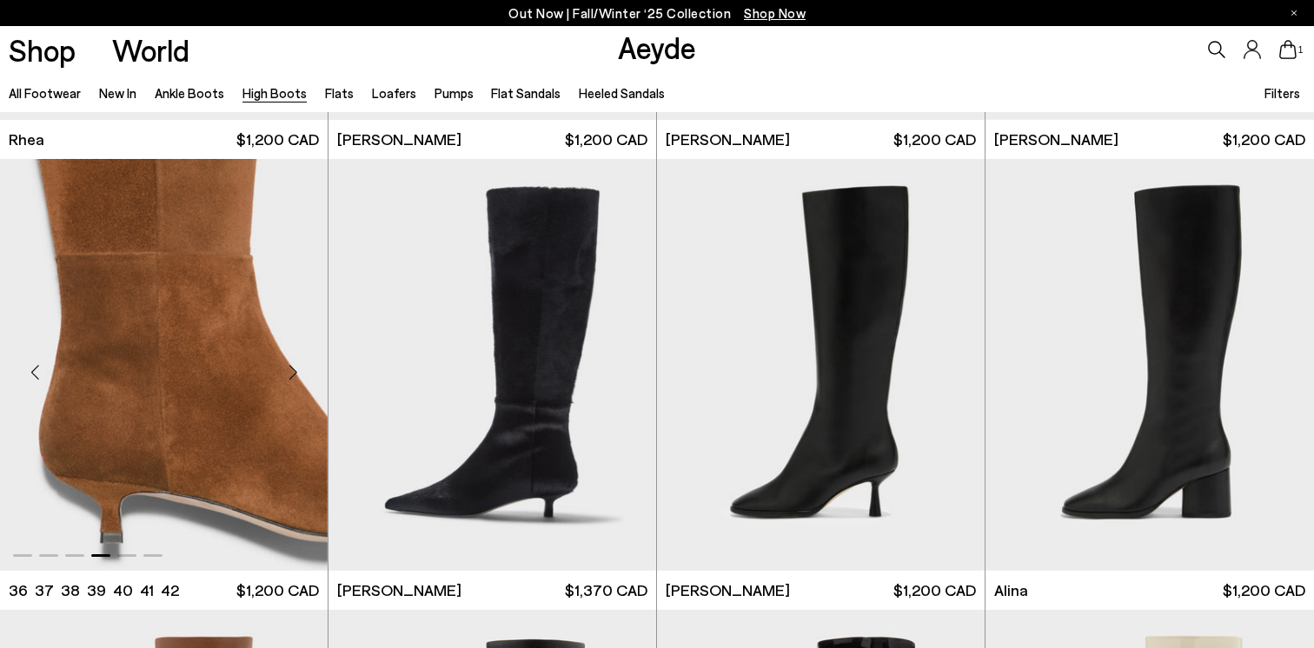
click at [297, 368] on div "Next slide" at bounding box center [293, 372] width 52 height 52
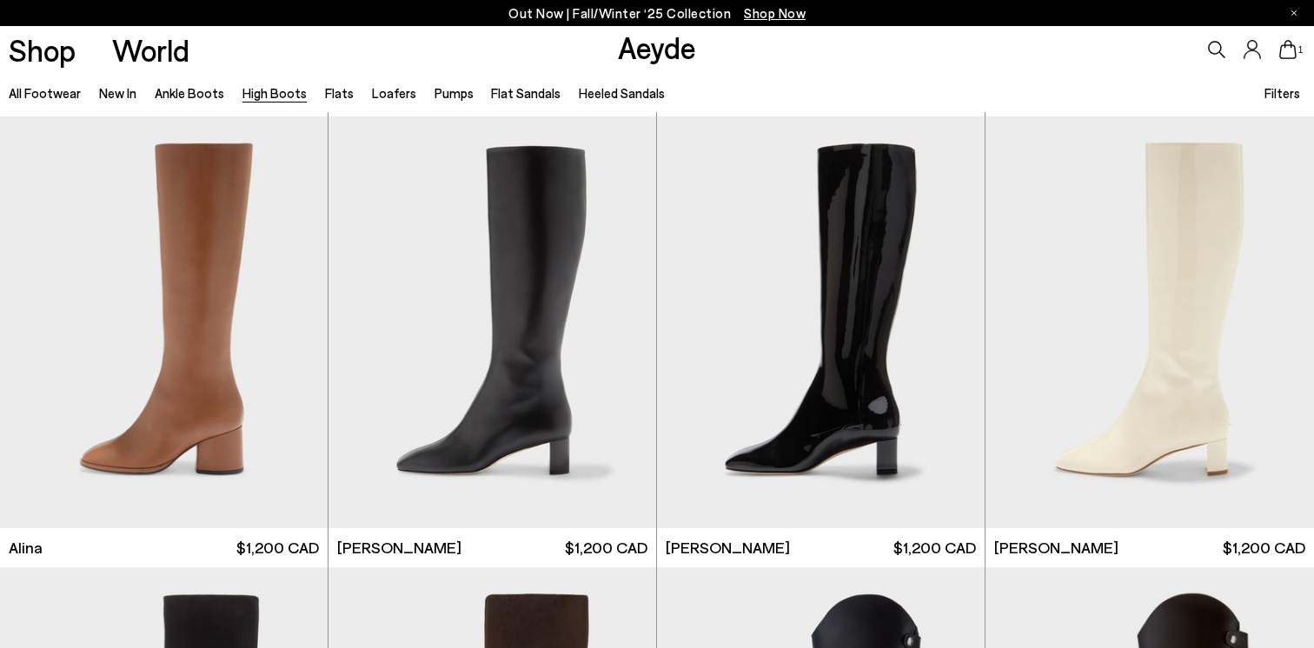
scroll to position [2707, 0]
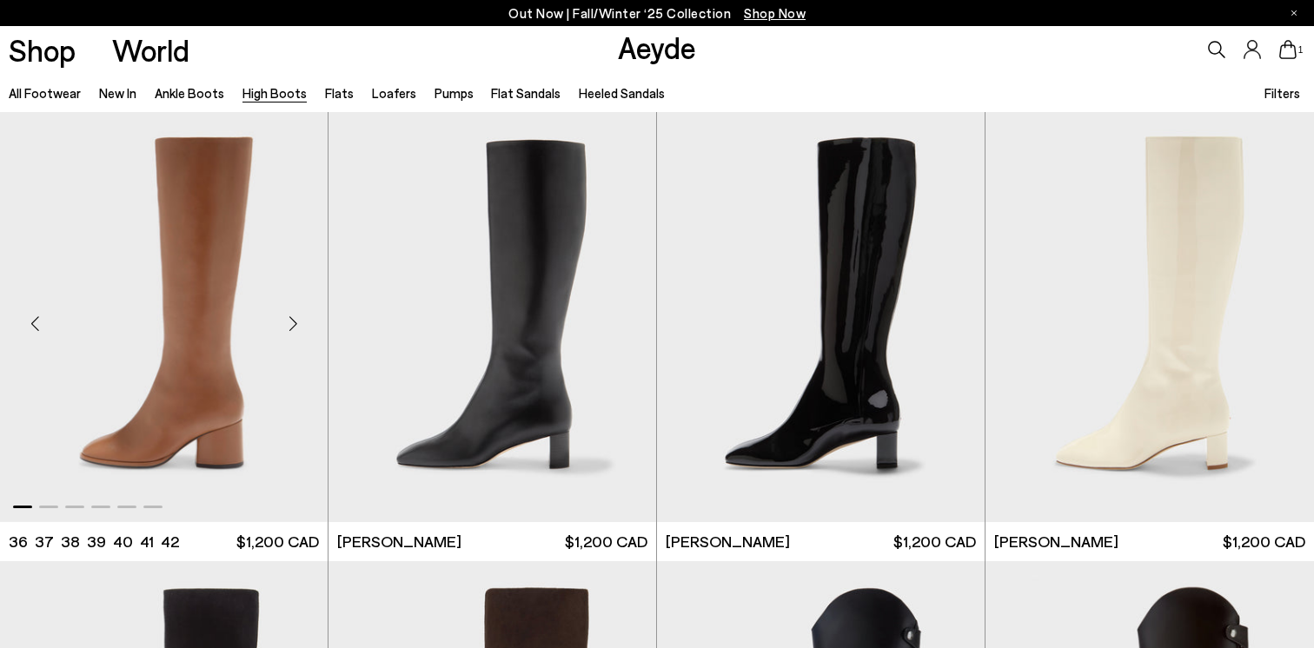
click at [294, 319] on div "Next slide" at bounding box center [293, 323] width 52 height 52
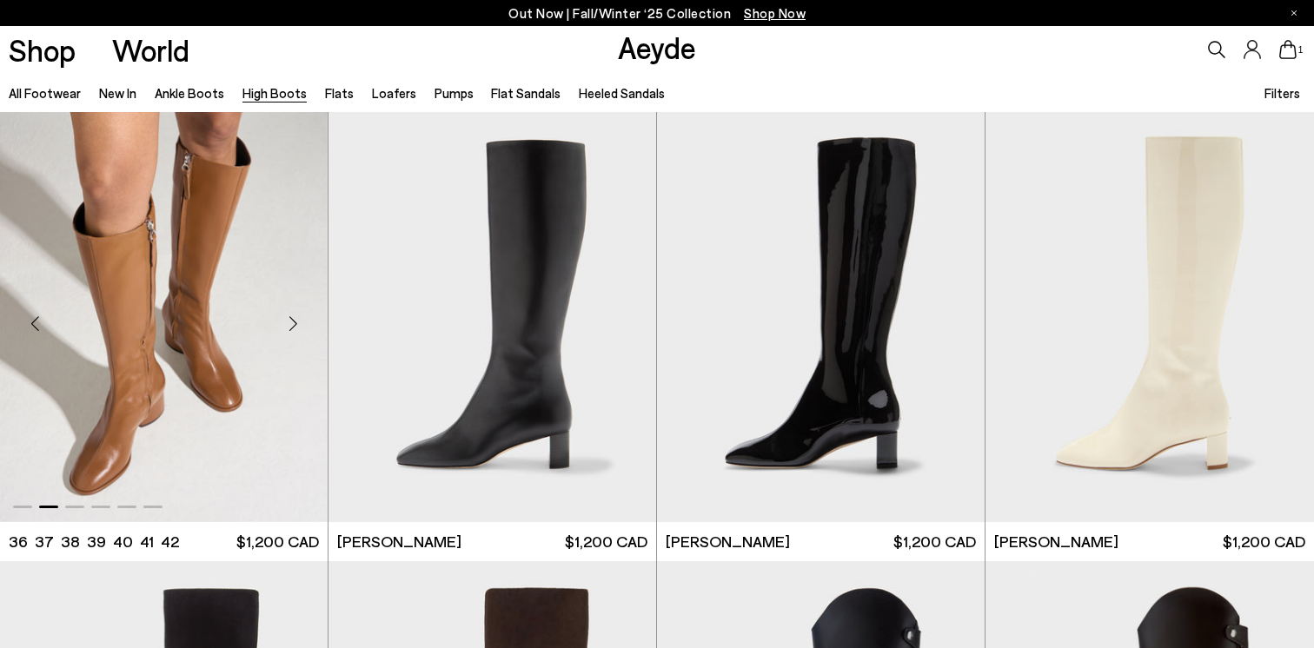
click at [294, 319] on div "Next slide" at bounding box center [293, 323] width 52 height 52
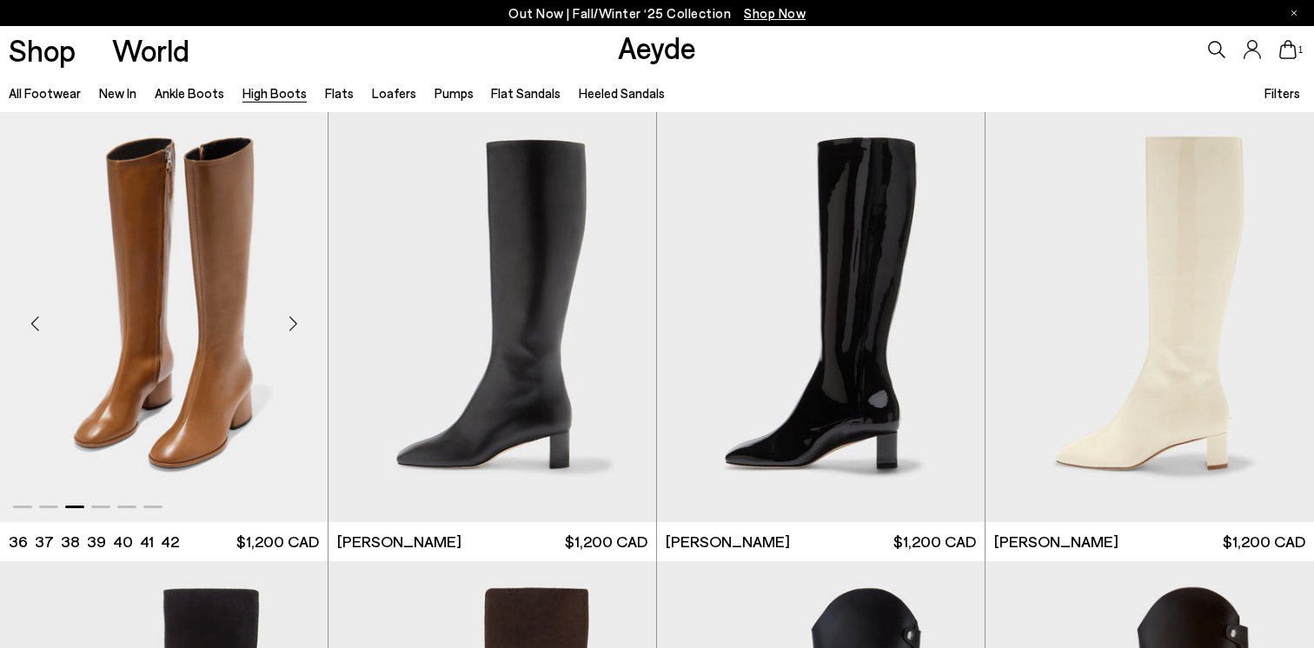
click at [294, 319] on div "Next slide" at bounding box center [293, 323] width 52 height 52
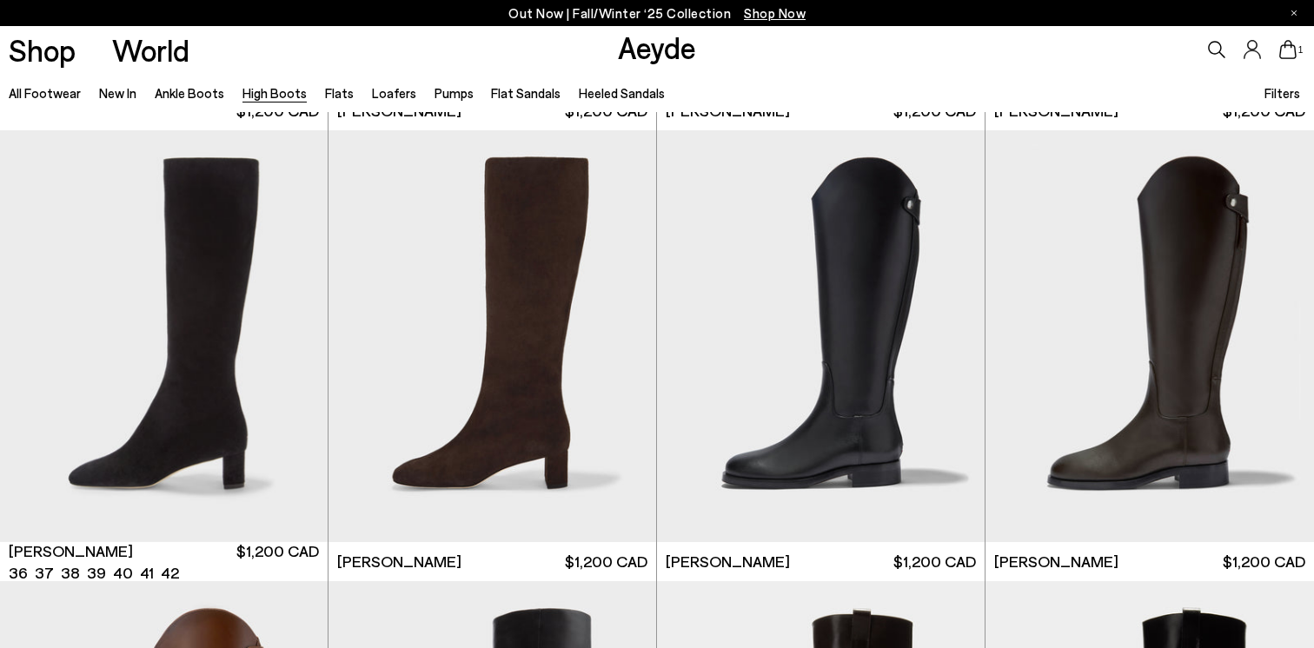
scroll to position [3140, 0]
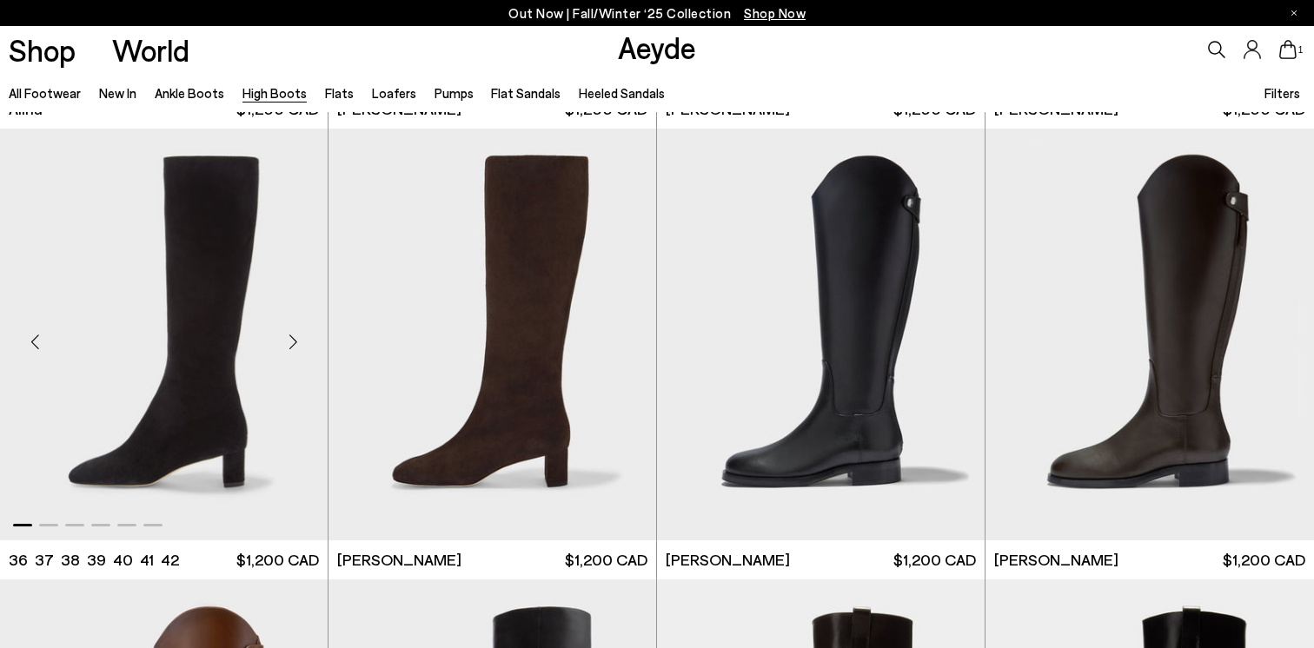
click at [294, 341] on div "Next slide" at bounding box center [293, 341] width 52 height 52
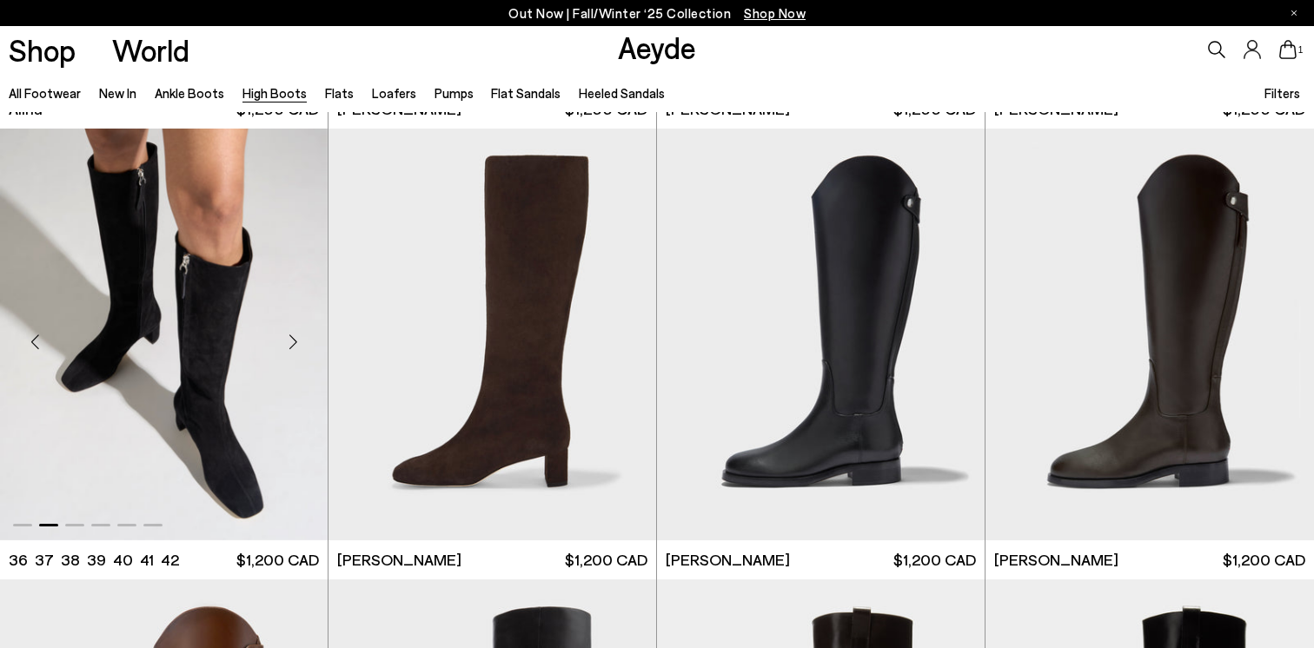
click at [294, 341] on div "Next slide" at bounding box center [293, 341] width 52 height 52
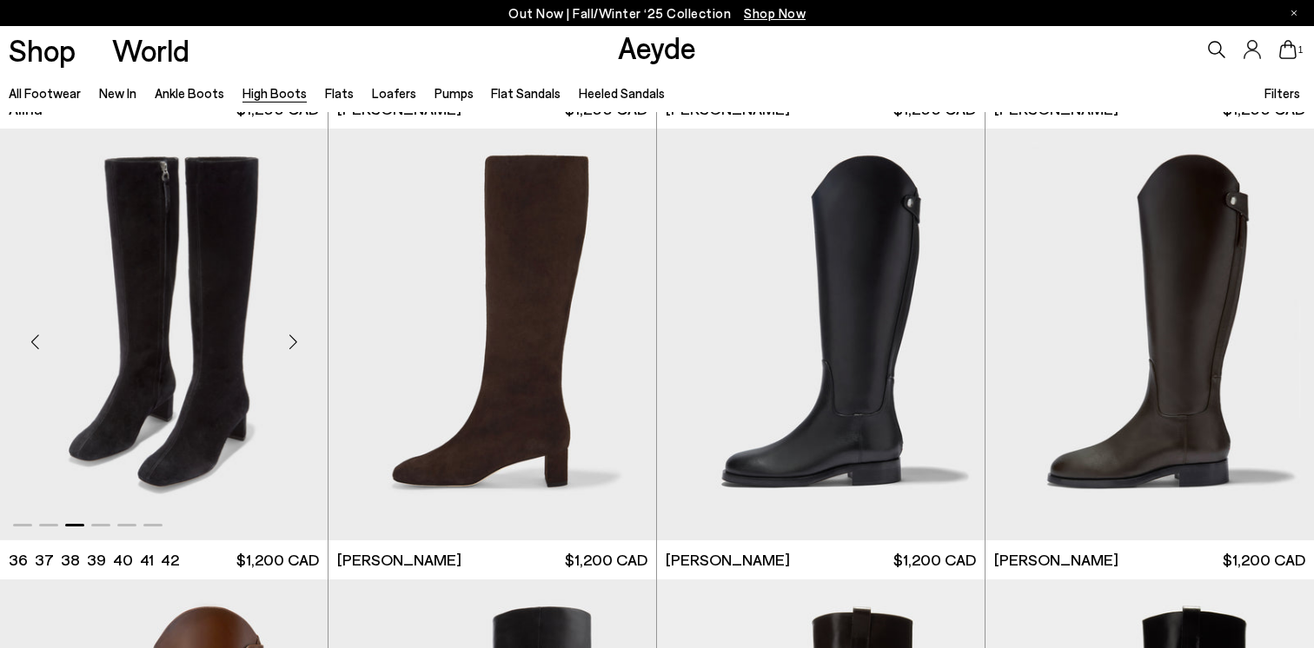
click at [294, 341] on div "Next slide" at bounding box center [293, 341] width 52 height 52
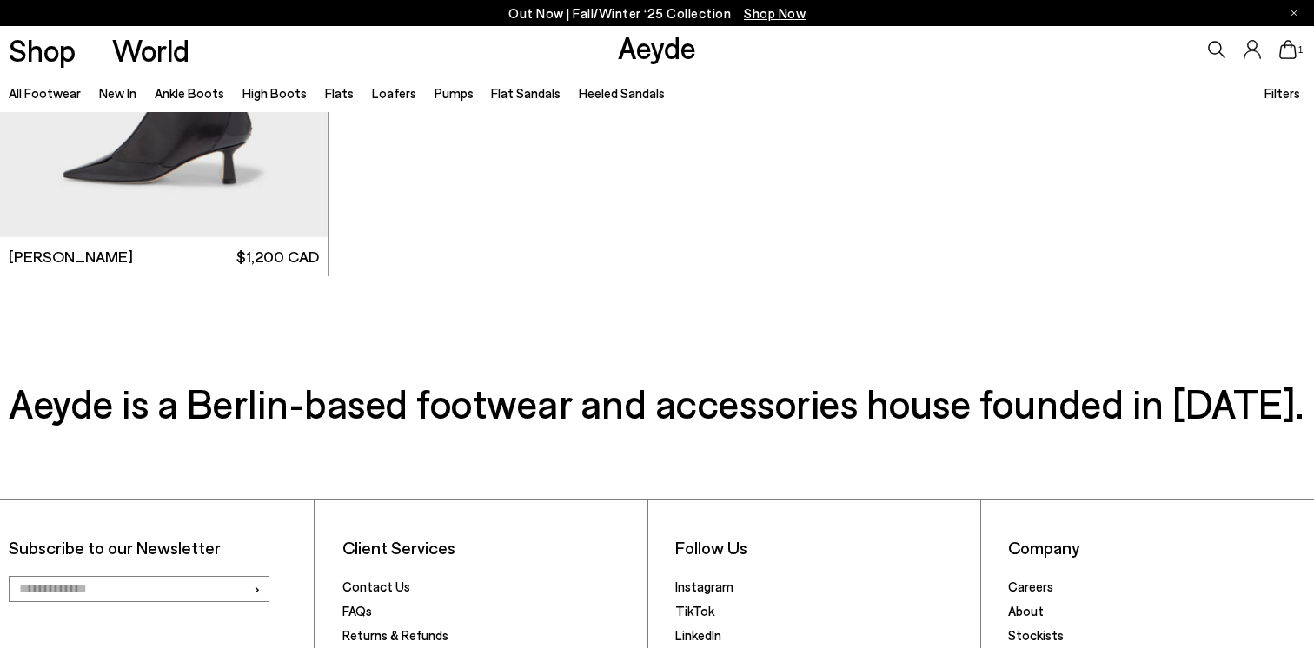
scroll to position [4999, 0]
